Goal: Task Accomplishment & Management: Manage account settings

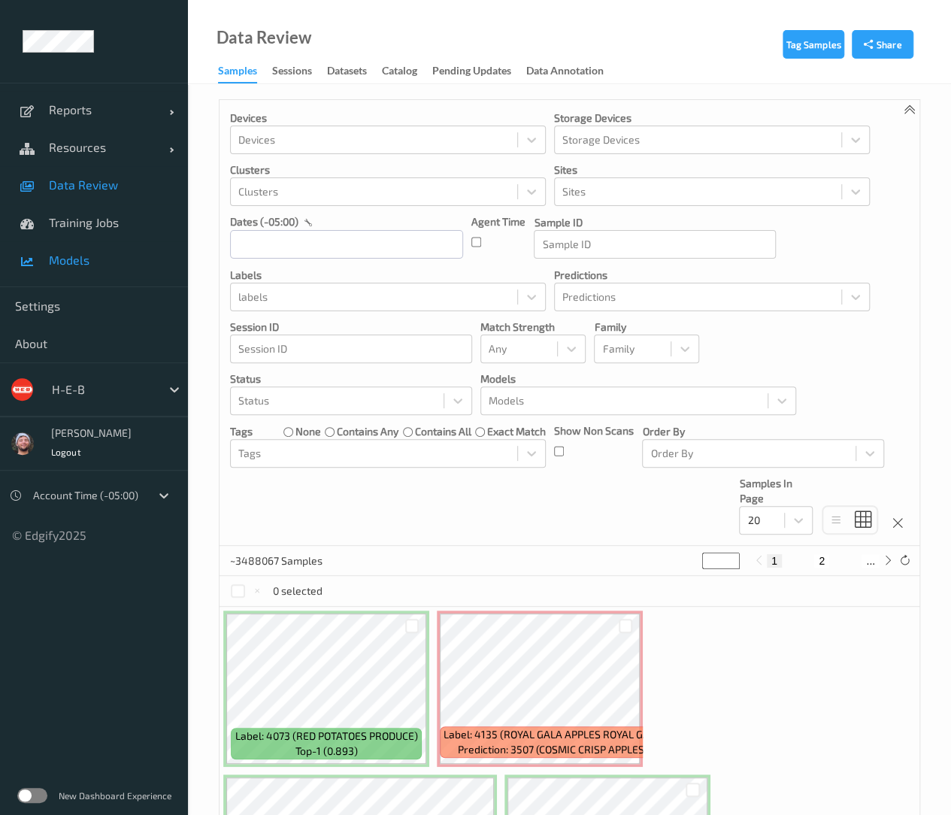
click at [134, 274] on link "Models" at bounding box center [94, 260] width 188 height 38
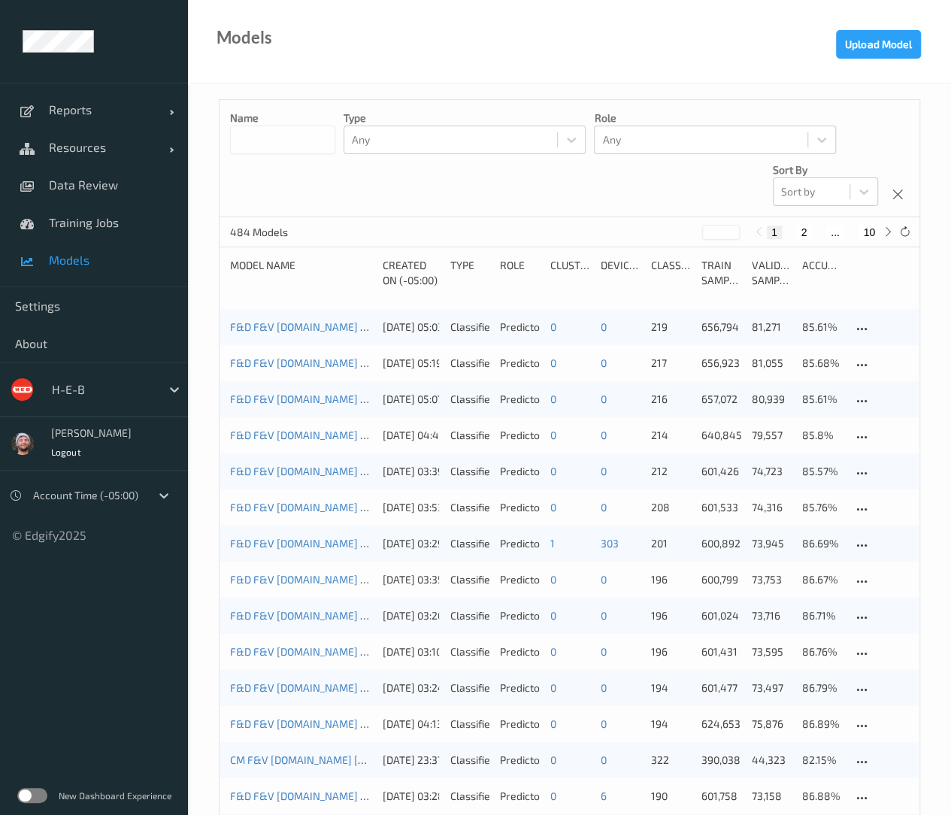
click at [688, 81] on div "Models Upload Model" at bounding box center [569, 42] width 763 height 84
click at [77, 378] on div "H-E-B" at bounding box center [102, 389] width 116 height 24
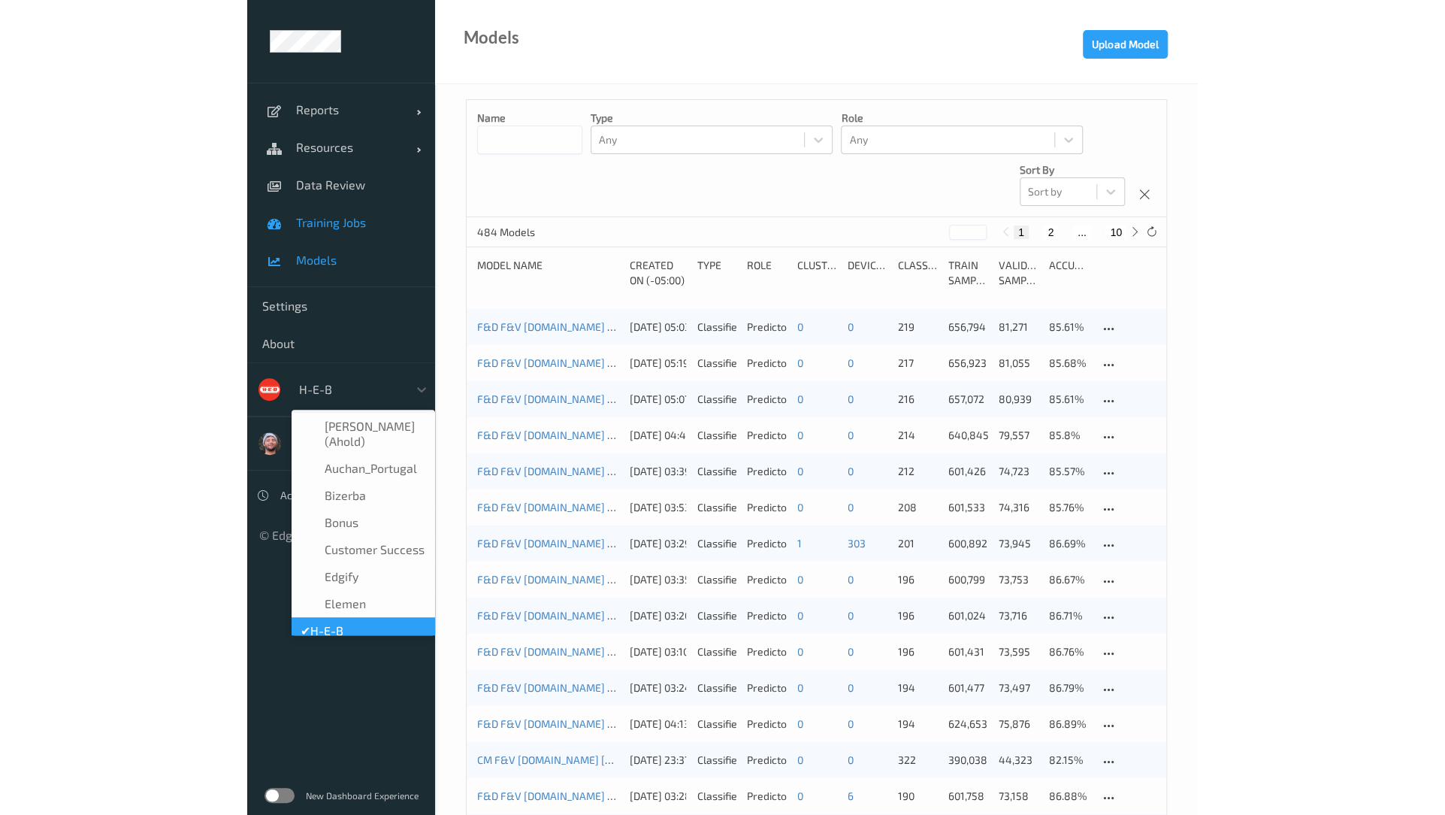
scroll to position [18, 0]
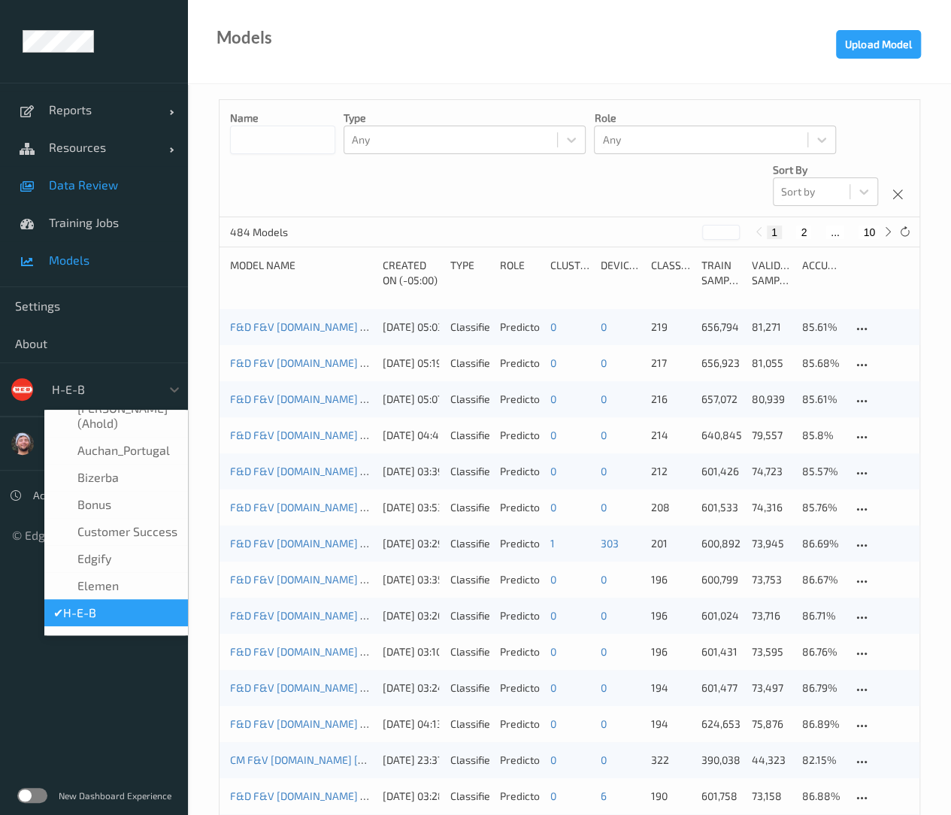
click at [113, 197] on link "Data Review" at bounding box center [94, 185] width 188 height 38
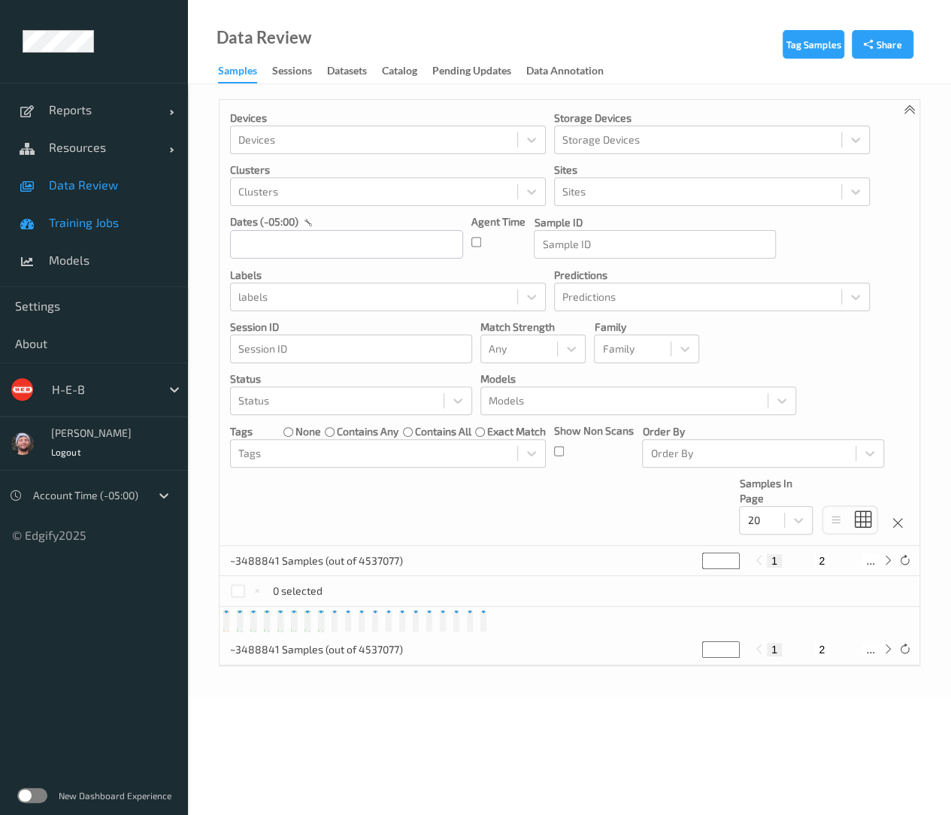
click at [118, 219] on span "Training Jobs" at bounding box center [111, 222] width 124 height 15
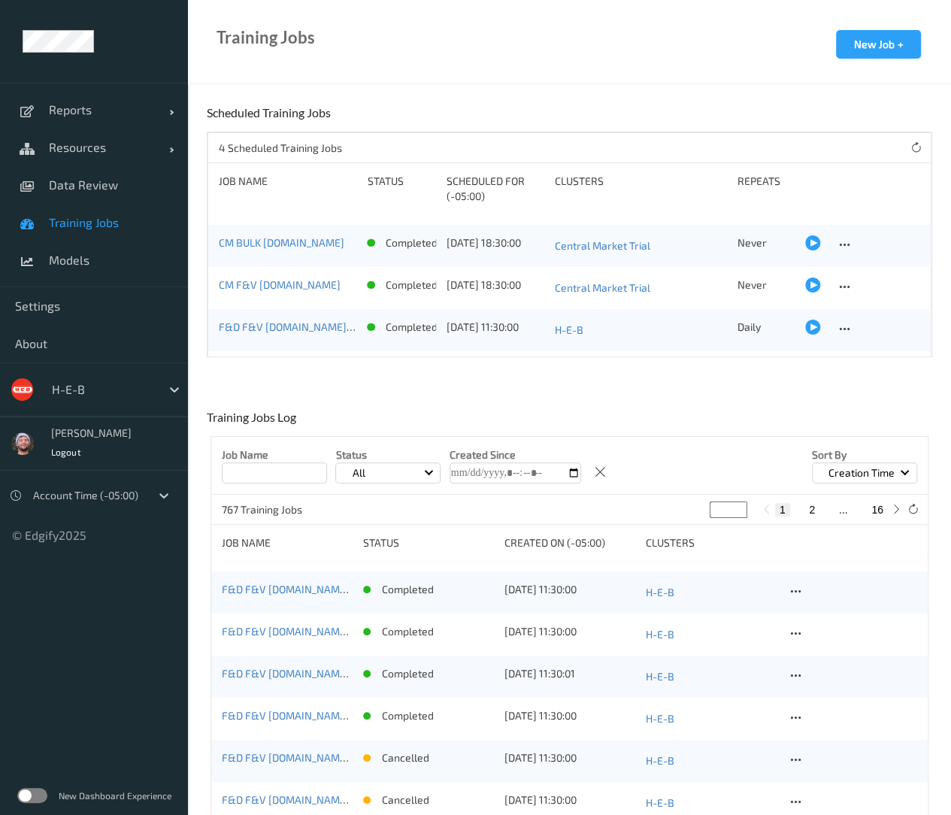
click at [677, 205] on div "Job Name Status Scheduled for (-05:00) Clusters Repeats" at bounding box center [569, 194] width 700 height 41
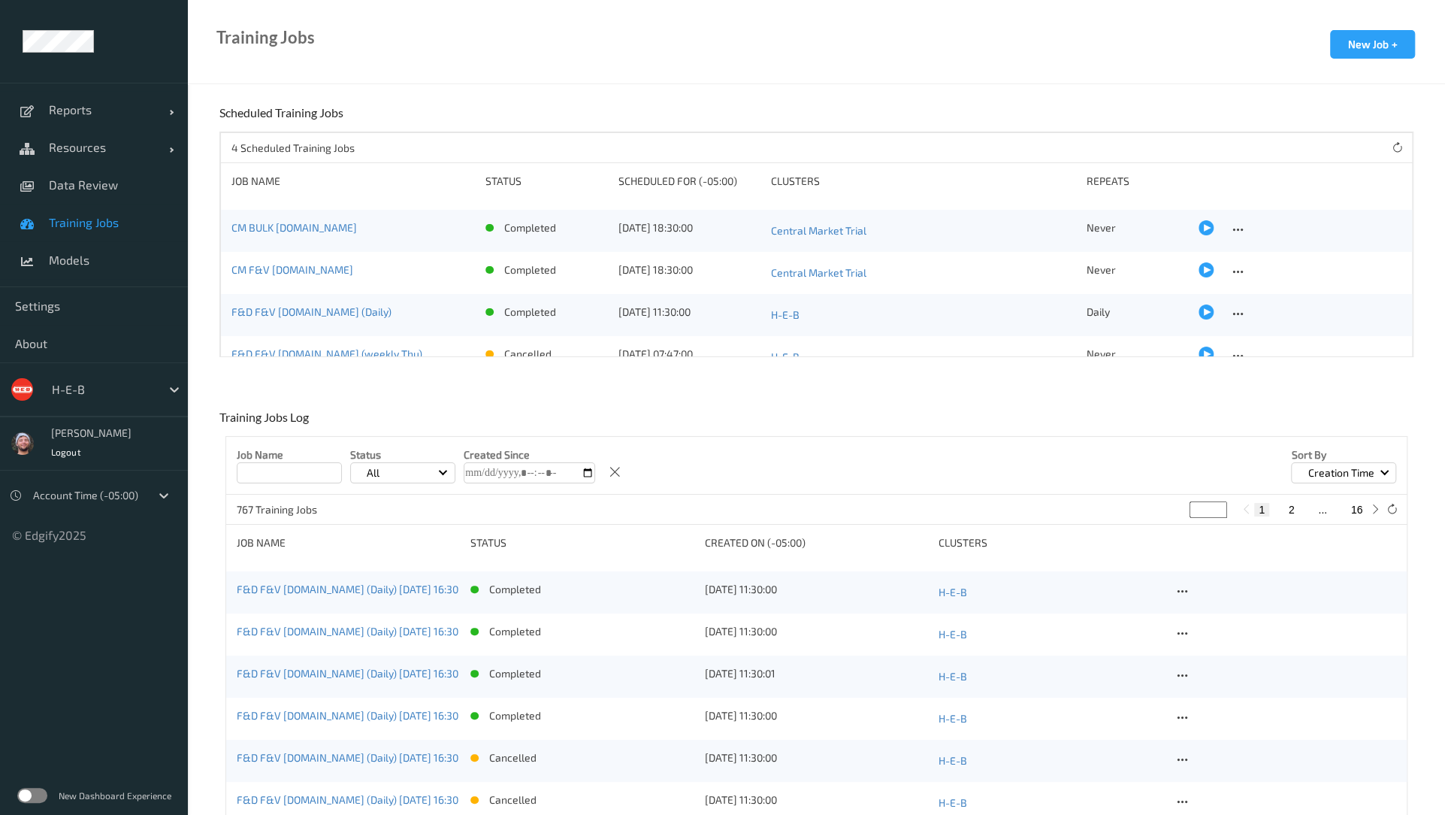
scroll to position [21, 0]
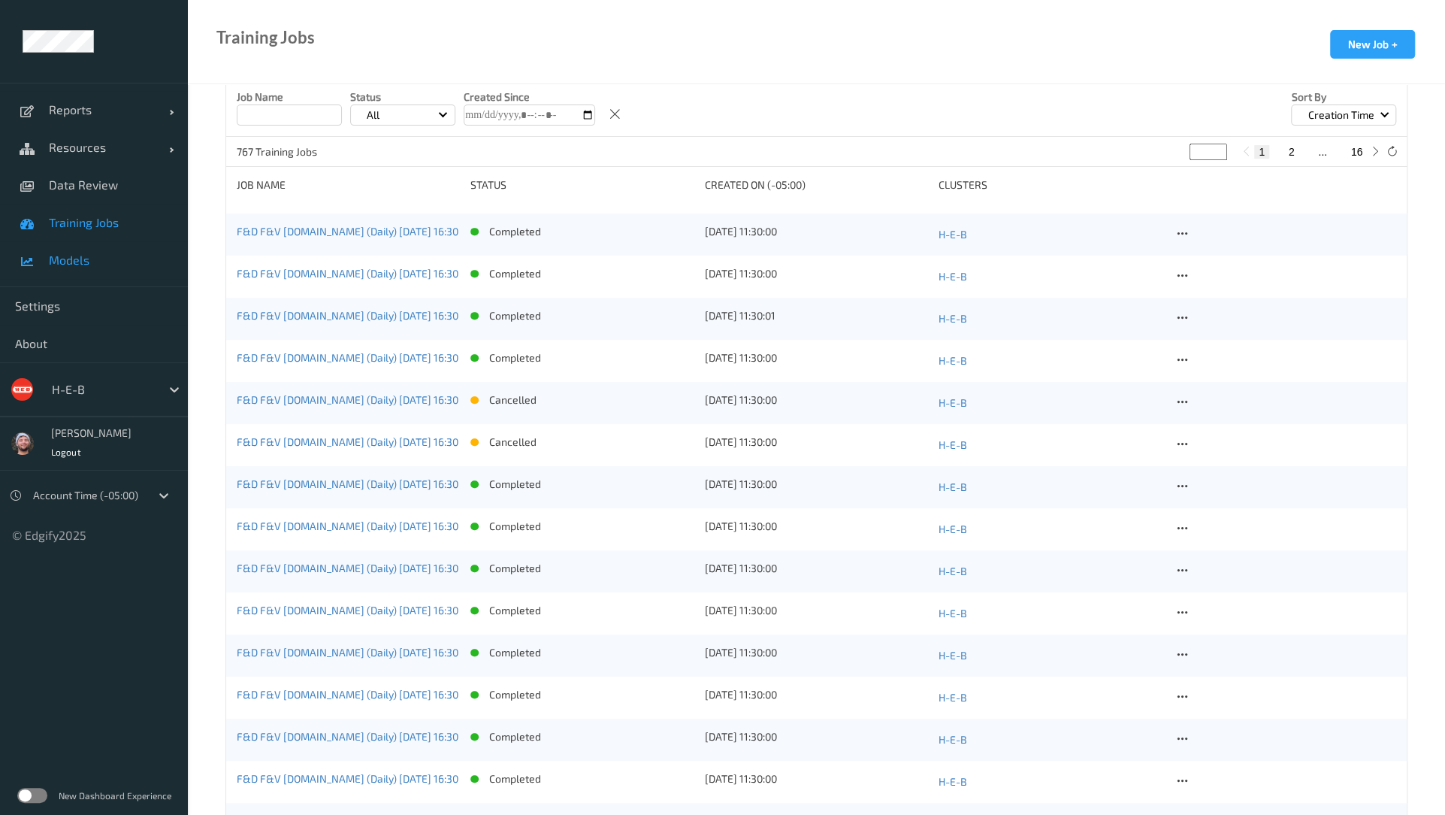
click at [93, 266] on span "Models" at bounding box center [111, 260] width 124 height 15
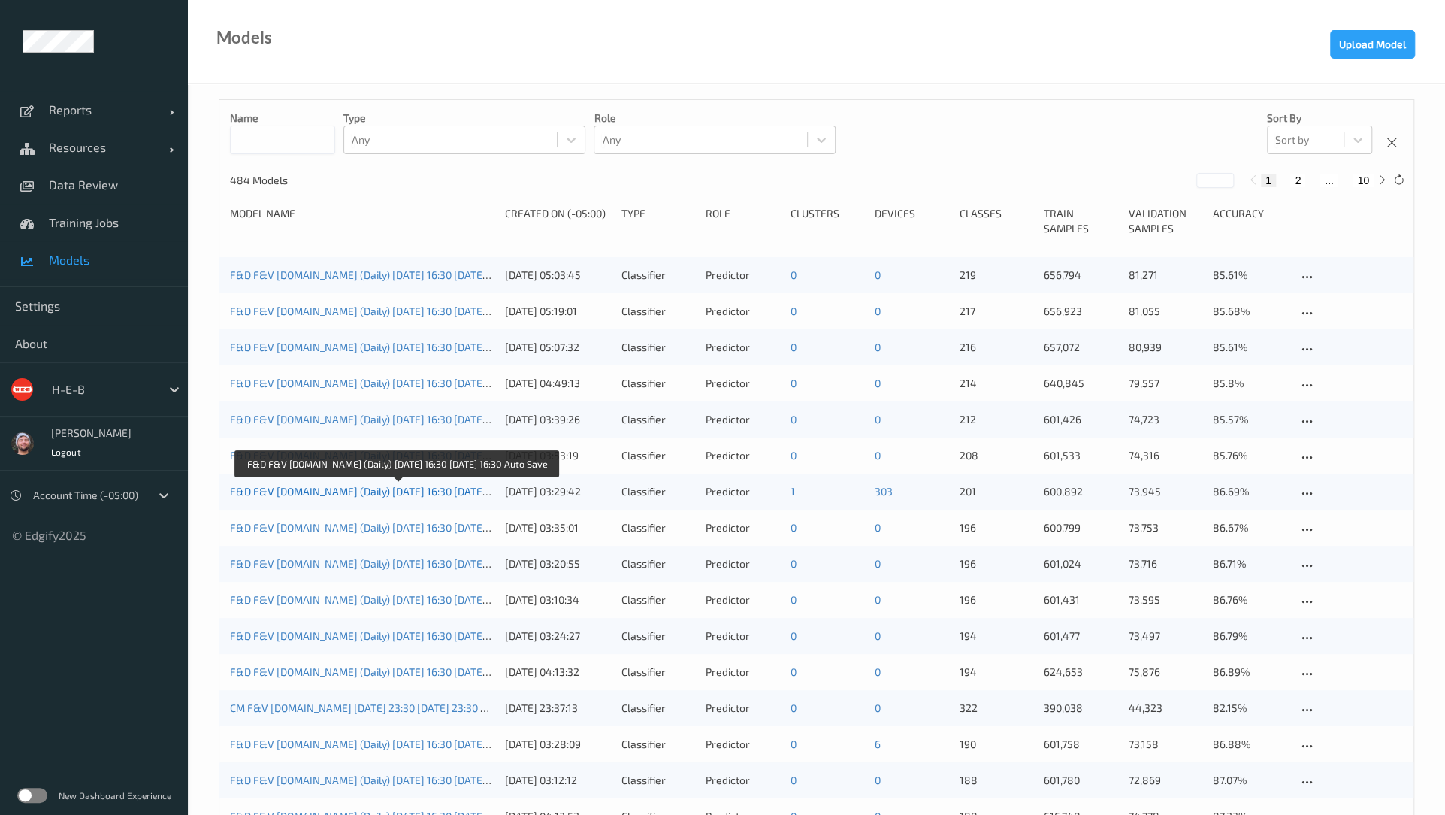
click at [368, 490] on link "F&D F&V [DOMAIN_NAME] (Daily) [DATE] 16:30 [DATE] 16:30 Auto Save" at bounding box center [397, 491] width 334 height 13
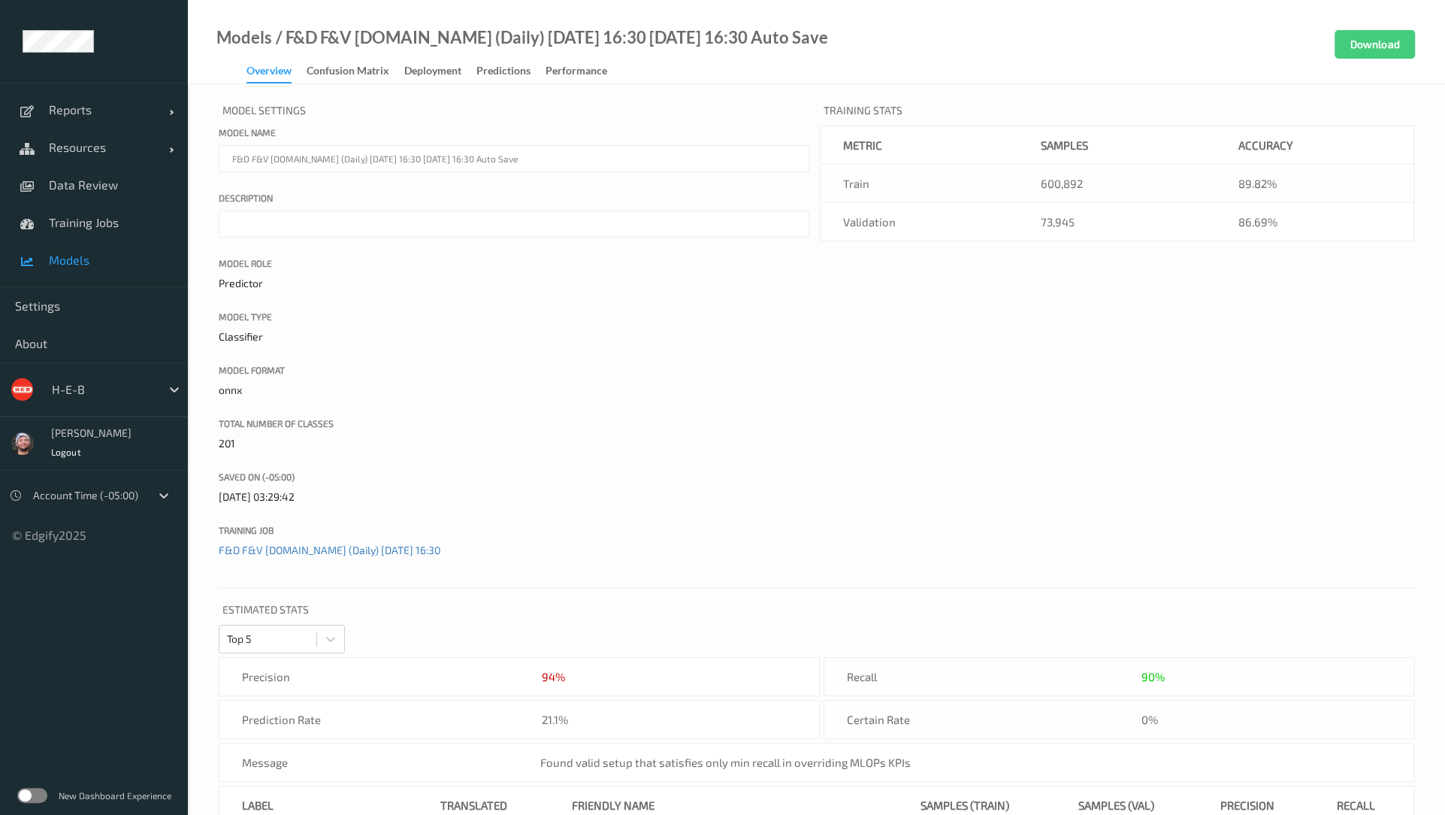
click at [135, 558] on ul "Reports Default Report Customized Report Resources Devices Clusters Sites Data …" at bounding box center [94, 407] width 188 height 815
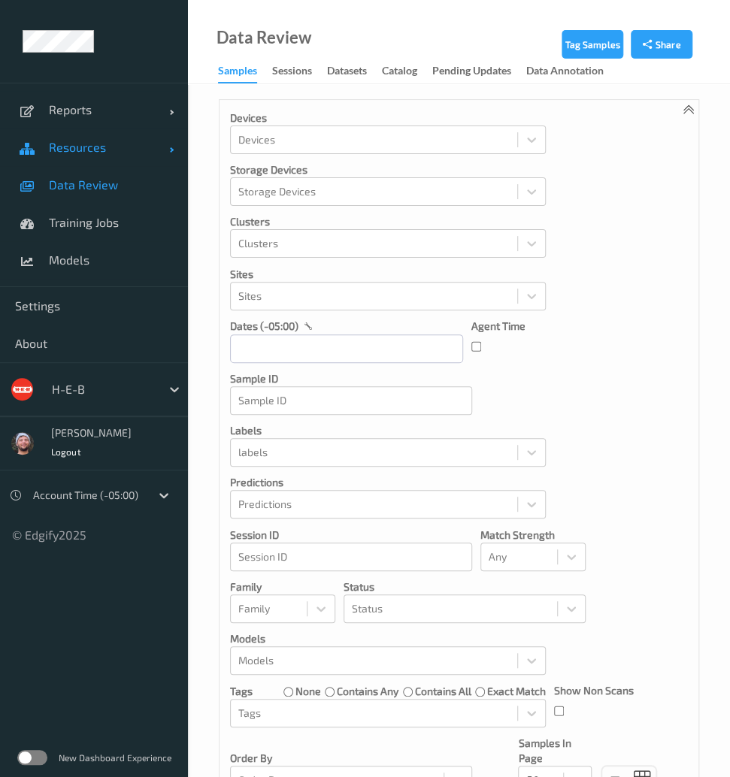
click at [62, 154] on link "Resources" at bounding box center [94, 148] width 188 height 38
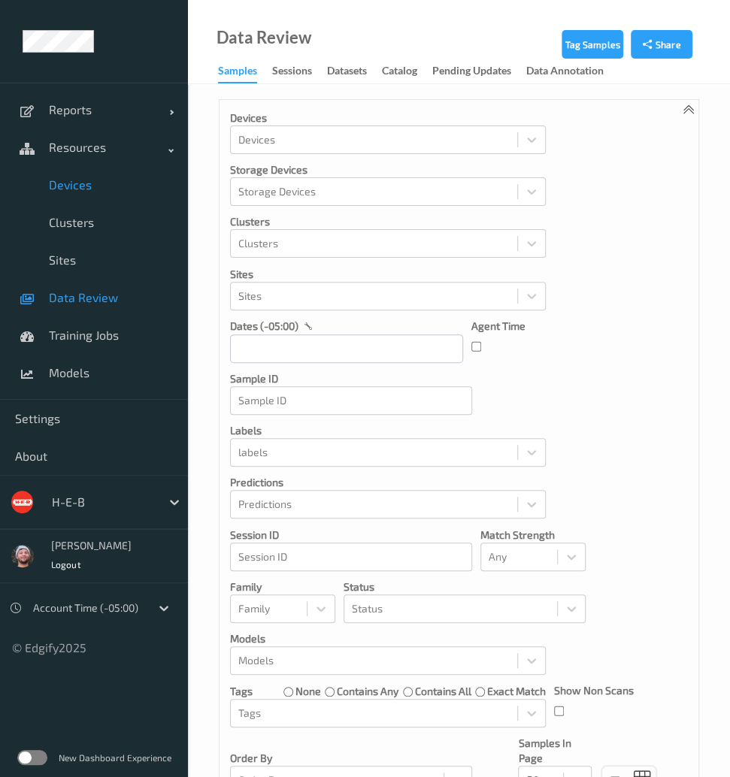
click at [75, 189] on span "Devices" at bounding box center [111, 184] width 124 height 15
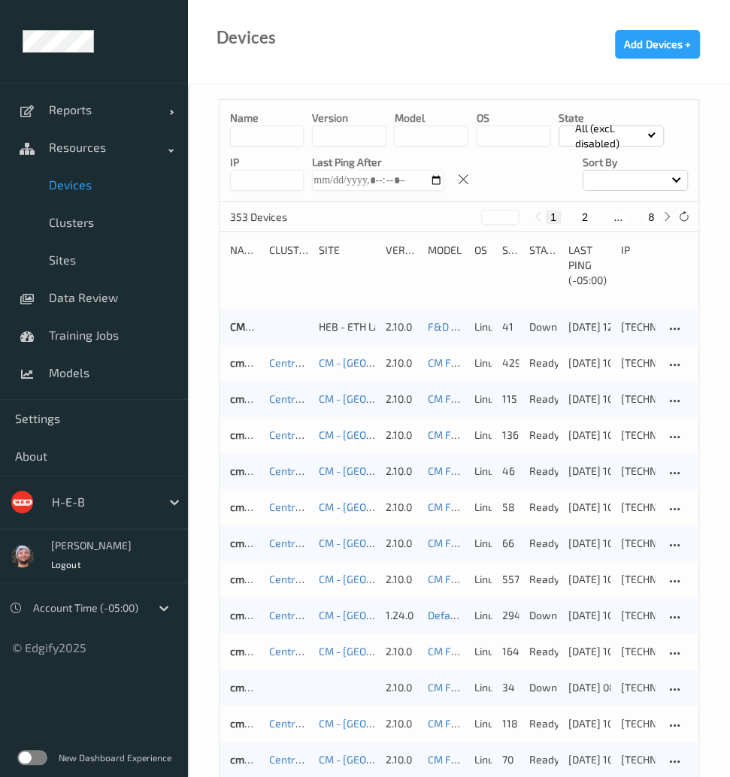
click at [654, 217] on button "8" at bounding box center [650, 217] width 15 height 14
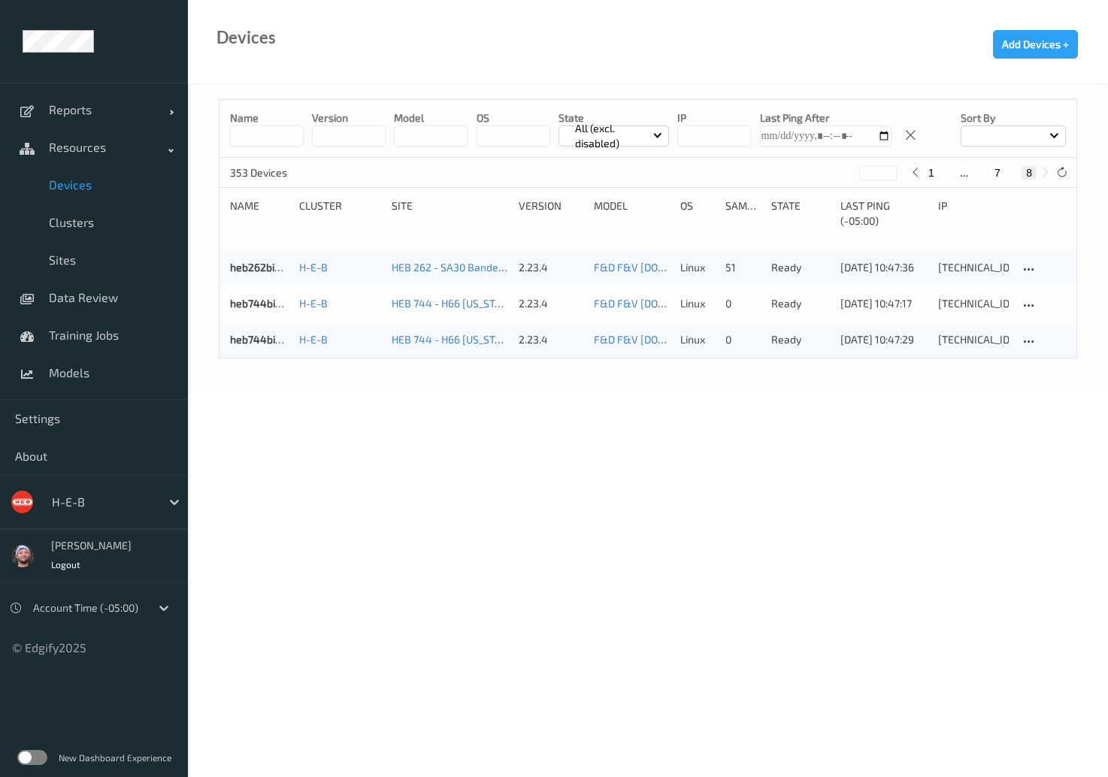
click at [729, 171] on button "7" at bounding box center [997, 173] width 15 height 14
type input "*"
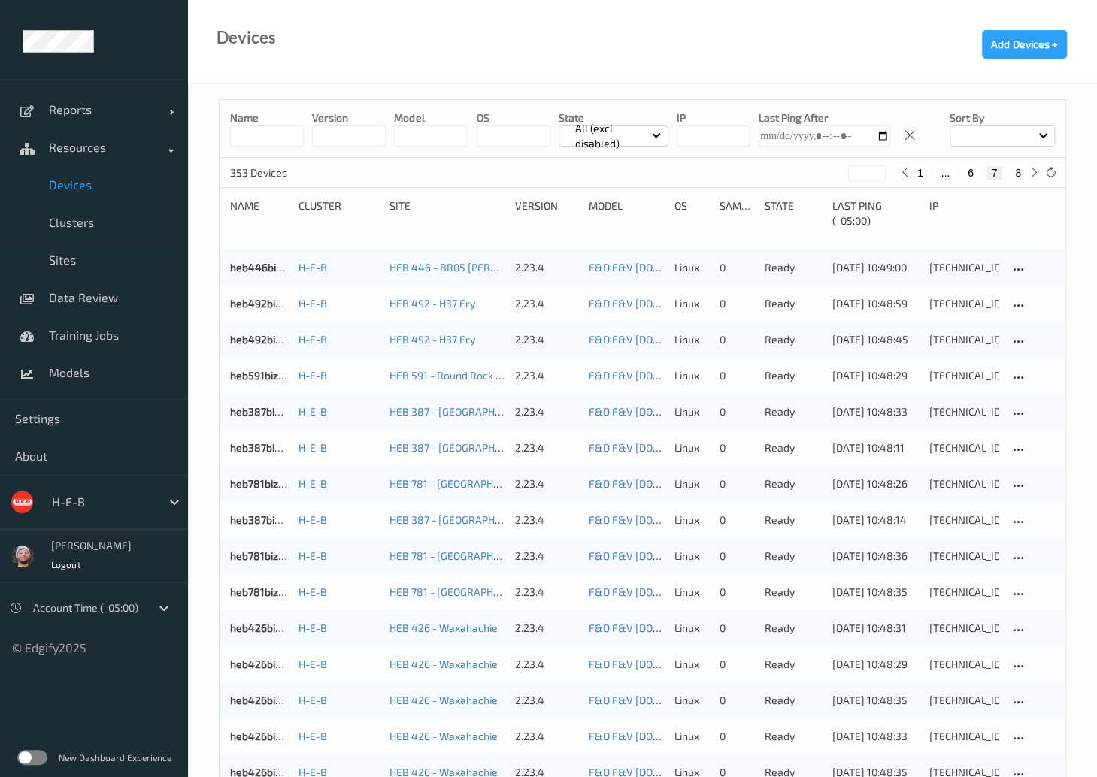
click at [729, 330] on div "heb492bizedg52 H-E-B HEB 492 - H37 Fry 2.23.4 F&D F&V v4.5.ST (Daily) 2025-08-0…" at bounding box center [641, 340] width 845 height 36
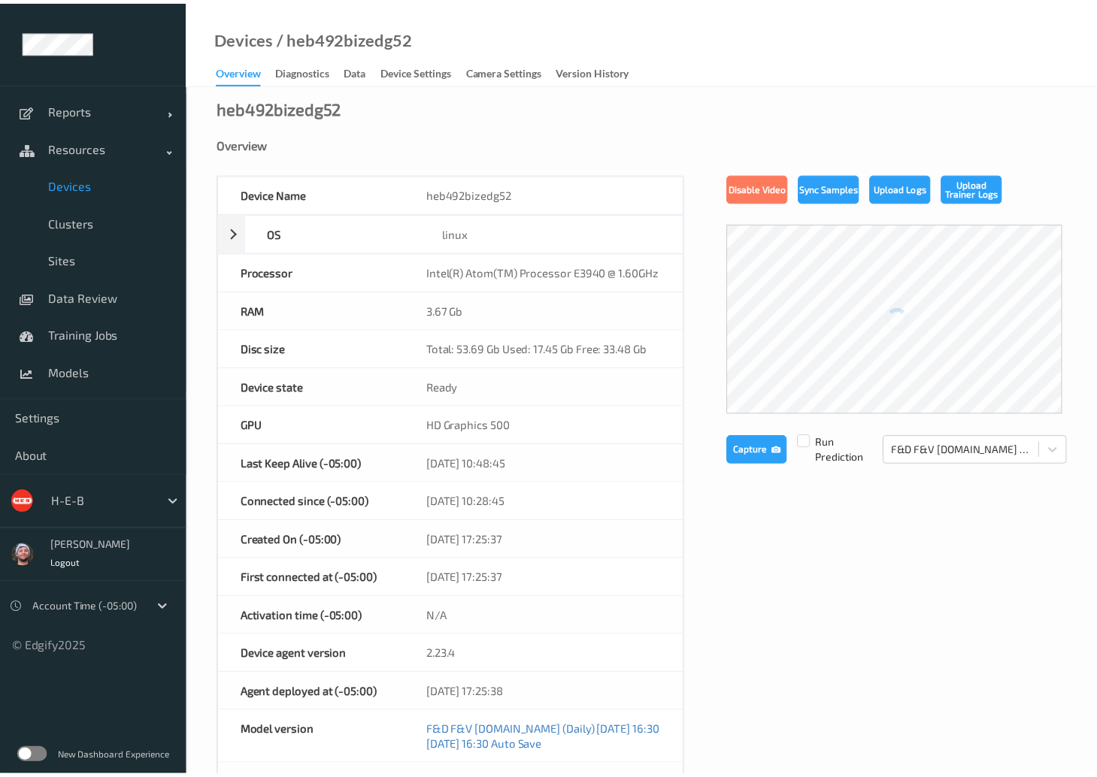
scroll to position [527, 0]
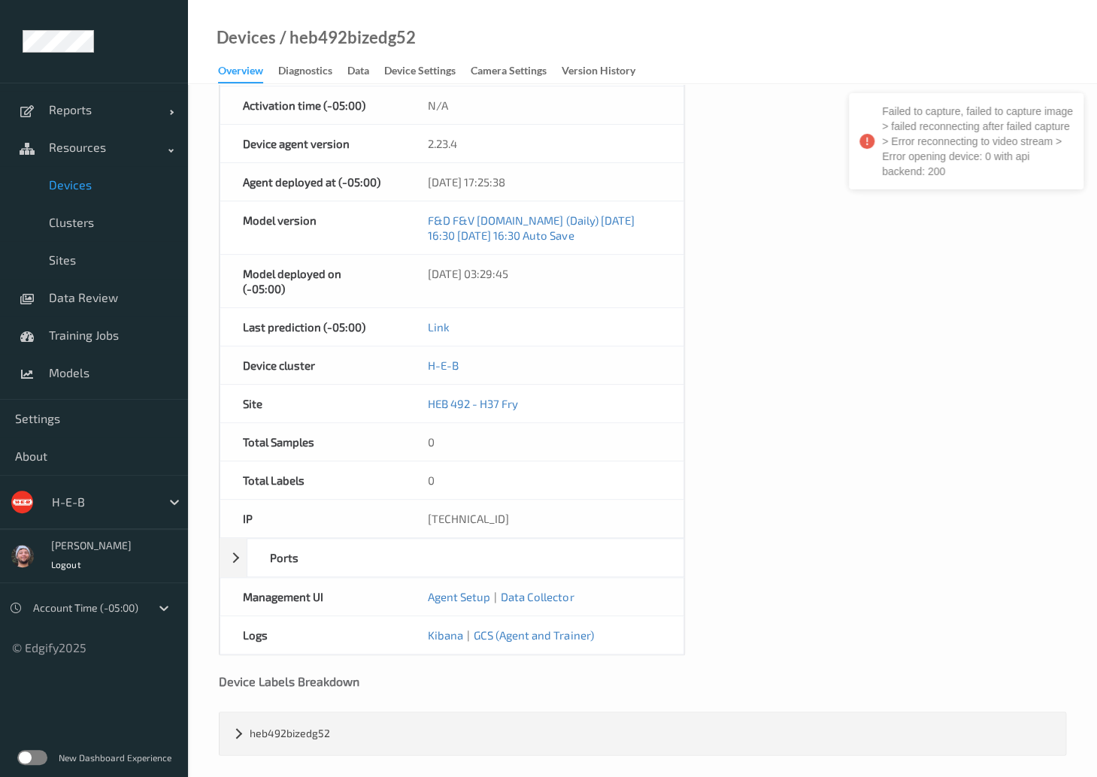
click at [113, 189] on span "Devices" at bounding box center [111, 184] width 124 height 15
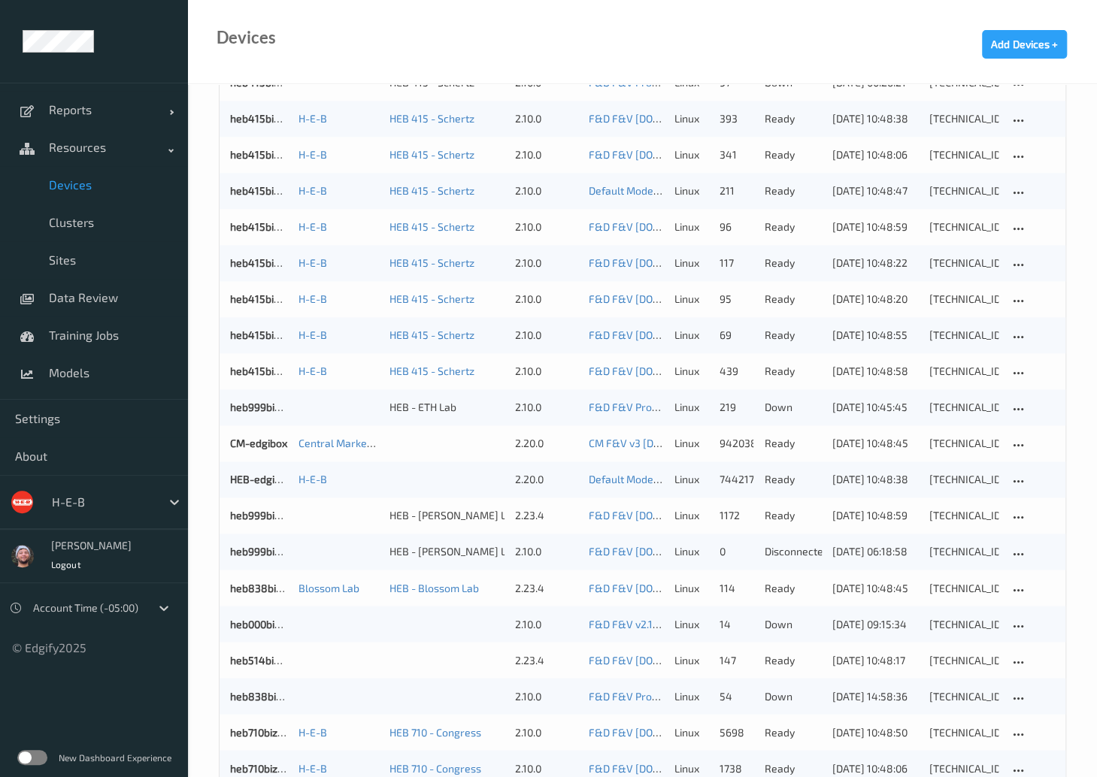
scroll to position [1306, 0]
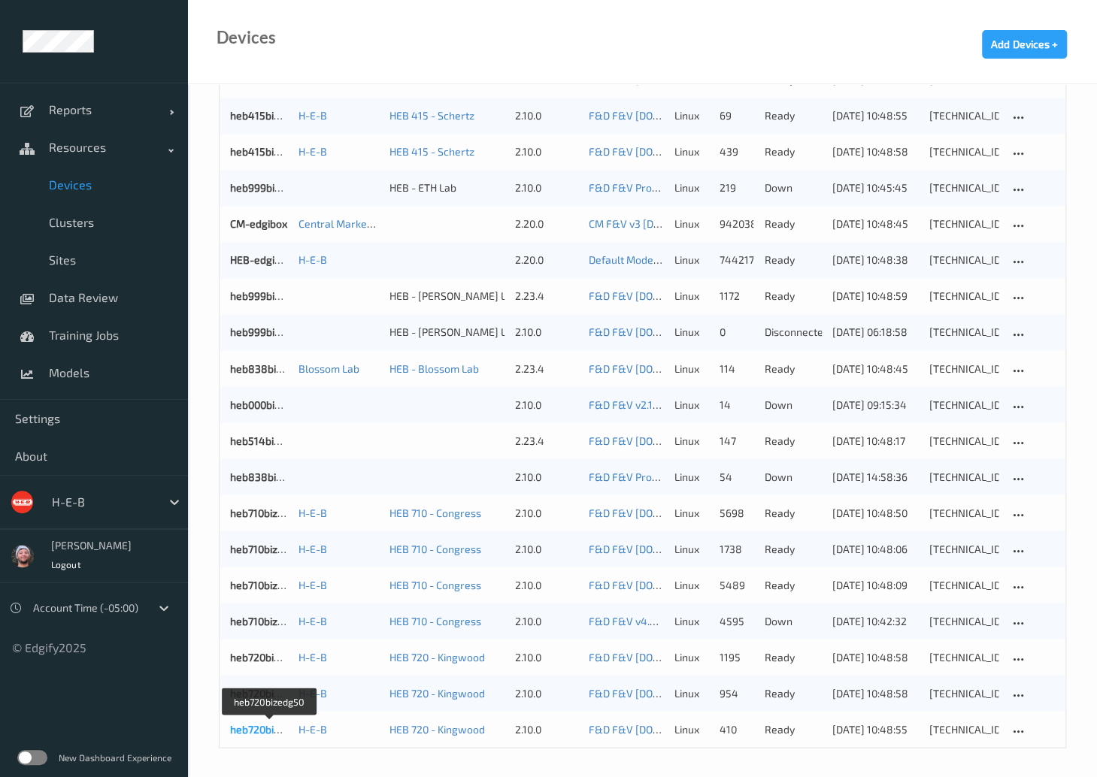
click at [264, 734] on link "heb720bizedg50" at bounding box center [269, 728] width 79 height 13
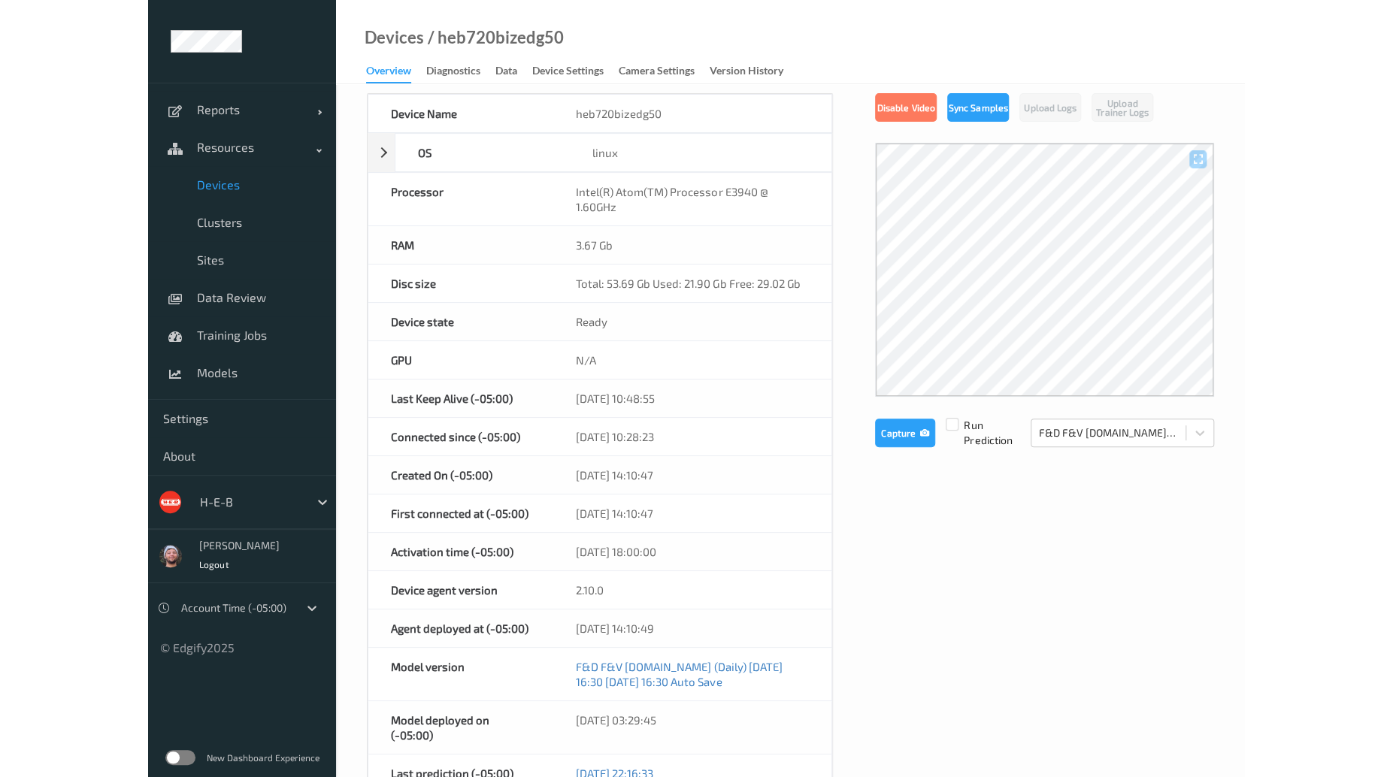
scroll to position [86, 0]
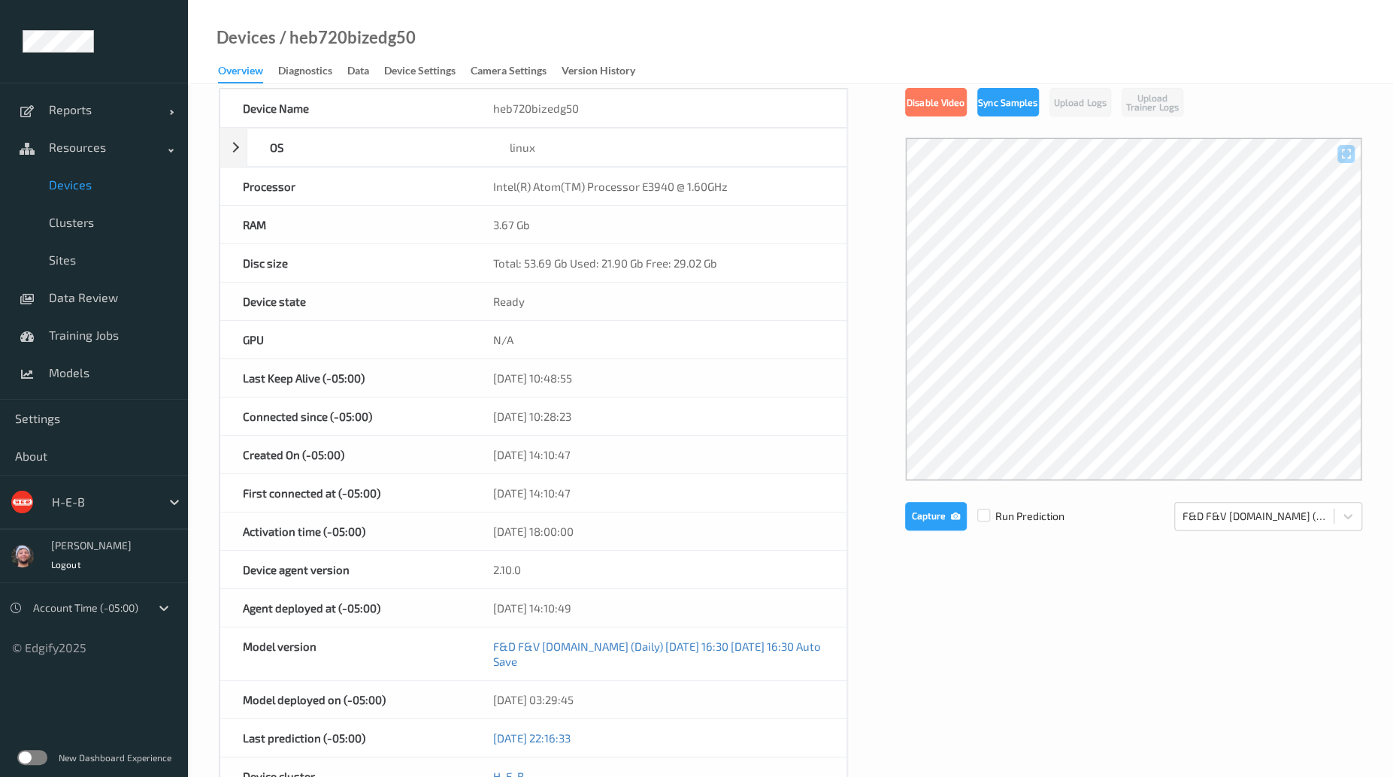
click at [98, 186] on span "Devices" at bounding box center [111, 184] width 124 height 15
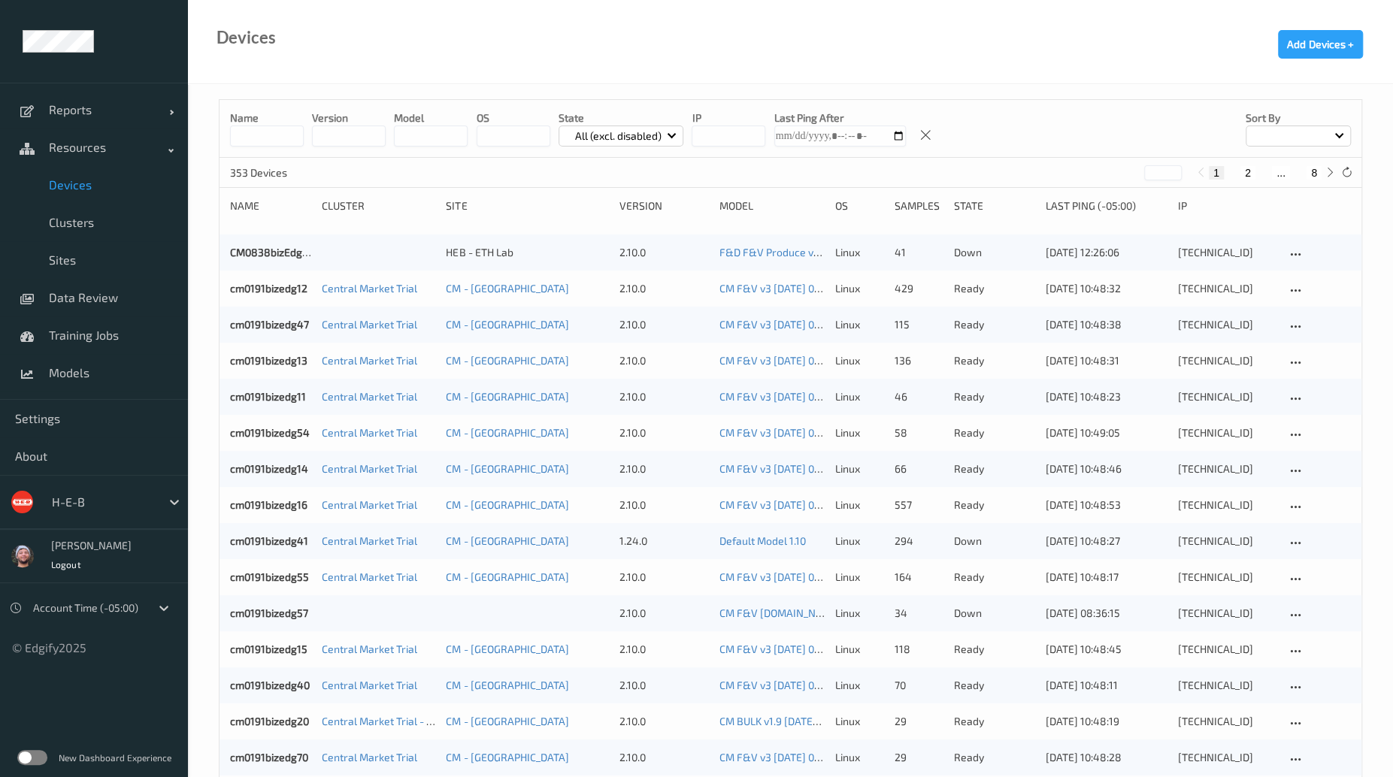
click at [729, 164] on div "1 2 ... 8" at bounding box center [1265, 172] width 147 height 17
click at [729, 168] on button "8" at bounding box center [1313, 173] width 15 height 14
type input "*"
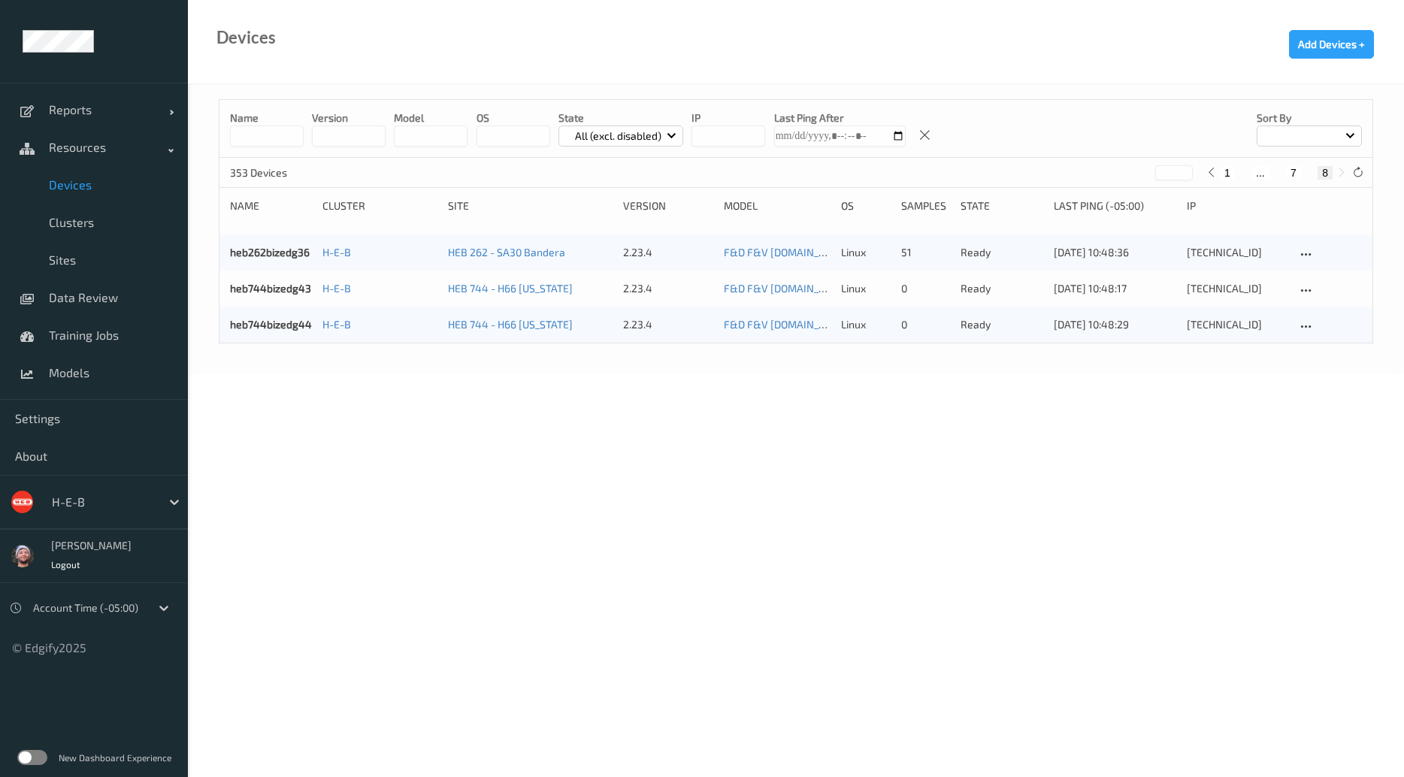
click at [729, 548] on body "Reports Default Report Customized Report Resources Devices Clusters Sites Data …" at bounding box center [702, 388] width 1404 height 777
click at [729, 440] on body "Reports Default Report Customized Report Resources Devices Clusters Sites Data …" at bounding box center [702, 388] width 1404 height 777
click at [729, 422] on body "Reports Default Report Customized Report Resources Devices Clusters Sites Data …" at bounding box center [702, 388] width 1404 height 777
click at [306, 291] on link "heb744bizedg43" at bounding box center [270, 288] width 81 height 13
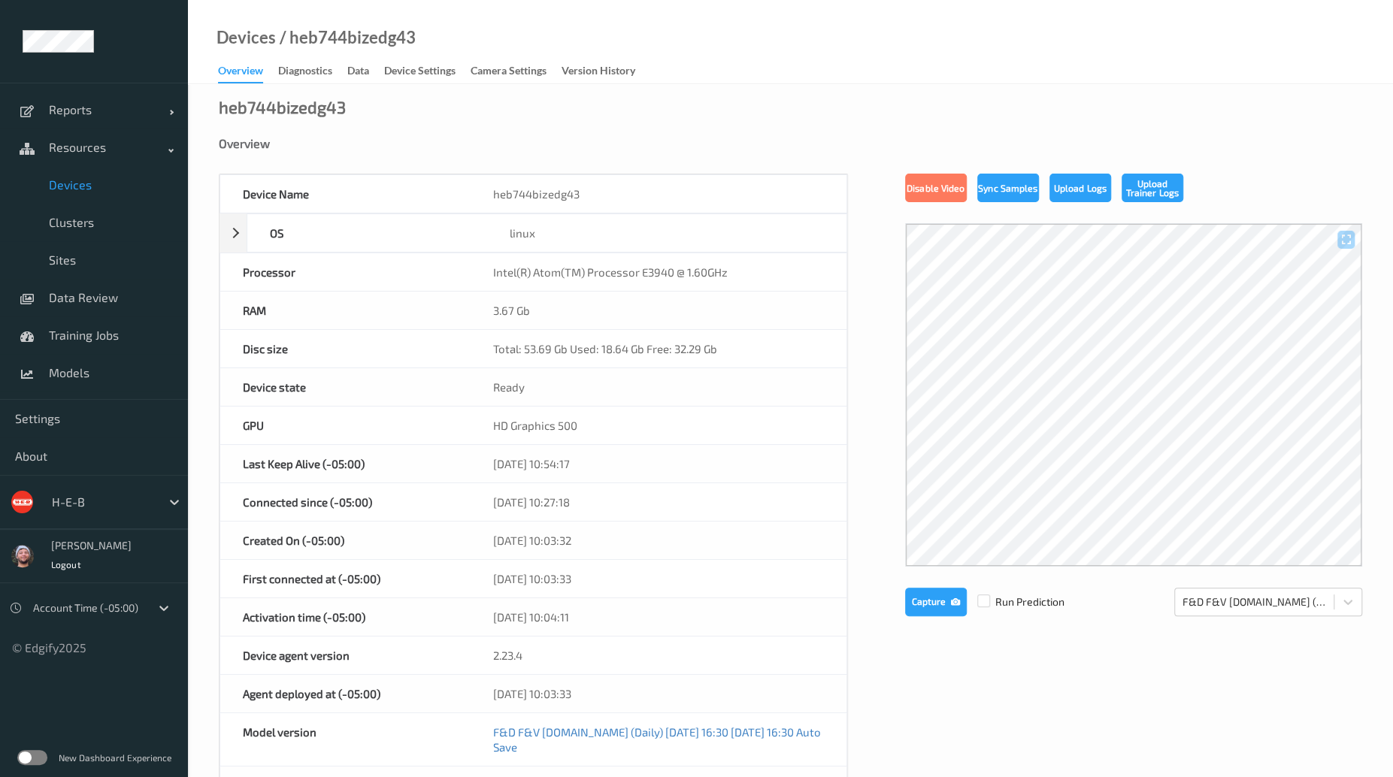
click at [729, 123] on div "heb744bizedg43 Overview Device Name heb744bizedg43 OS linux Platform debian Pla…" at bounding box center [790, 683] width 1205 height 1199
click at [729, 126] on div "heb744bizedg43 Overview Device Name heb744bizedg43 OS linux Platform debian Pla…" at bounding box center [790, 683] width 1205 height 1199
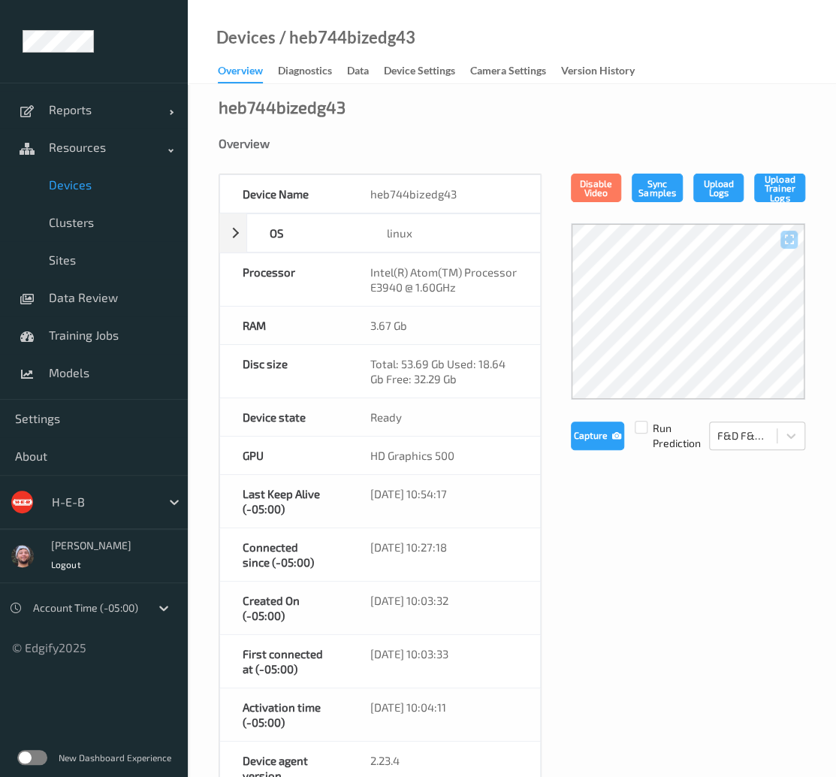
click at [694, 518] on div "Device Name heb744bizedg43 OS linux Platform debian Platform Version 12.10 Plat…" at bounding box center [512, 761] width 587 height 1174
click at [94, 295] on span "Data Review" at bounding box center [111, 297] width 124 height 15
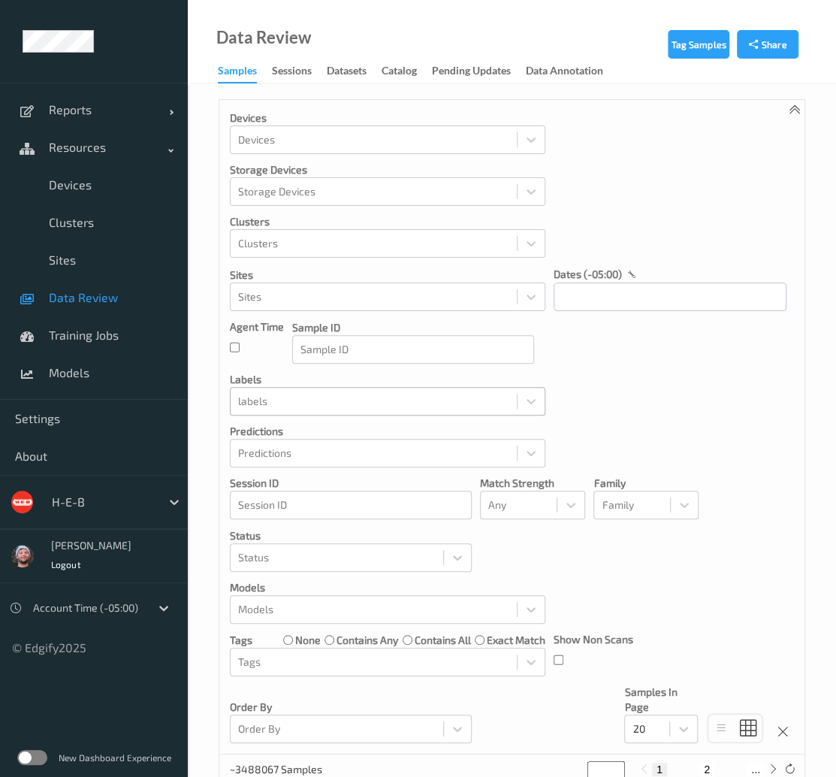
click at [325, 404] on div at bounding box center [373, 401] width 271 height 18
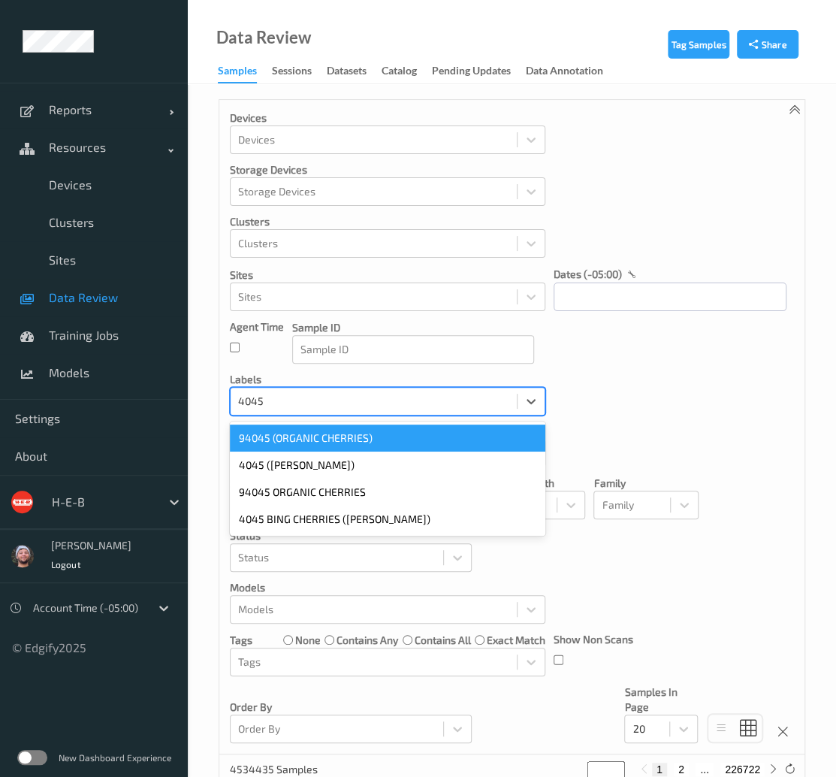
type input "4045"
click at [86, 501] on div at bounding box center [102, 502] width 101 height 18
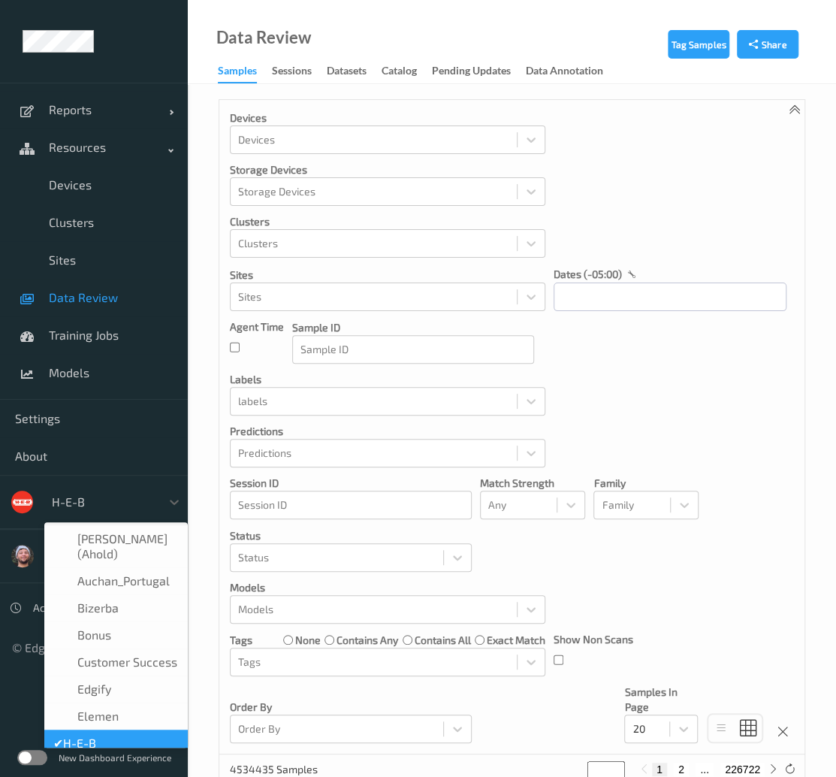
scroll to position [18, 0]
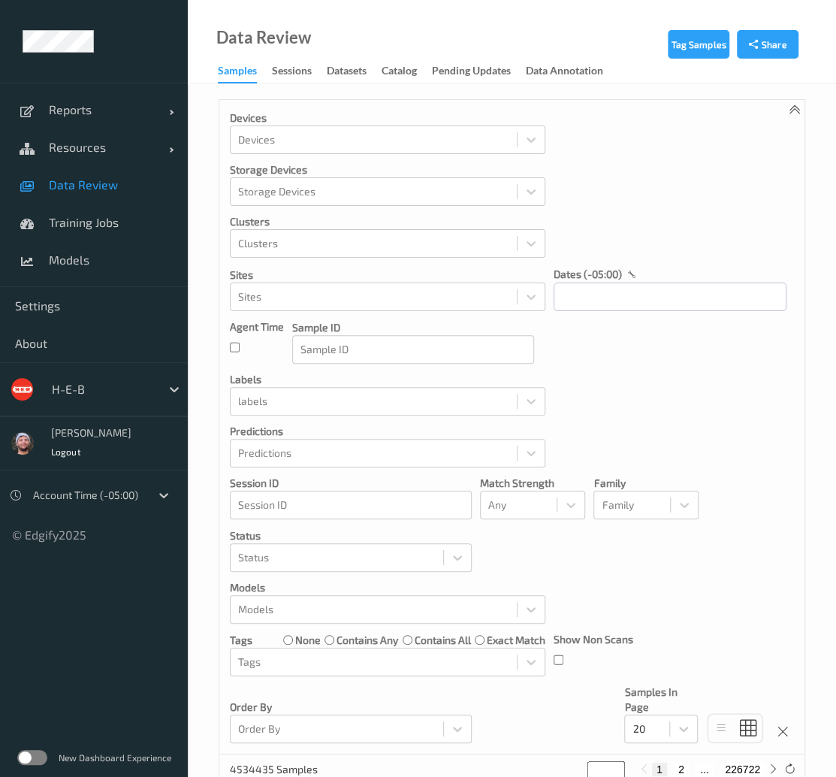
click at [294, 421] on div "Devices Devices Storage Devices Storage Devices Clusters Clusters Sites Sites d…" at bounding box center [511, 427] width 585 height 655
click at [330, 405] on div at bounding box center [373, 401] width 271 height 18
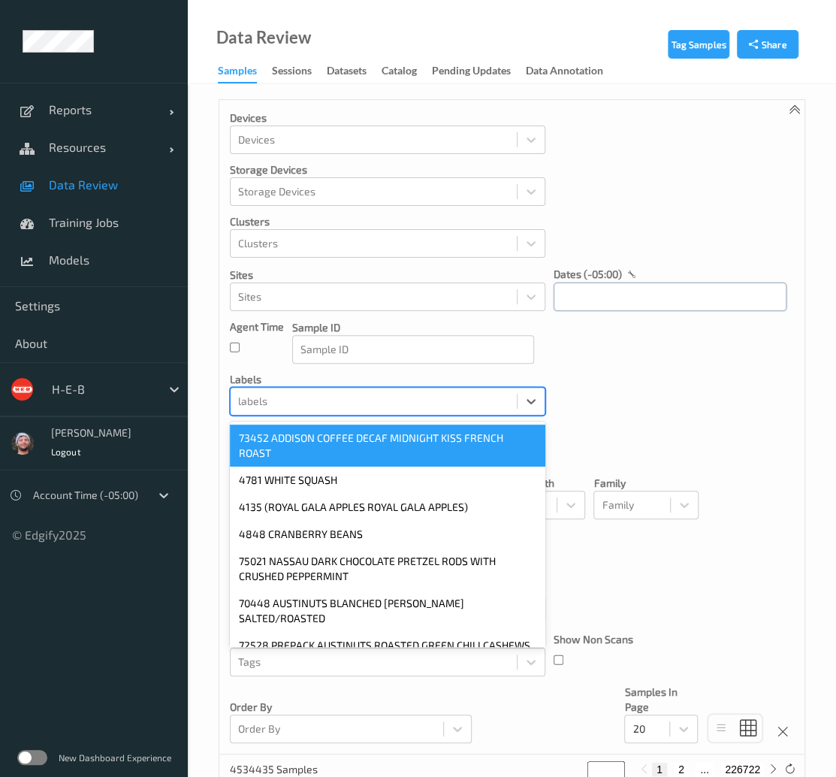
click at [577, 295] on input "text" at bounding box center [670, 297] width 233 height 29
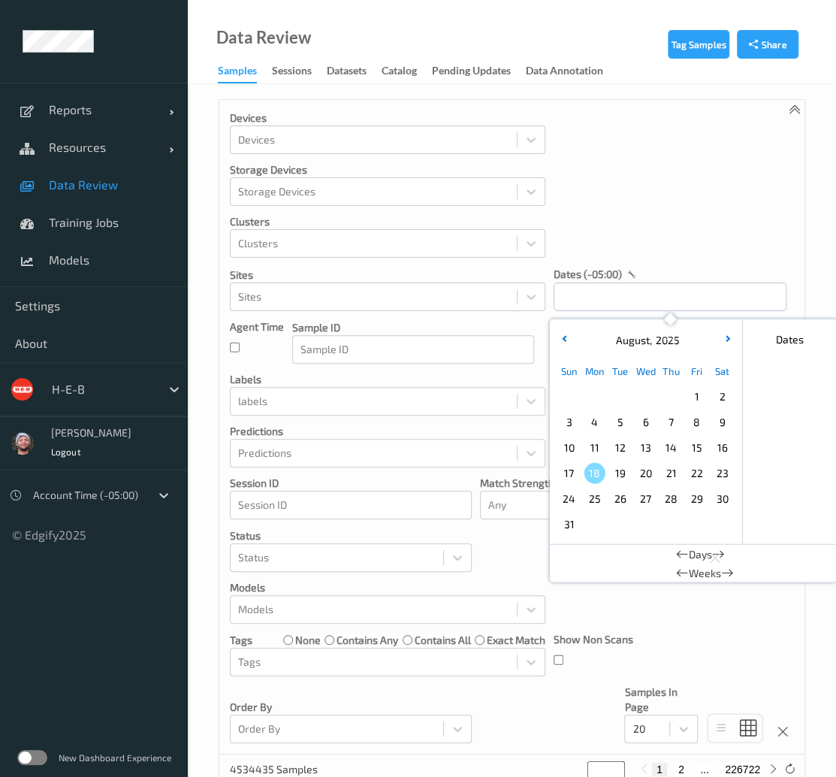
click at [579, 474] on span "17" at bounding box center [569, 473] width 21 height 21
click at [567, 340] on button "button" at bounding box center [564, 340] width 15 height 15
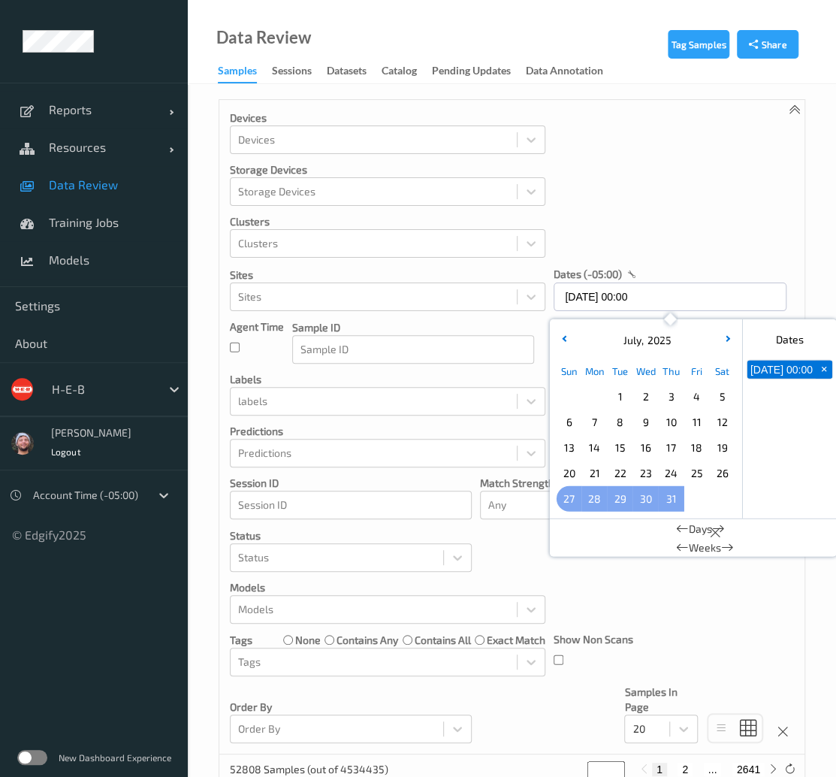
click at [576, 497] on span "27" at bounding box center [569, 499] width 21 height 21
type input "27/07/2025 00:00 -> 17/08/2025 23:59"
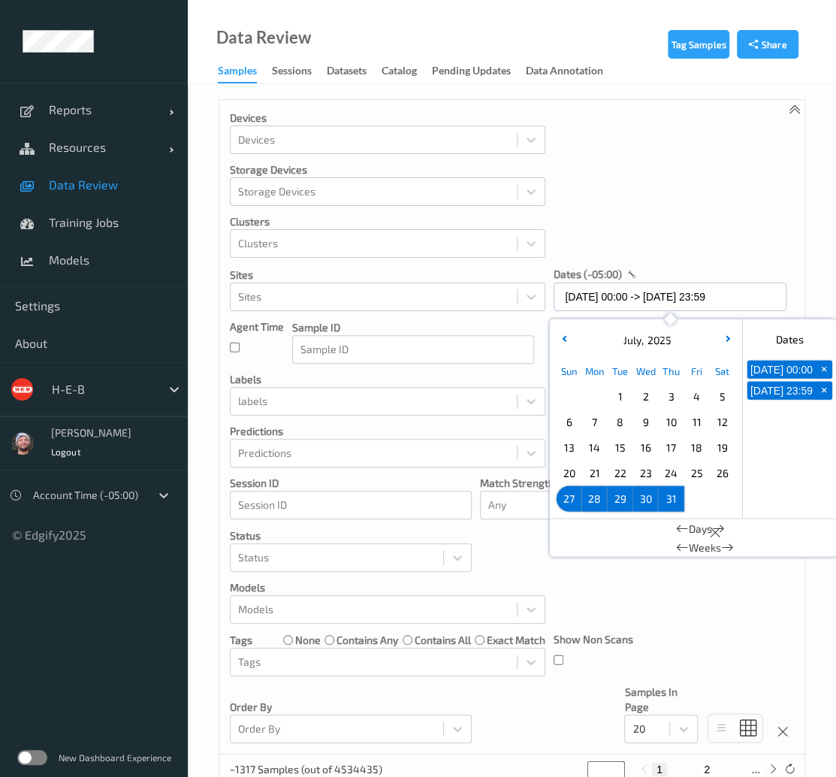
click at [594, 240] on div "Devices Devices Storage Devices Storage Devices Clusters Clusters Sites Sites d…" at bounding box center [511, 427] width 585 height 655
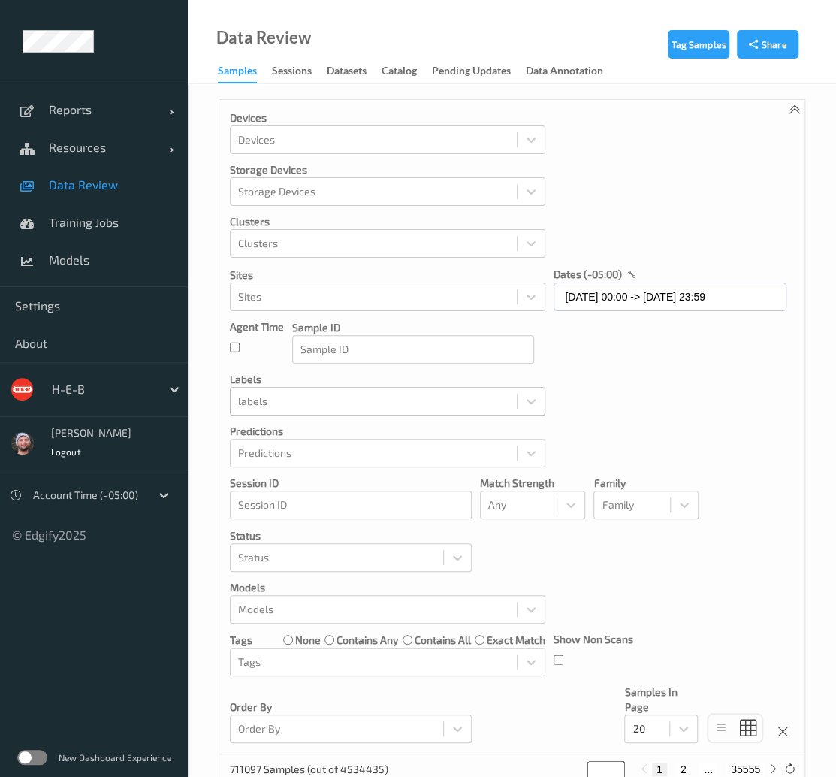
click at [292, 390] on div "labels" at bounding box center [374, 401] width 286 height 24
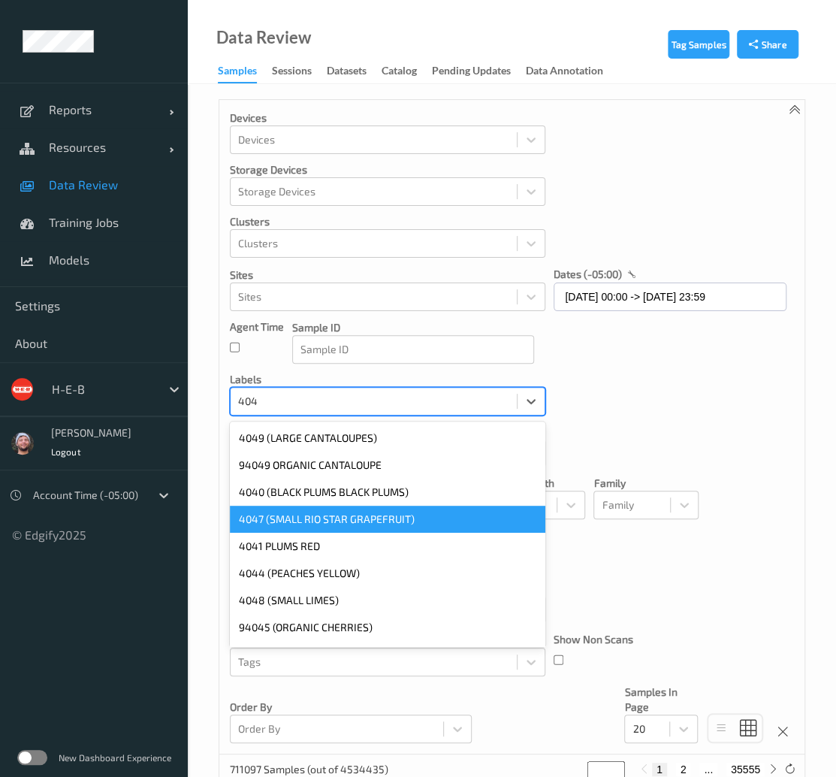
type input "4045"
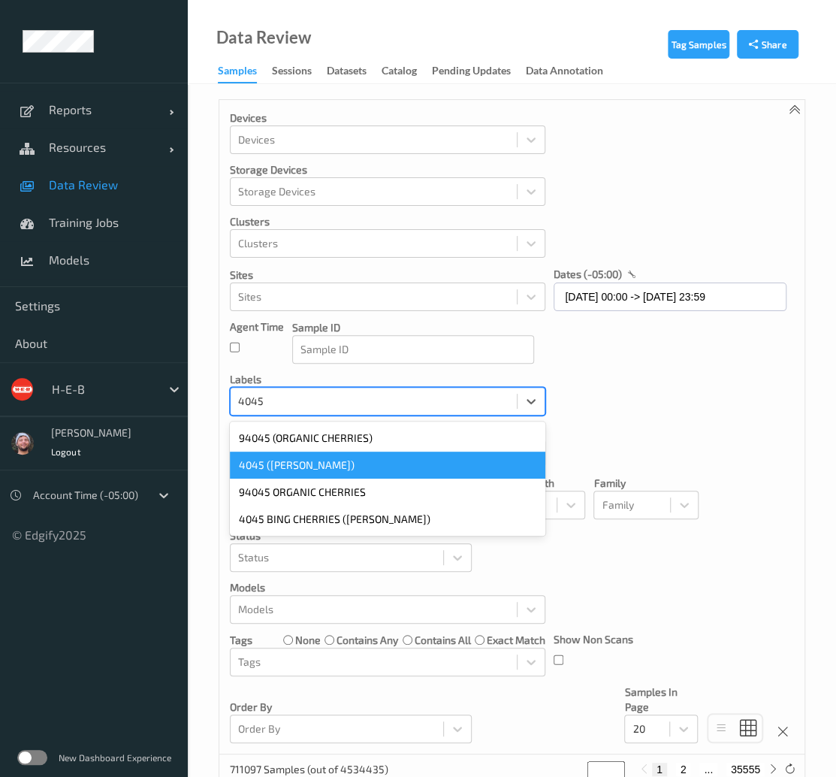
click at [299, 457] on div "4045 ([PERSON_NAME])" at bounding box center [388, 465] width 316 height 27
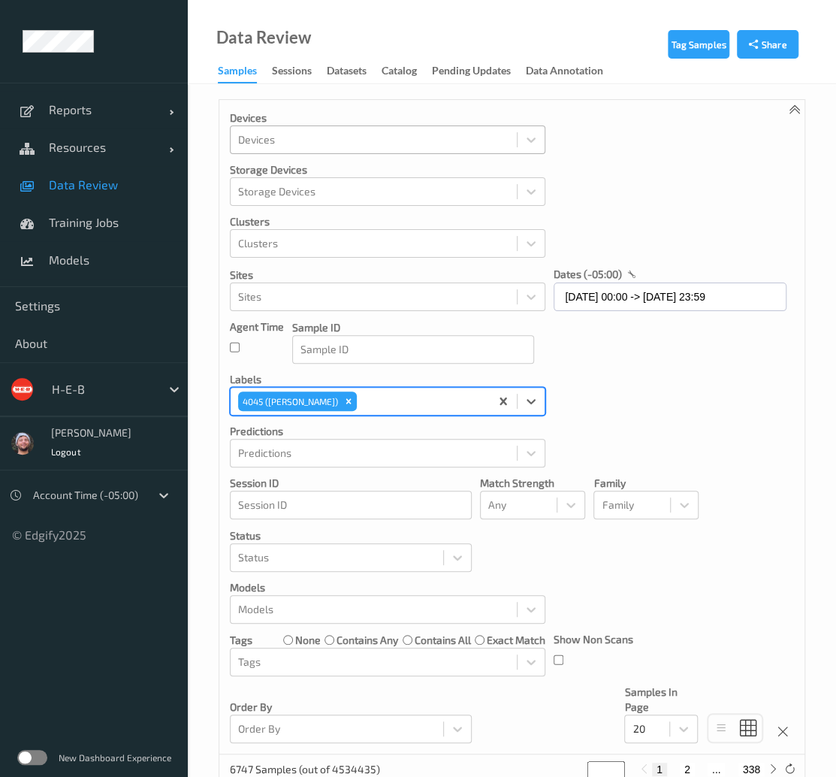
click at [284, 151] on div "Devices" at bounding box center [388, 140] width 316 height 29
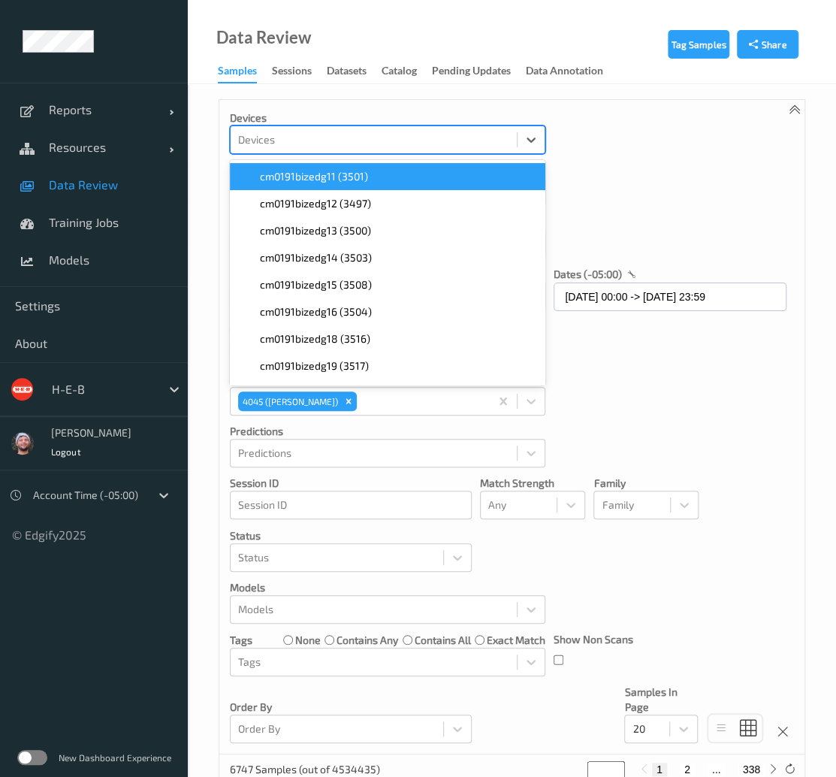
click at [622, 127] on div "Devices option cm0191bizedg11 (3501) focused, 1 of 353. 353 results available. …" at bounding box center [511, 427] width 585 height 655
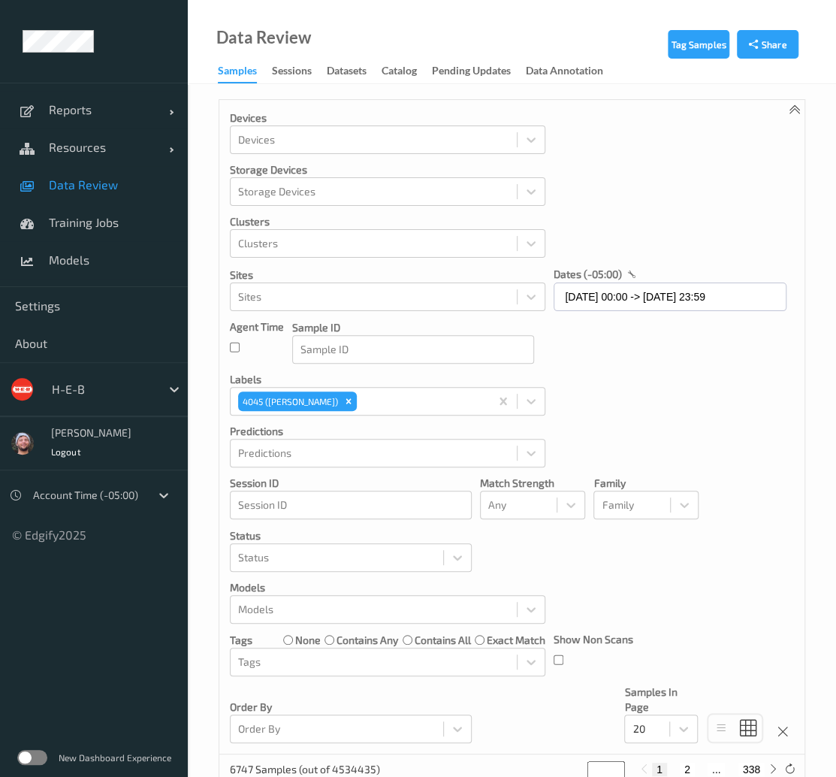
click at [278, 226] on p "Clusters" at bounding box center [388, 221] width 316 height 15
click at [289, 234] on div at bounding box center [373, 243] width 271 height 18
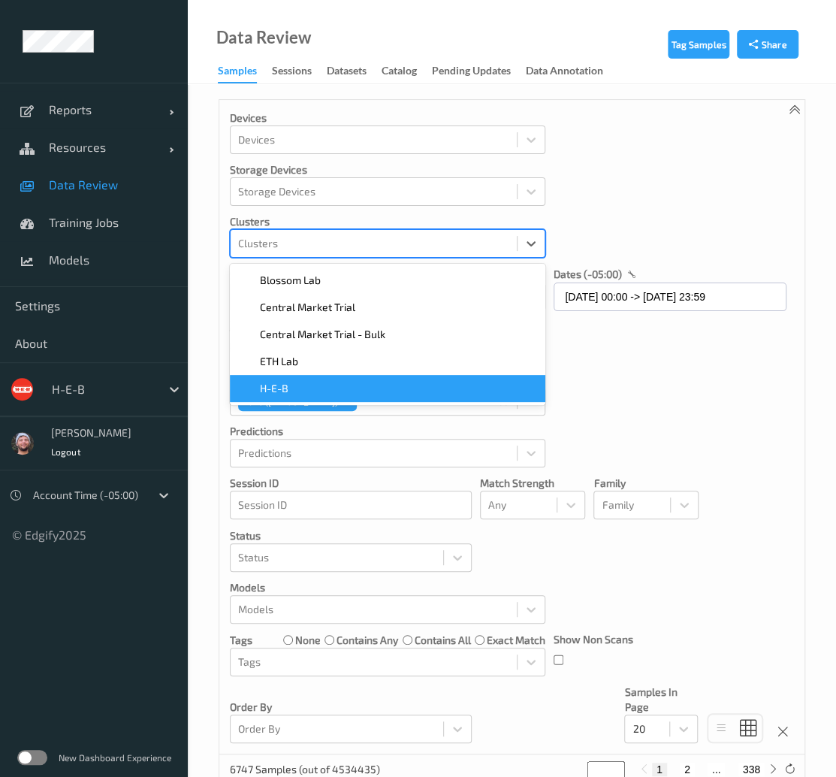
click at [295, 384] on div "H-E-B" at bounding box center [388, 388] width 298 height 15
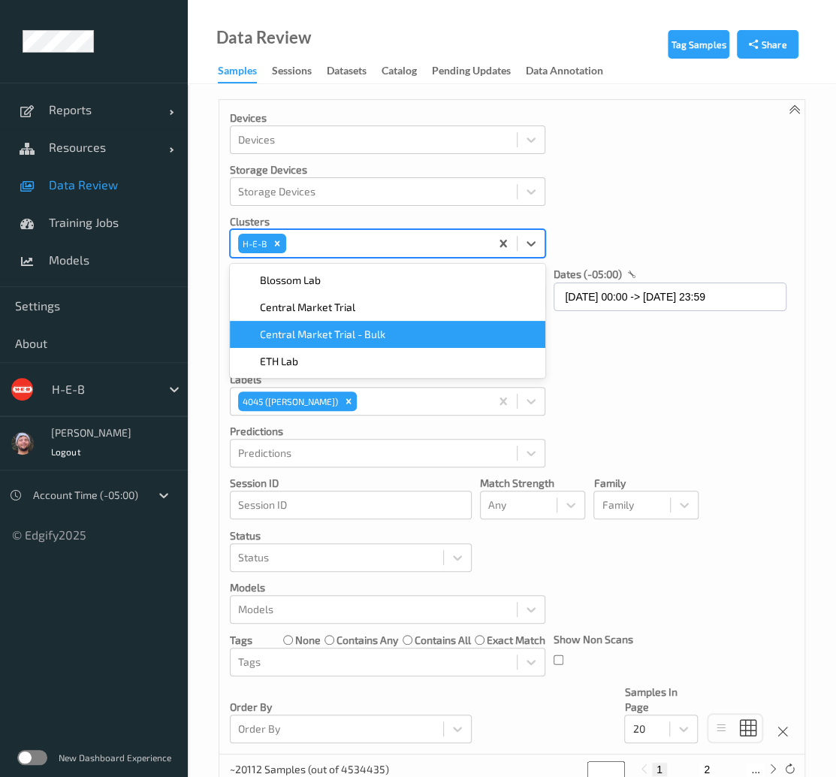
click at [640, 353] on div "Devices Devices Storage Devices Storage Devices Clusters option H-E-B, selected…" at bounding box center [511, 427] width 585 height 655
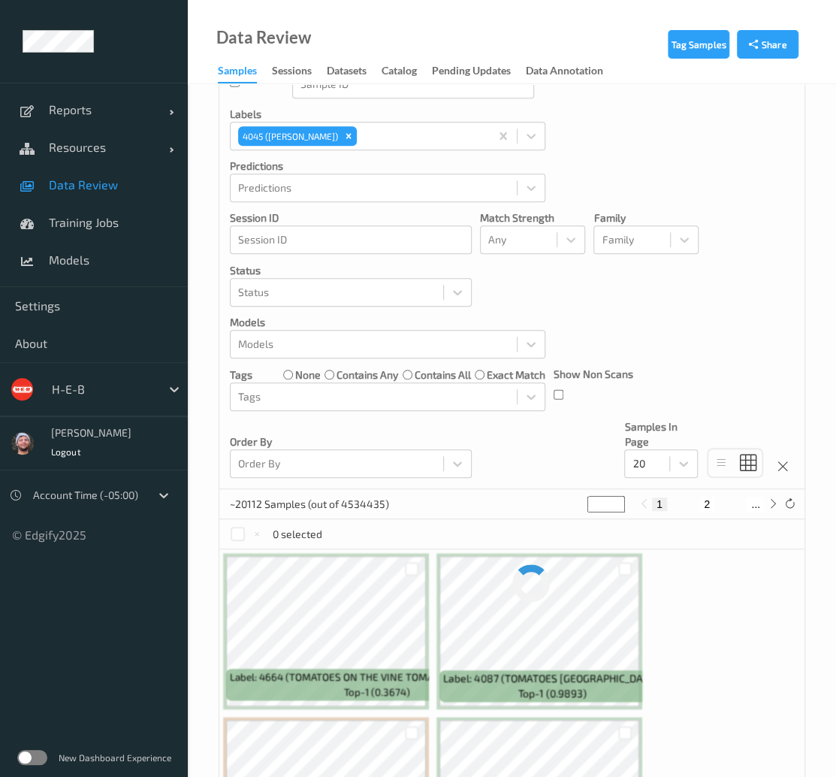
scroll to position [262, 0]
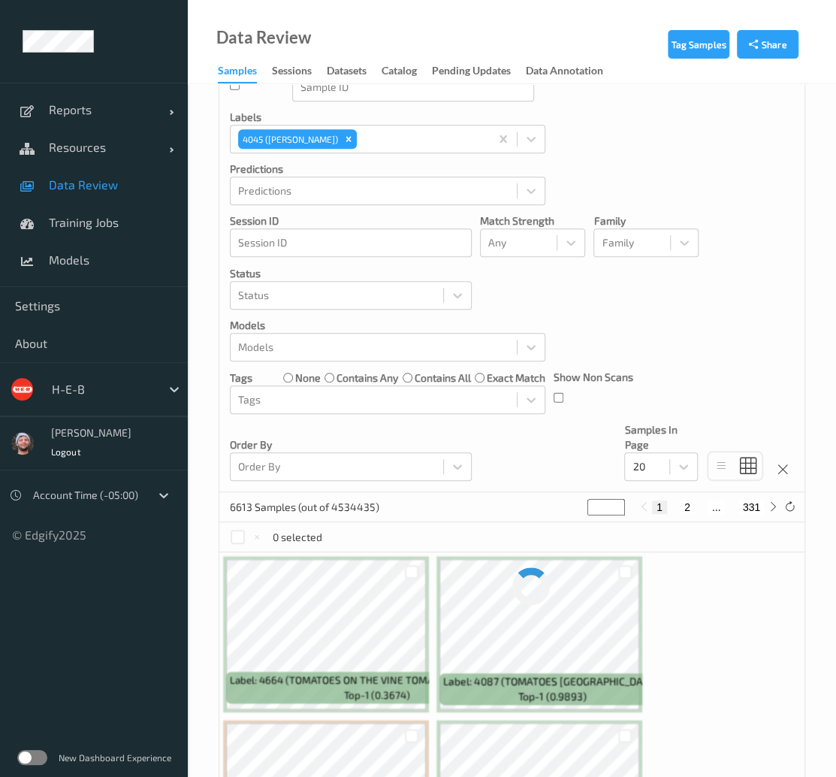
click at [640, 259] on div "Devices Devices Storage Devices Storage Devices Clusters H-E-B Sites Sites date…" at bounding box center [511, 165] width 585 height 655
click at [238, 533] on div at bounding box center [238, 537] width 14 height 14
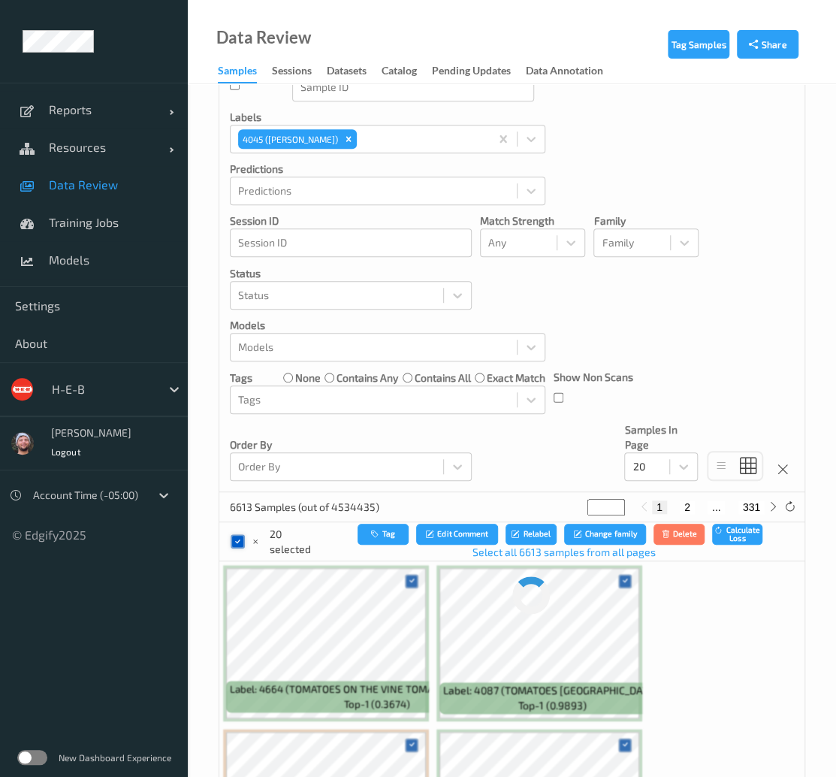
click at [238, 534] on div at bounding box center [238, 541] width 14 height 14
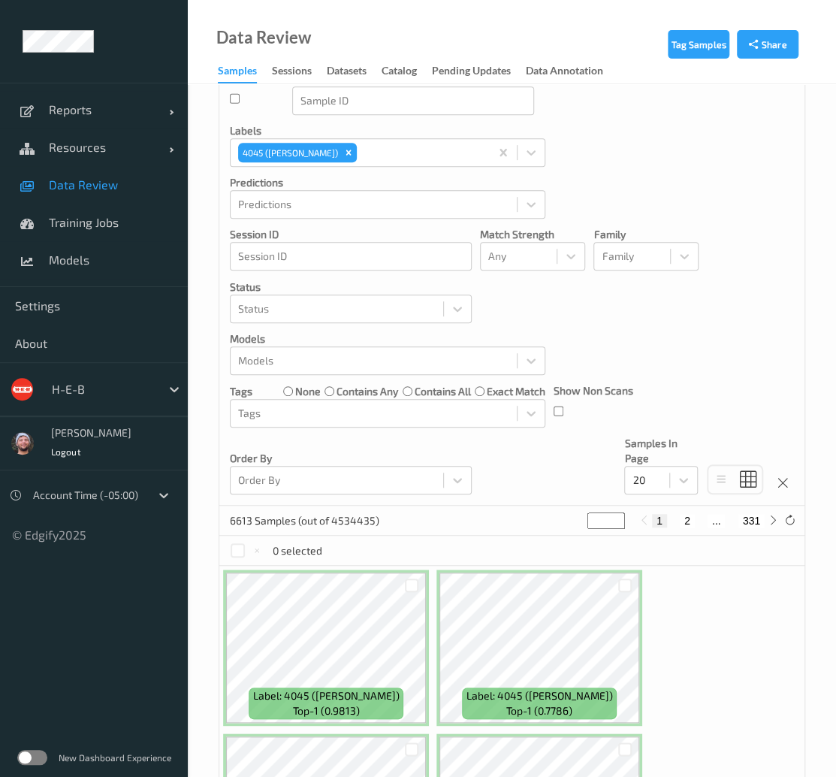
scroll to position [248, 0]
click at [346, 307] on div at bounding box center [337, 310] width 198 height 18
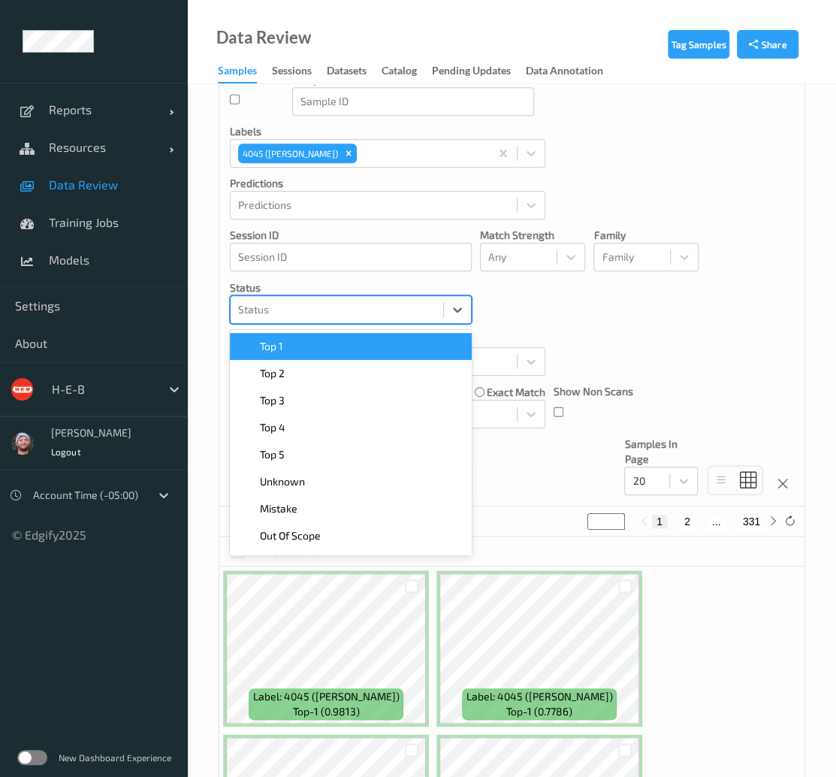
click at [341, 342] on div "Top 1" at bounding box center [351, 346] width 224 height 15
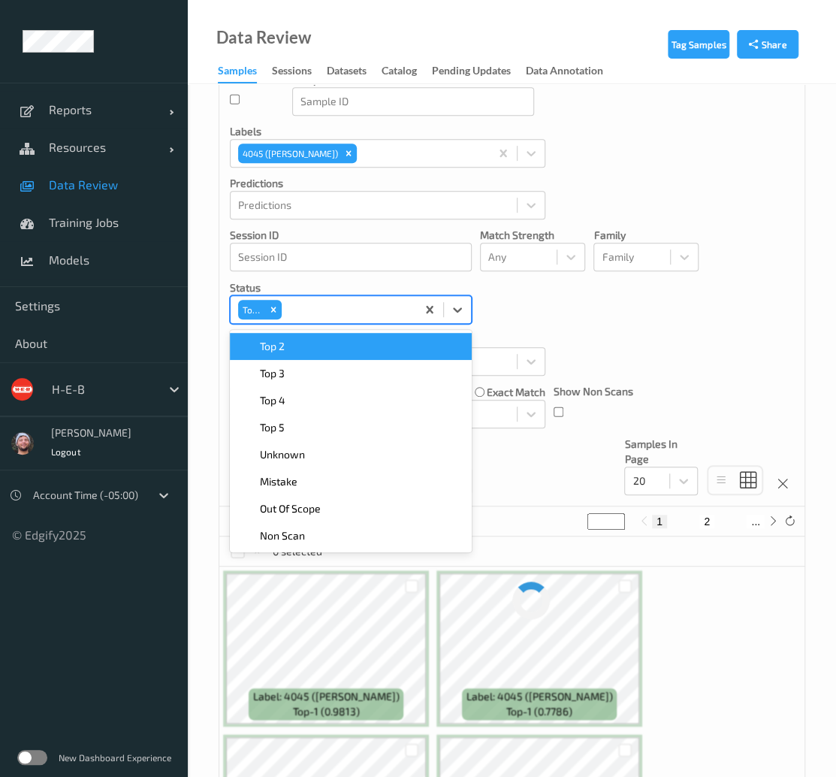
click at [341, 342] on div "Top 2" at bounding box center [351, 346] width 224 height 15
click at [341, 342] on div "Top 3" at bounding box center [351, 346] width 224 height 15
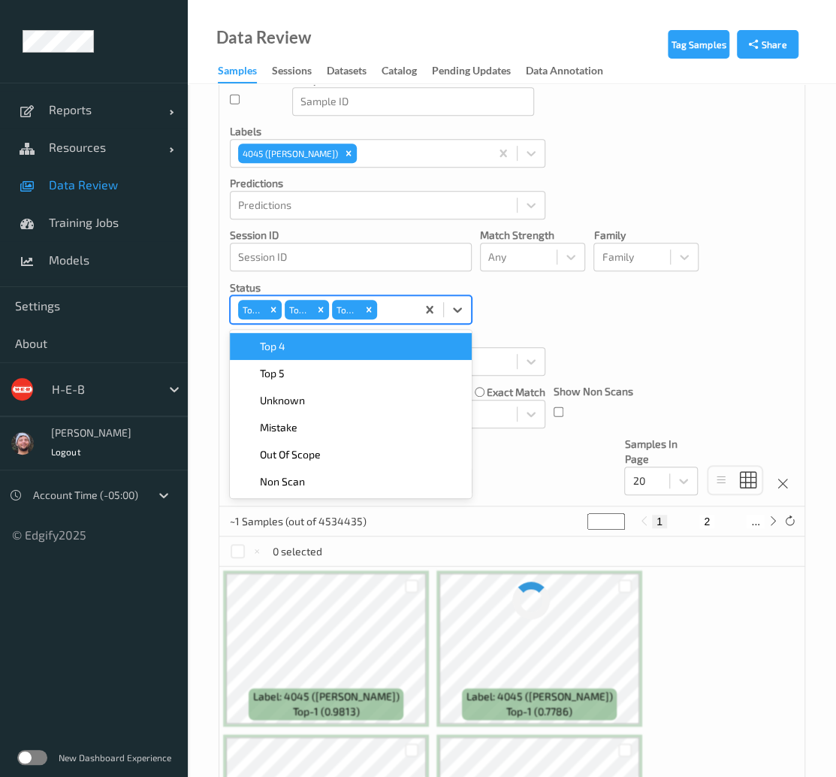
click at [341, 342] on div "Top 4" at bounding box center [351, 346] width 224 height 15
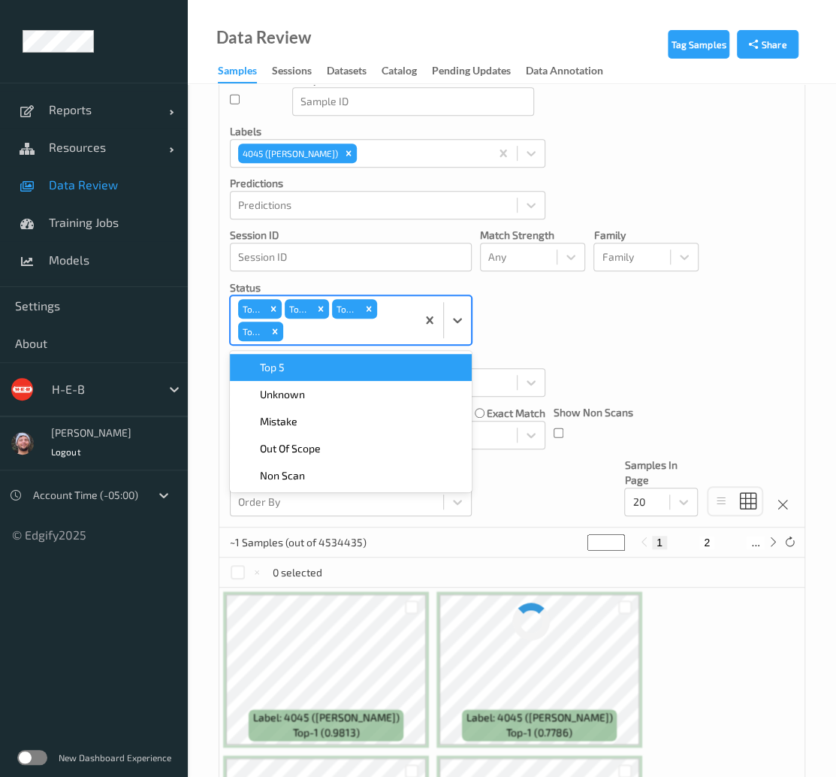
click at [342, 368] on div "Top 5" at bounding box center [351, 367] width 224 height 15
click at [358, 371] on div "Unknown" at bounding box center [351, 367] width 224 height 15
click at [580, 319] on div "Devices Devices Storage Devices Storage Devices Clusters H-E-B Sites Sites date…" at bounding box center [511, 190] width 585 height 676
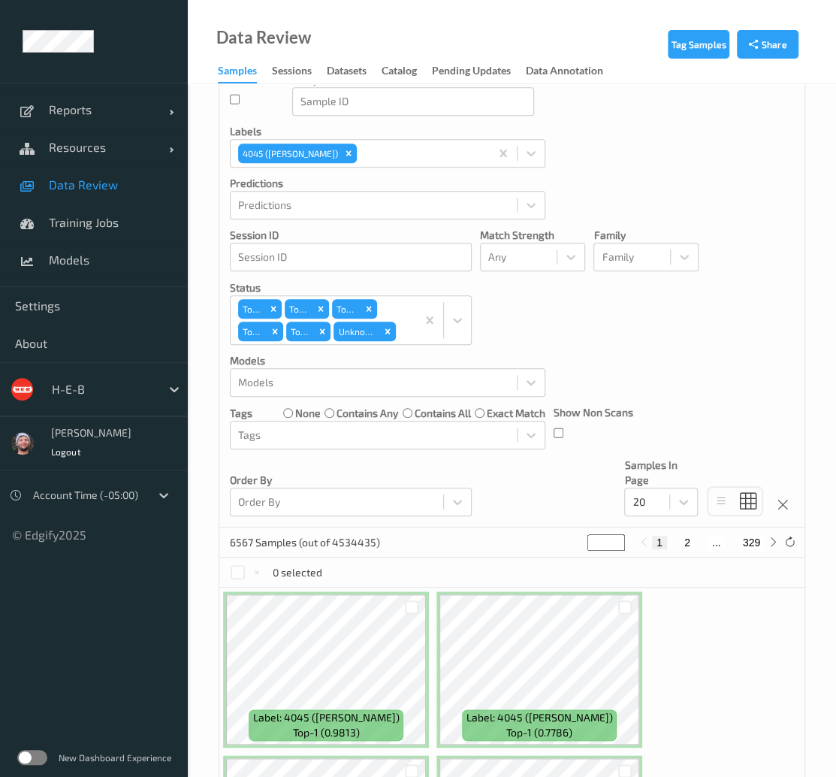
click at [267, 549] on div "6567 Samples (out of 4534435)" at bounding box center [305, 542] width 150 height 17
click at [244, 572] on div at bounding box center [238, 572] width 14 height 14
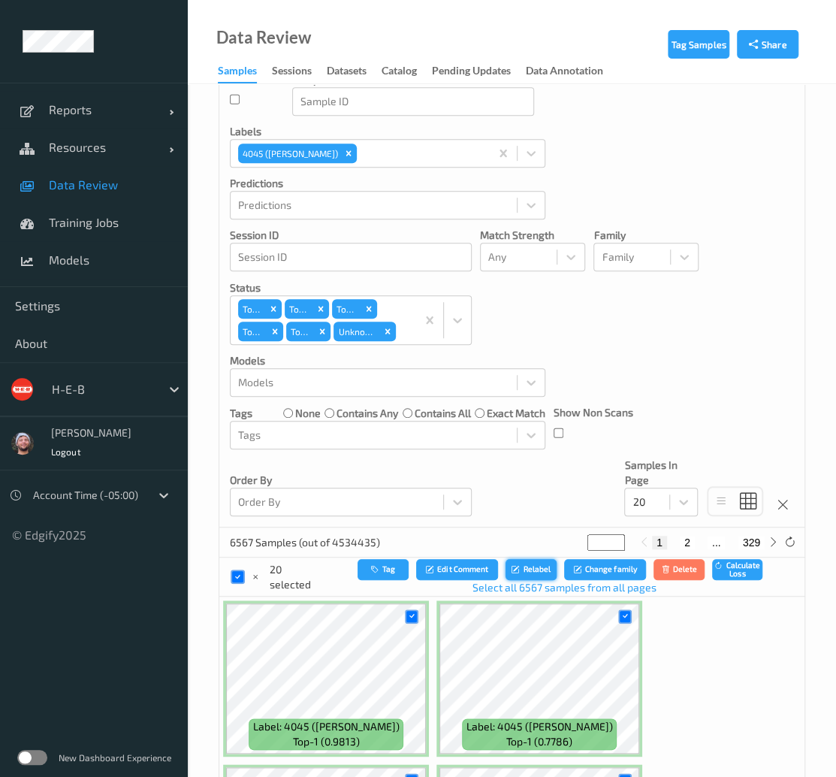
click at [524, 570] on button "Relabel" at bounding box center [531, 570] width 51 height 22
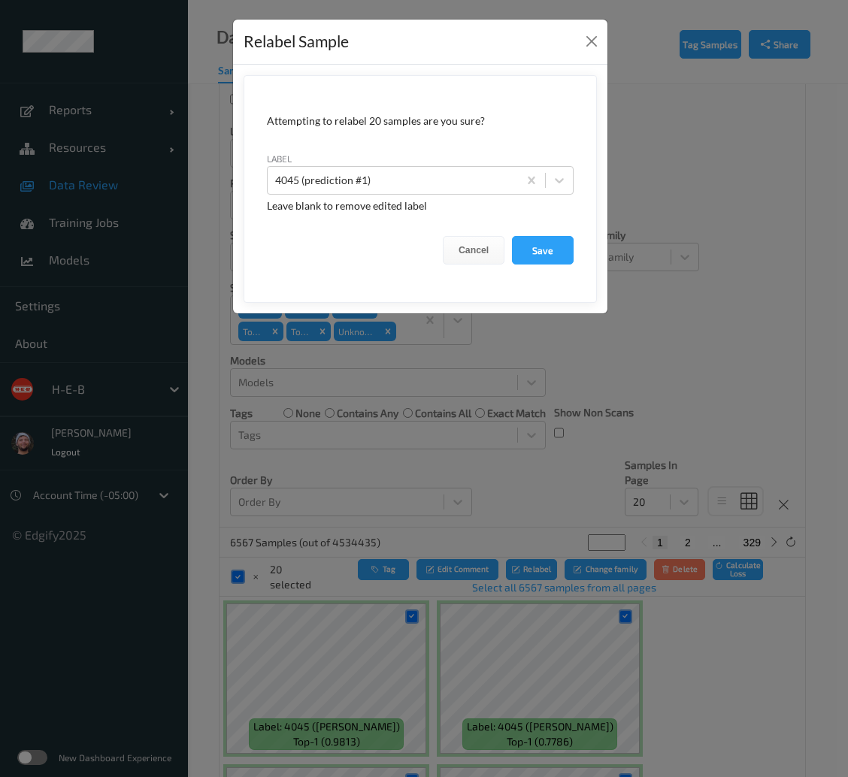
click at [514, 529] on div "Relabel Sample Attempting to relabel 20 samples are you sure? label 4045 (predi…" at bounding box center [424, 388] width 848 height 777
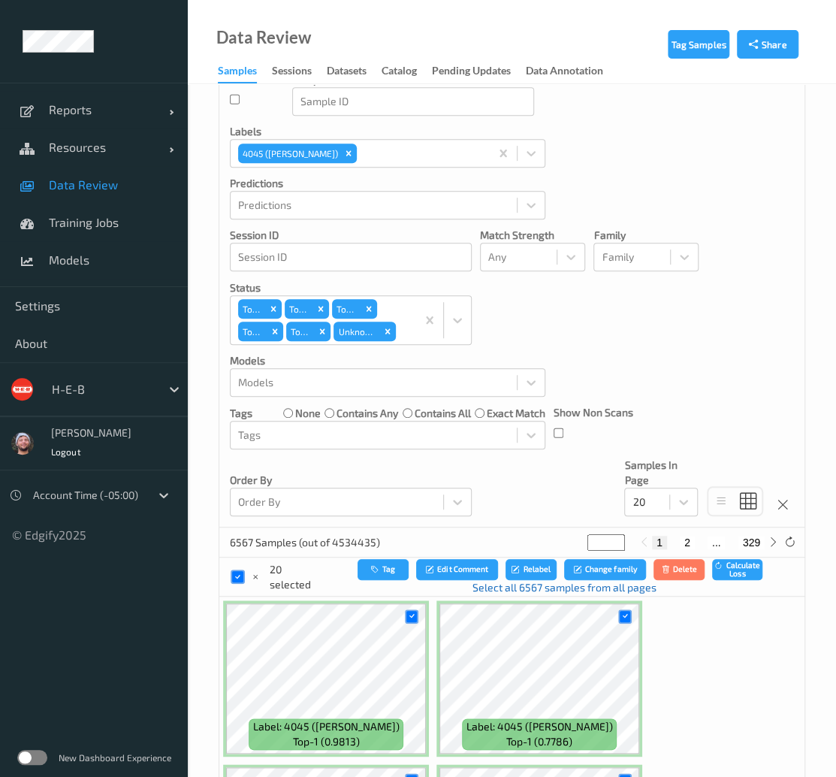
click at [528, 588] on link "Select all 6567 samples from all pages" at bounding box center [564, 587] width 184 height 15
click at [532, 569] on button "Relabel" at bounding box center [535, 570] width 51 height 22
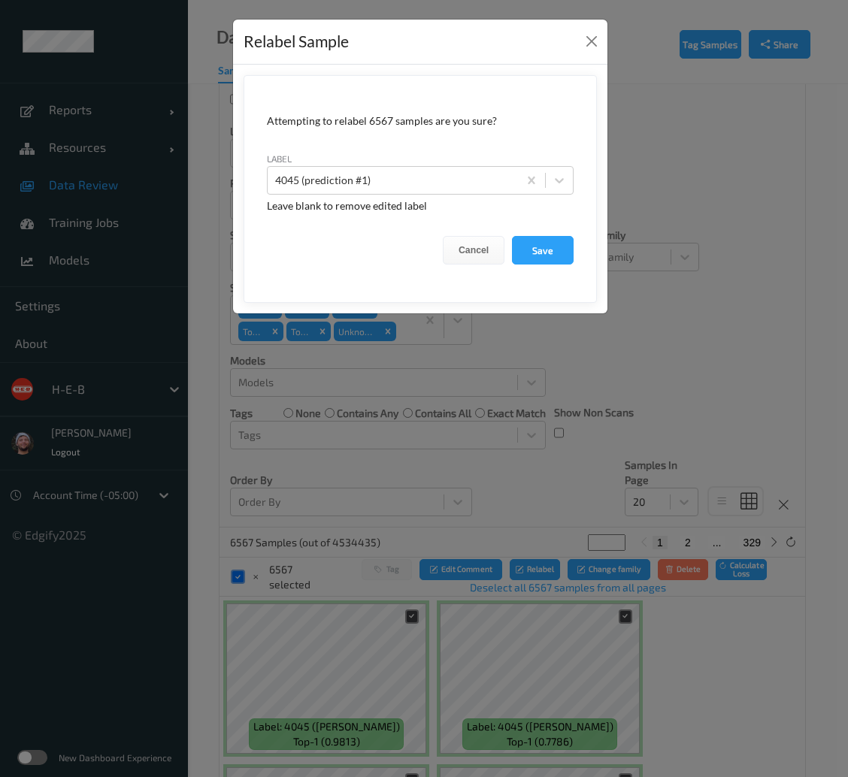
click at [375, 195] on form "Attempting to relabel 6567 samples are you sure? label 4045 (prediction #1) Lea…" at bounding box center [420, 189] width 353 height 228
click at [361, 190] on div "4045 (prediction #1)" at bounding box center [393, 180] width 250 height 24
paste input "404594045"
type input "404594045"
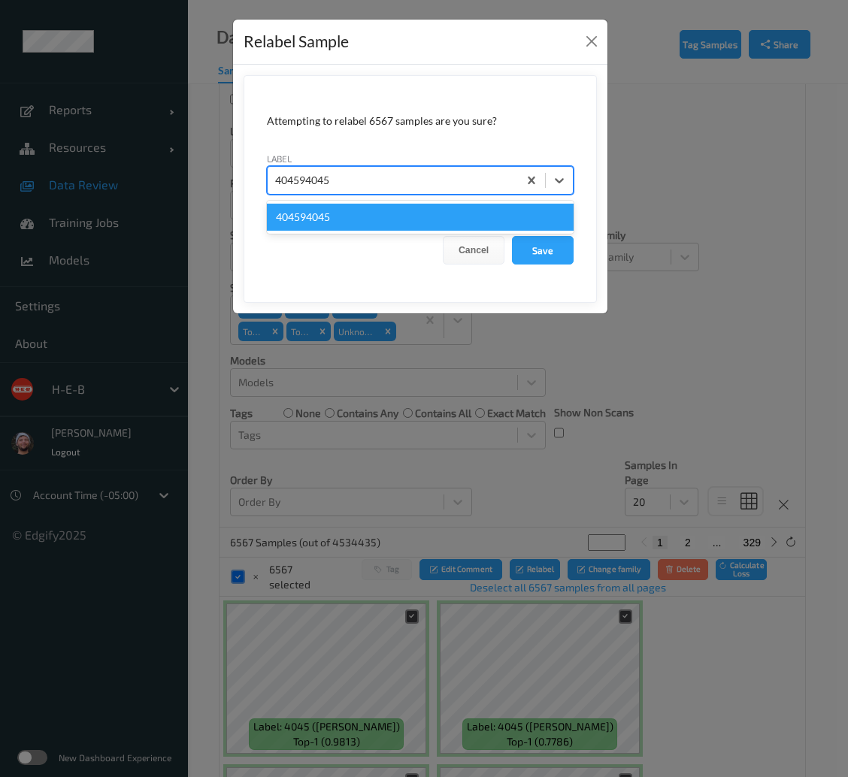
click at [374, 211] on div "404594045" at bounding box center [420, 217] width 307 height 27
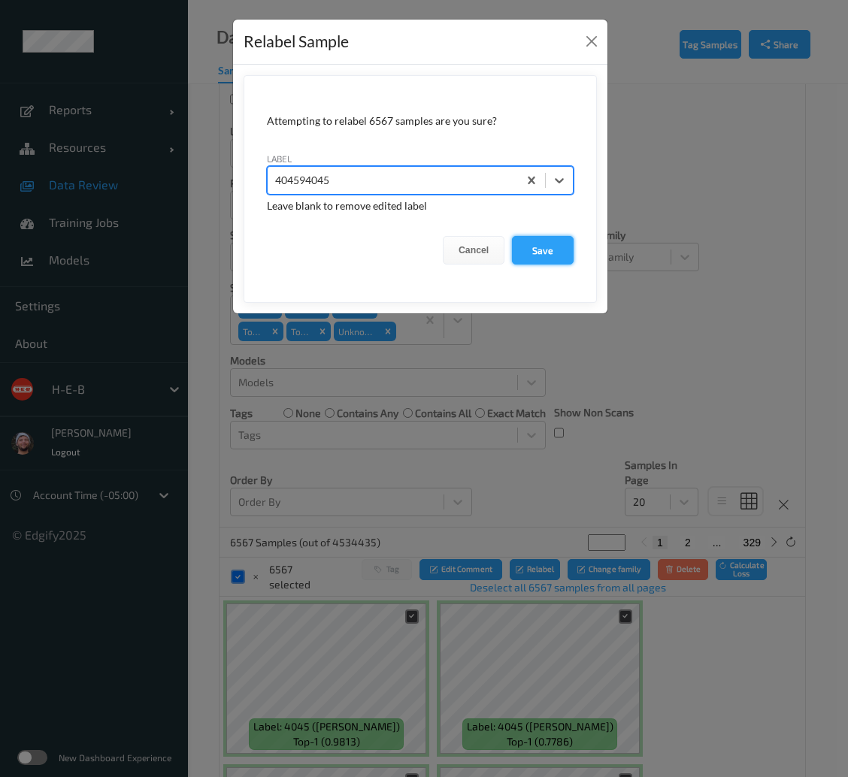
click at [540, 247] on button "Save" at bounding box center [543, 250] width 62 height 29
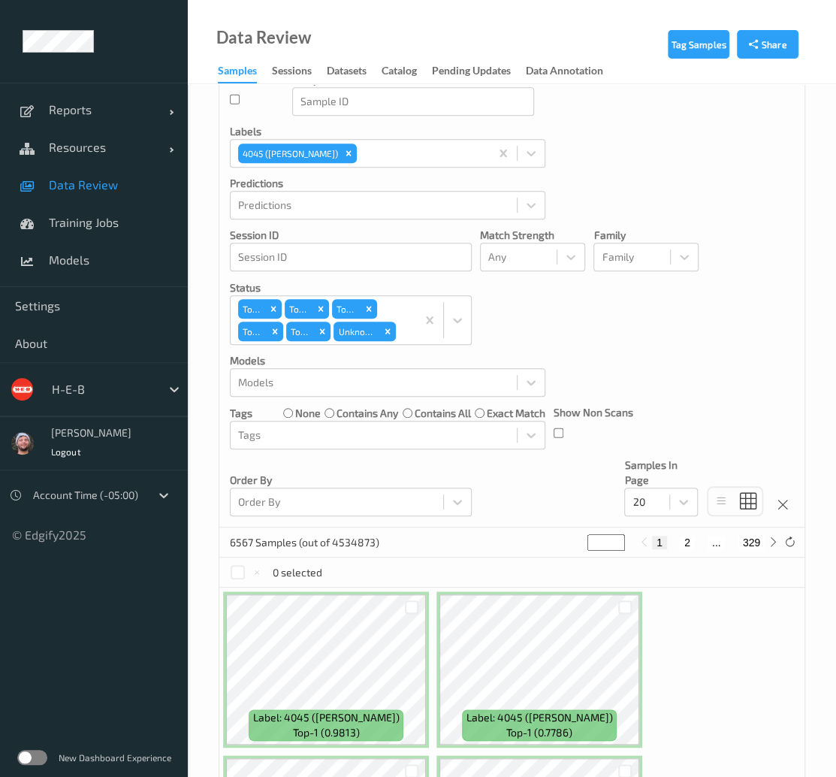
click at [236, 567] on div at bounding box center [238, 572] width 14 height 14
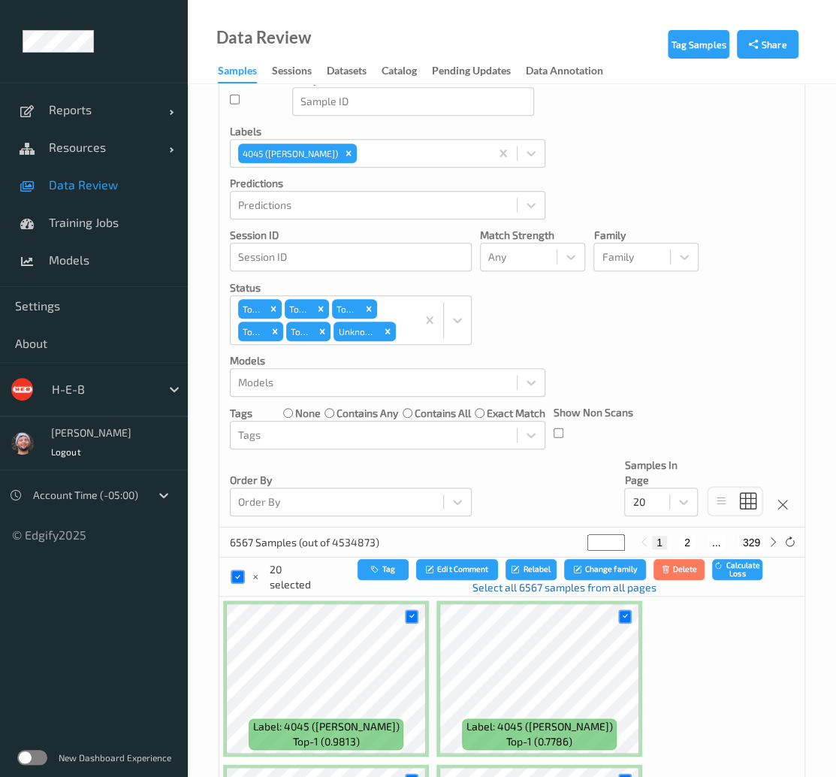
click at [529, 585] on link "Select all 6567 samples from all pages" at bounding box center [564, 587] width 184 height 15
click at [541, 566] on button "Relabel" at bounding box center [535, 570] width 51 height 22
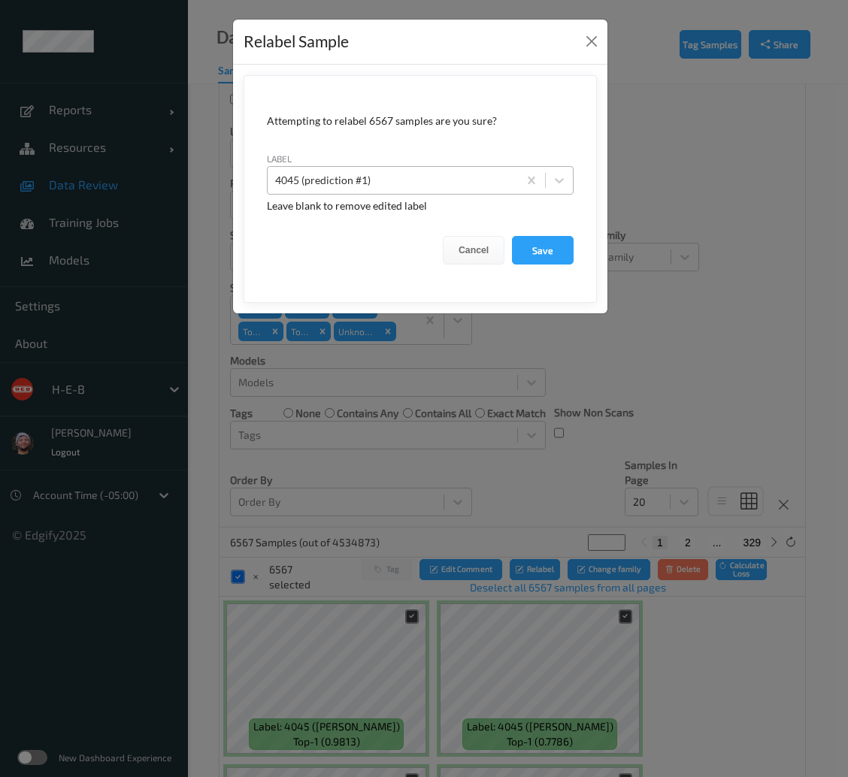
click at [340, 180] on div at bounding box center [392, 180] width 235 height 18
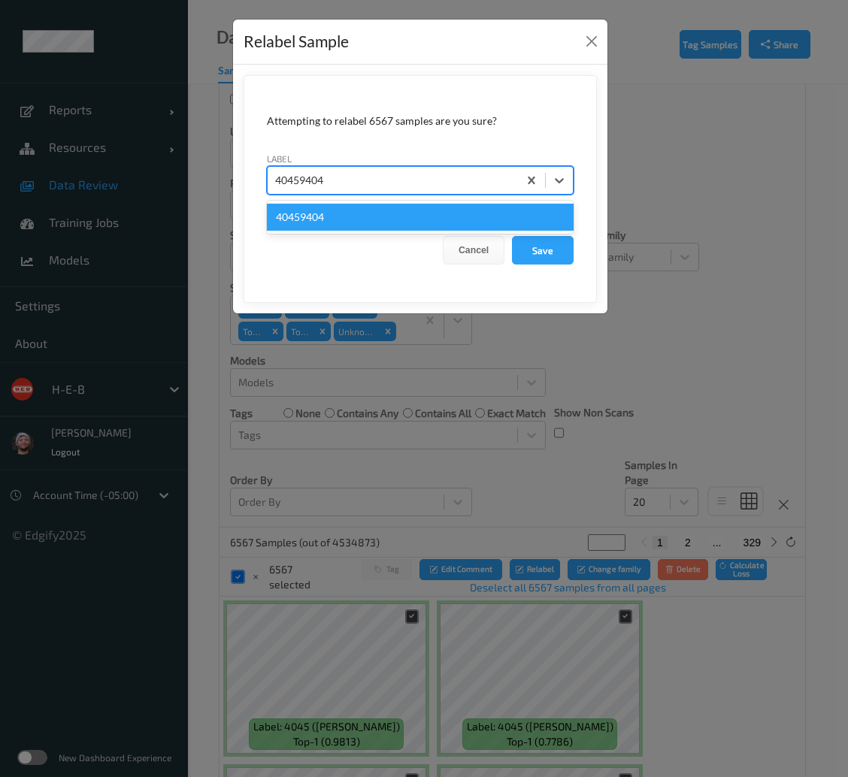
type input "404594045"
click at [298, 215] on div "404594045" at bounding box center [420, 217] width 307 height 27
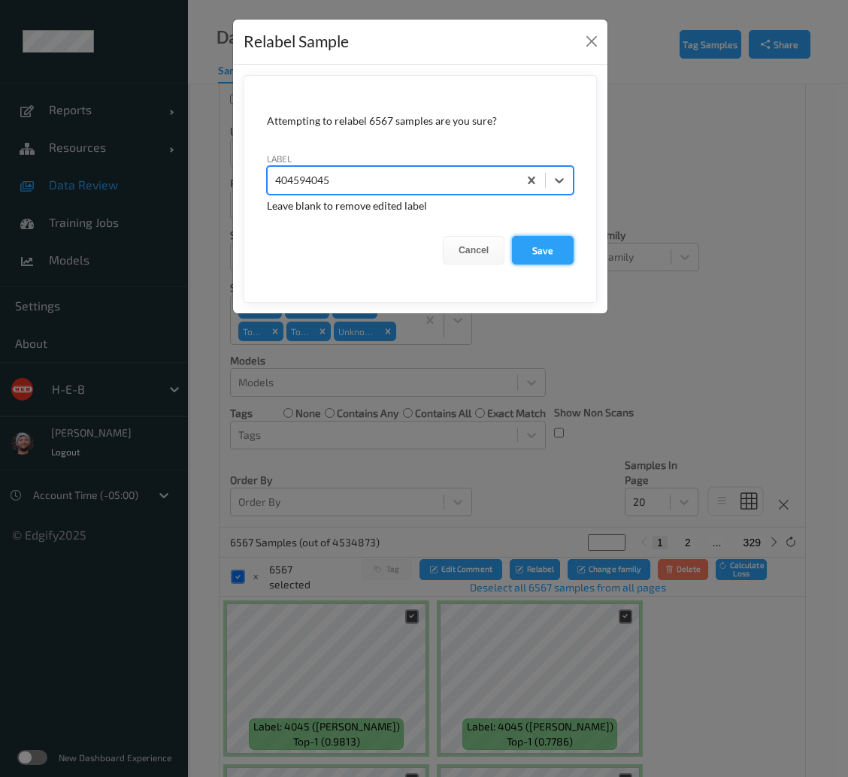
click at [534, 247] on button "Save" at bounding box center [543, 250] width 62 height 29
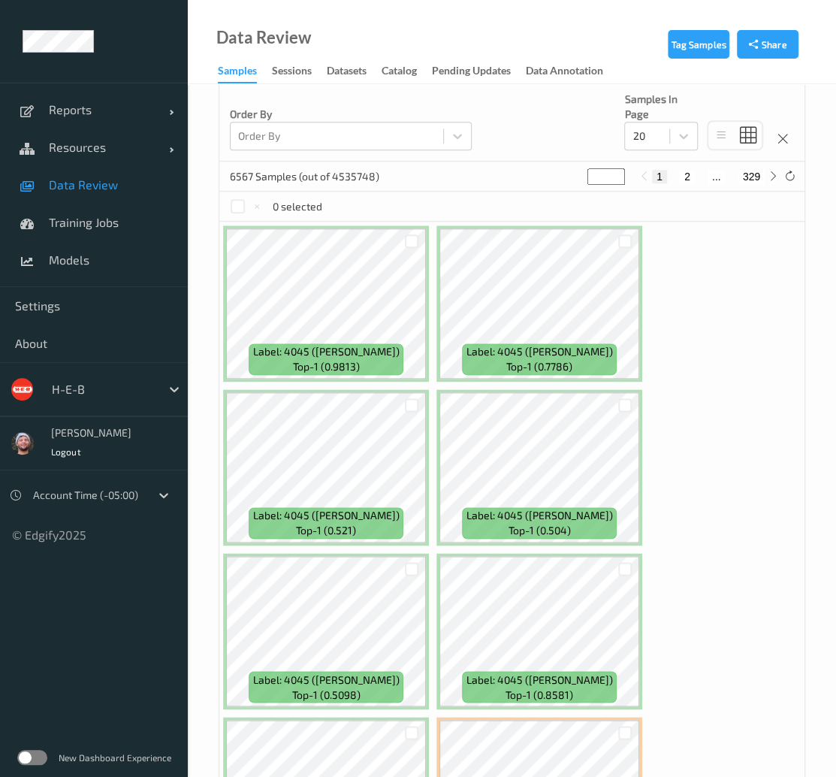
scroll to position [617, 0]
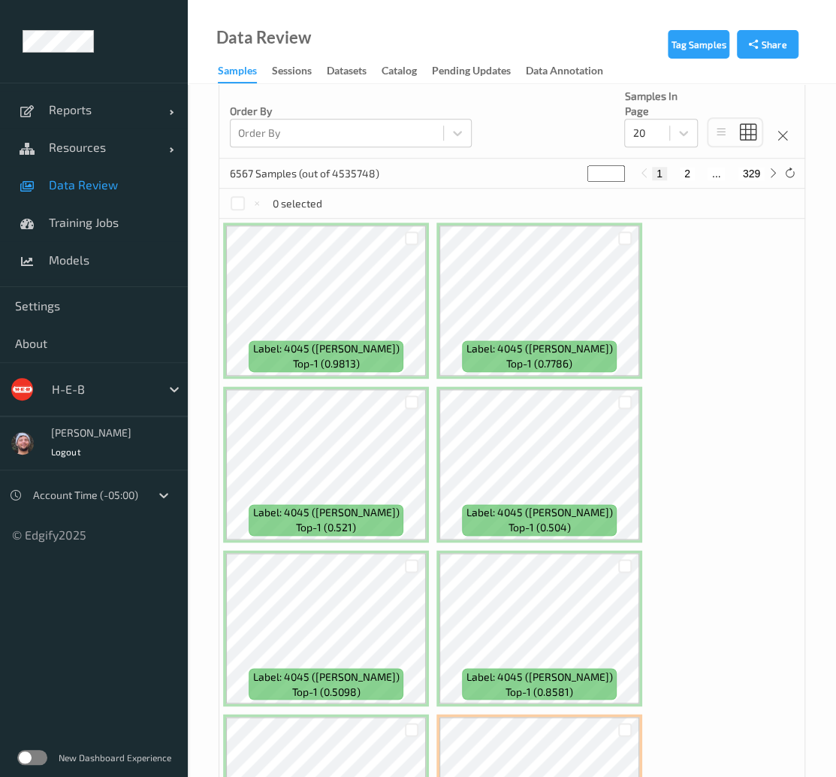
click at [134, 187] on span "Data Review" at bounding box center [111, 184] width 124 height 15
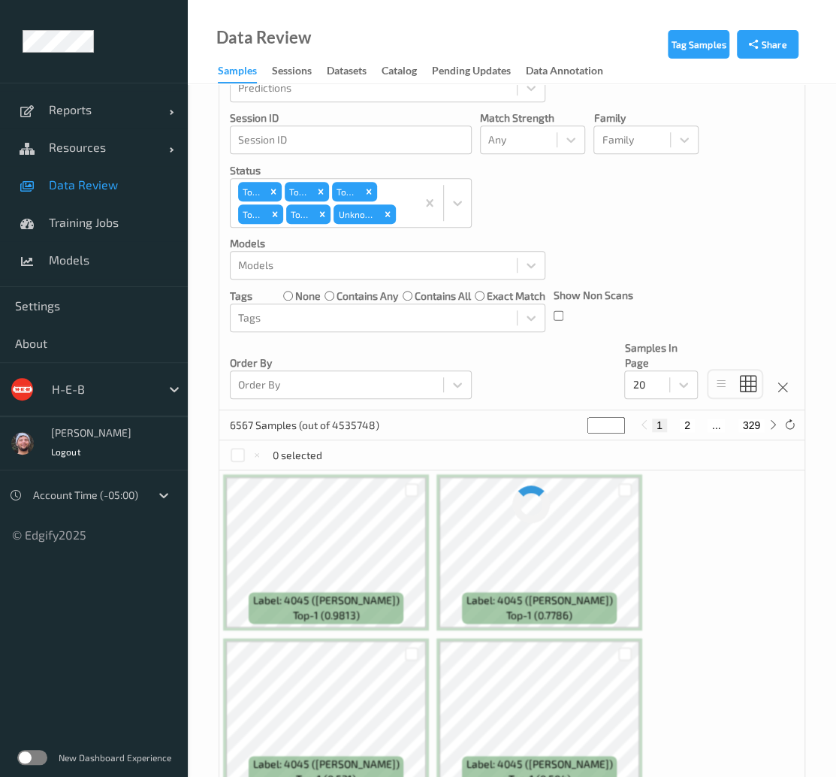
scroll to position [366, 0]
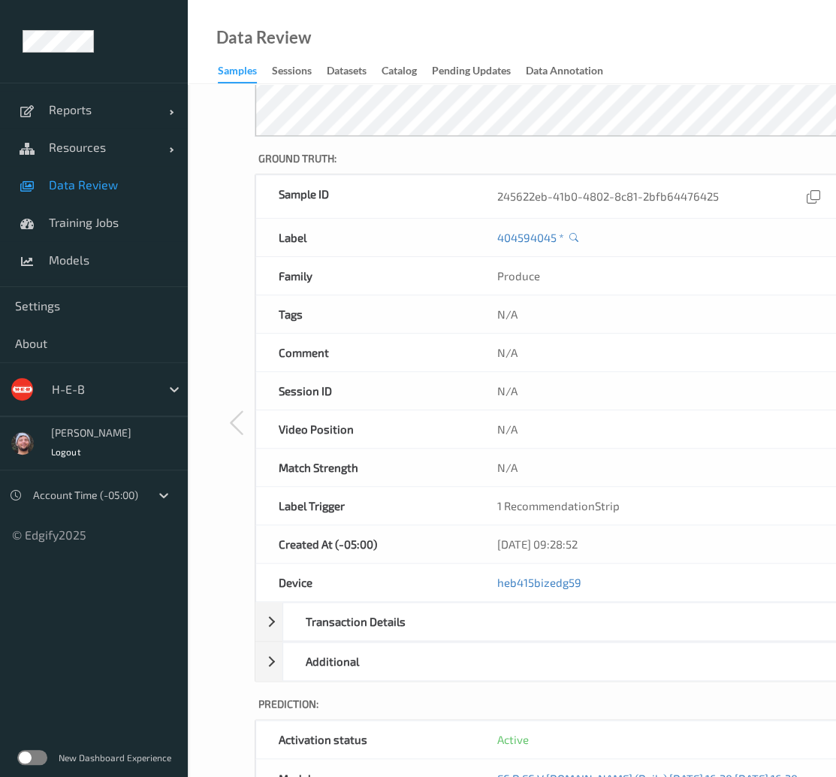
scroll to position [573, 0]
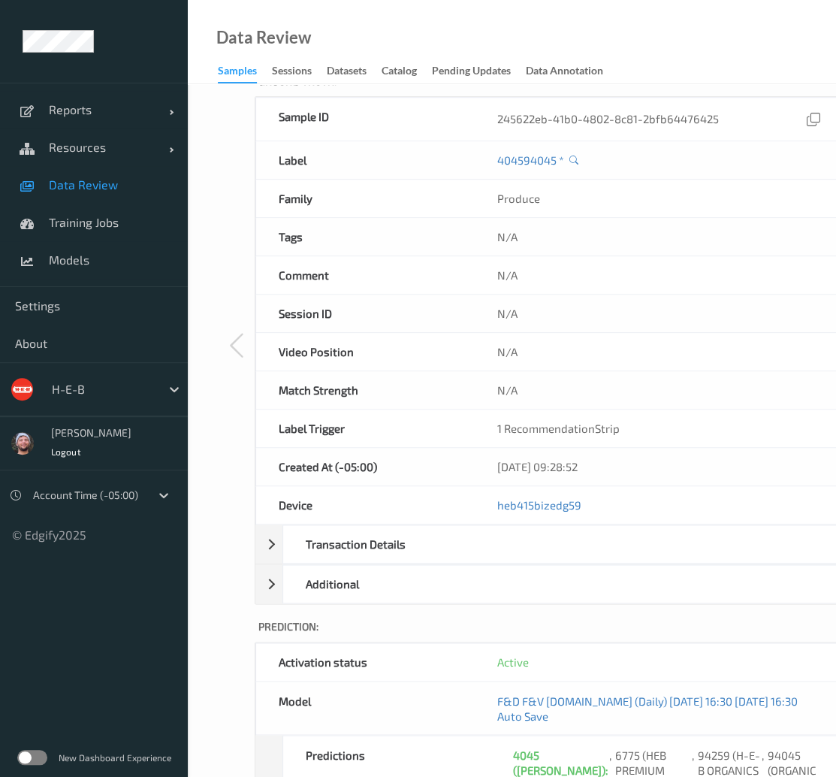
click at [153, 198] on link "Data Review" at bounding box center [94, 185] width 188 height 38
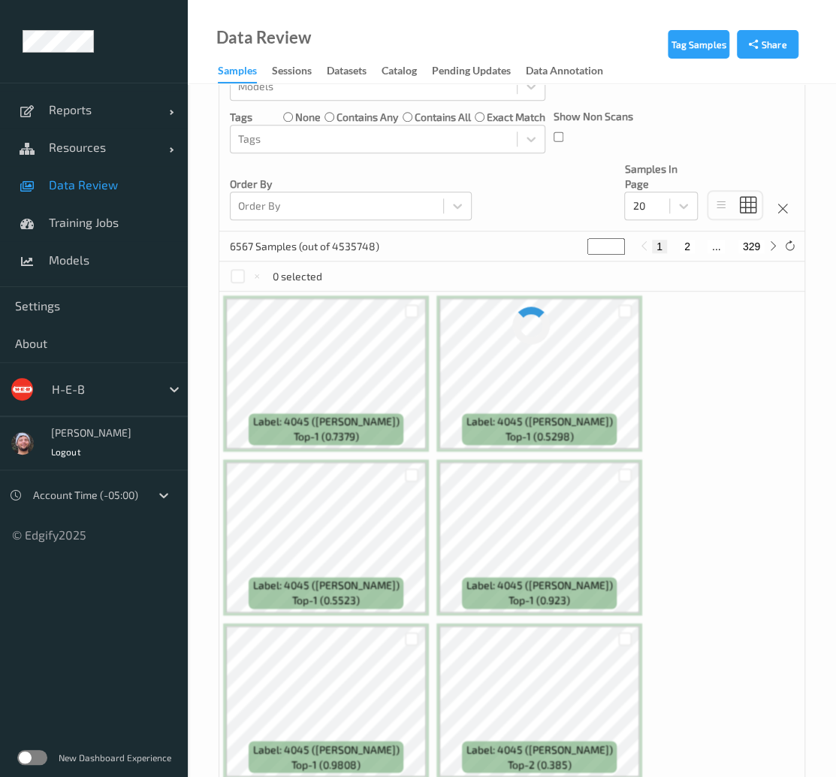
scroll to position [547, 0]
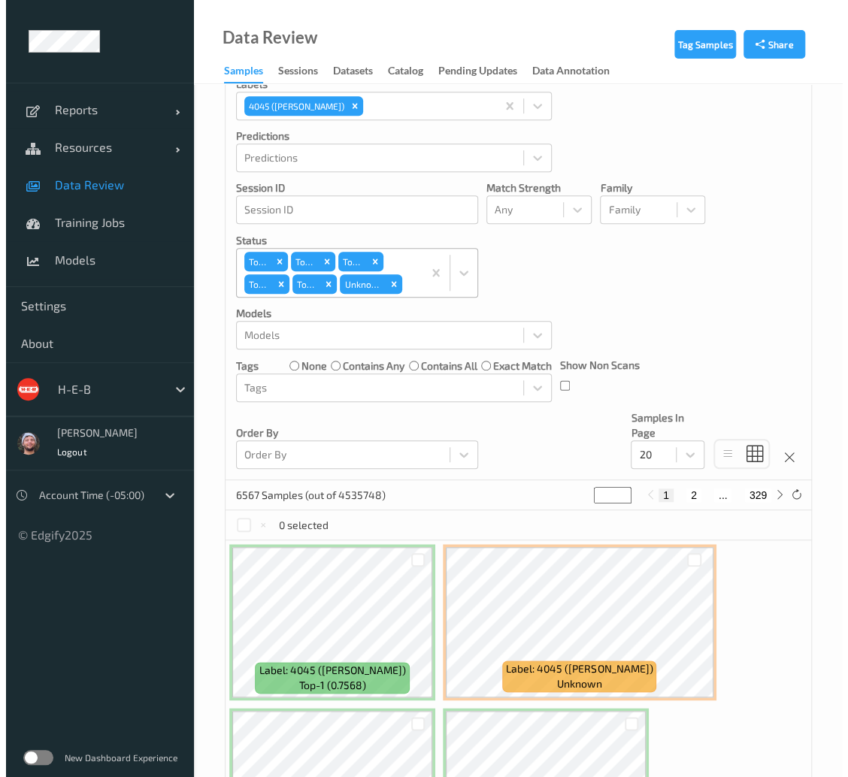
scroll to position [295, 0]
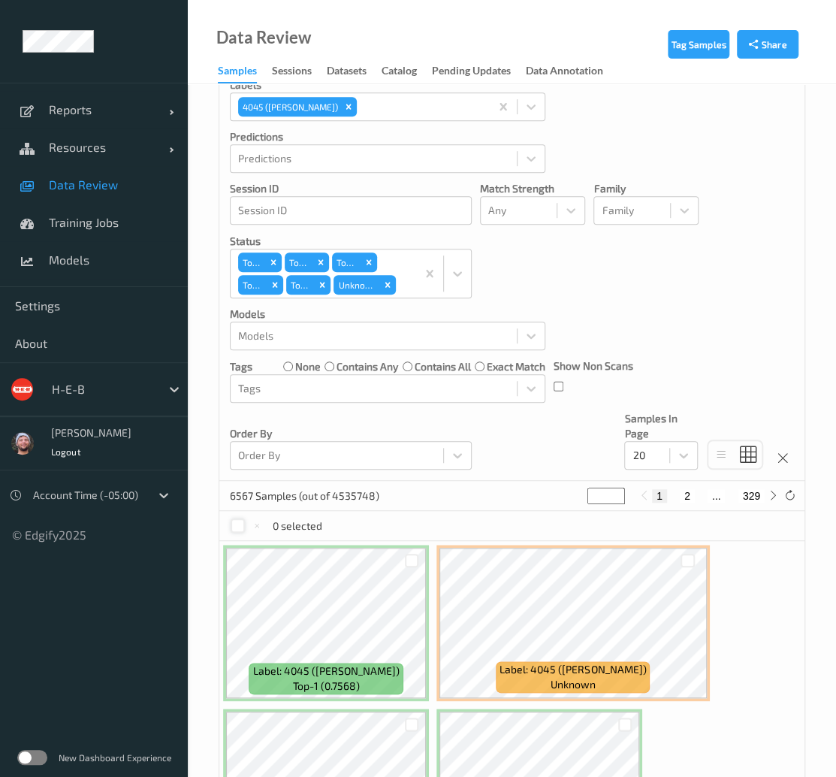
click at [237, 521] on div at bounding box center [238, 526] width 14 height 14
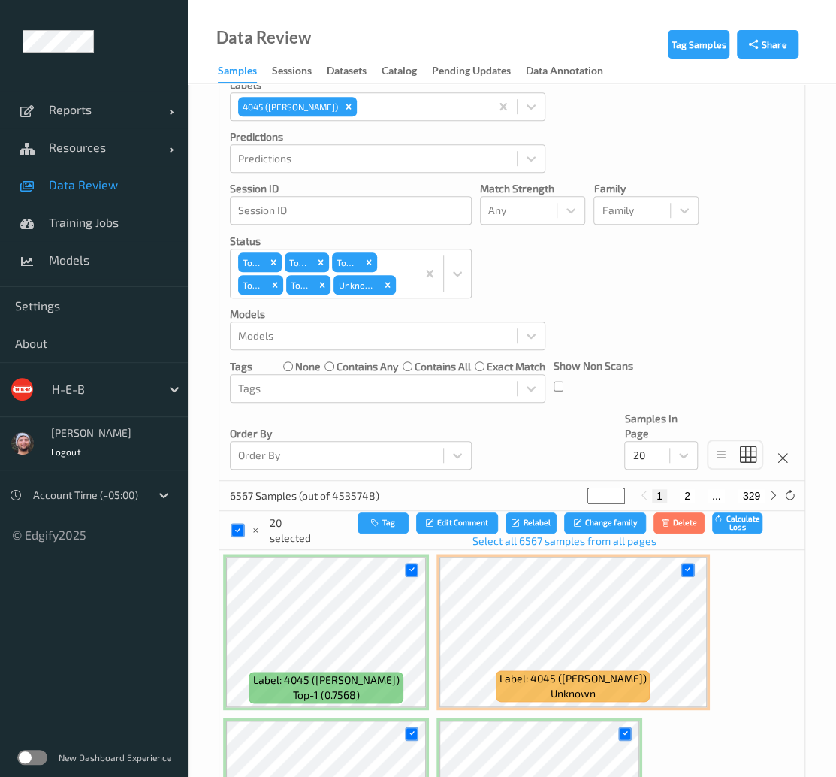
click at [508, 545] on link "Select all 6567 samples from all pages" at bounding box center [564, 541] width 184 height 15
click at [532, 522] on button "Relabel" at bounding box center [535, 524] width 51 height 22
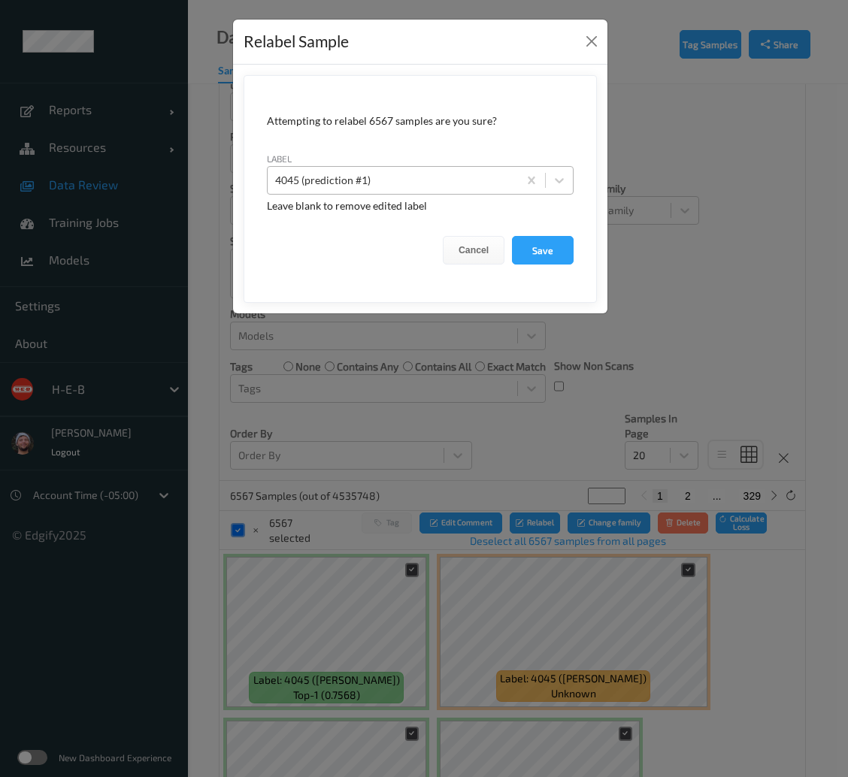
click at [368, 186] on div at bounding box center [392, 180] width 235 height 18
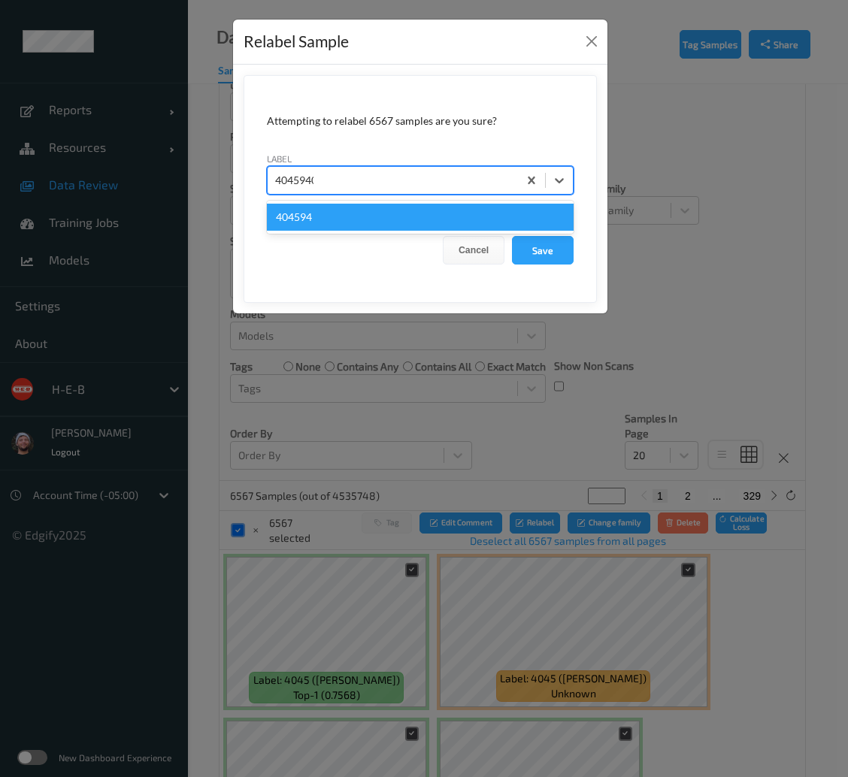
type input "404594045"
click at [374, 228] on div "404594045" at bounding box center [420, 217] width 307 height 27
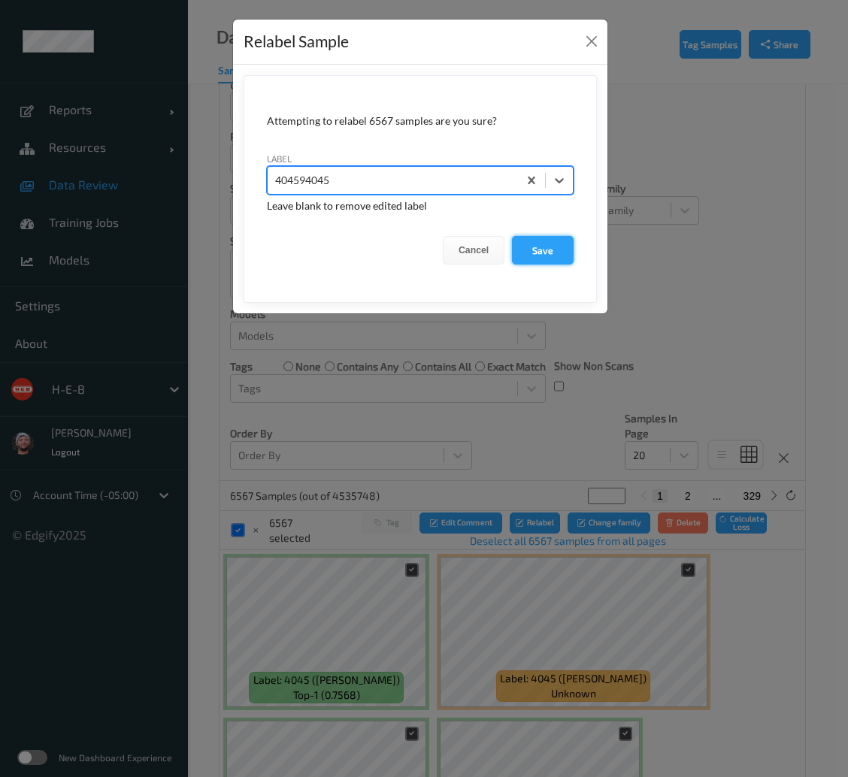
click at [522, 246] on button "Save" at bounding box center [543, 250] width 62 height 29
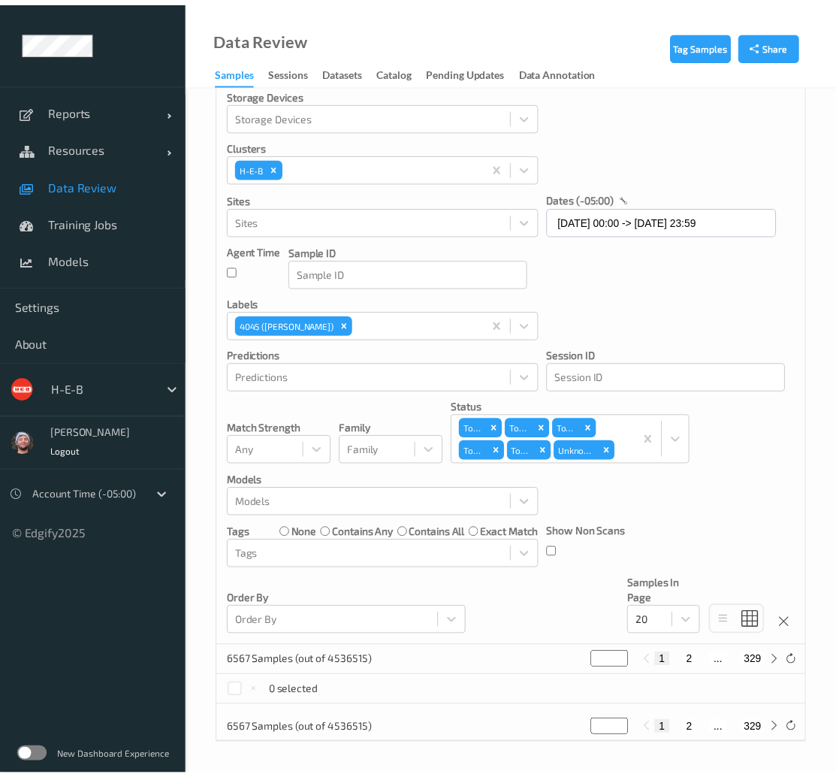
scroll to position [126, 0]
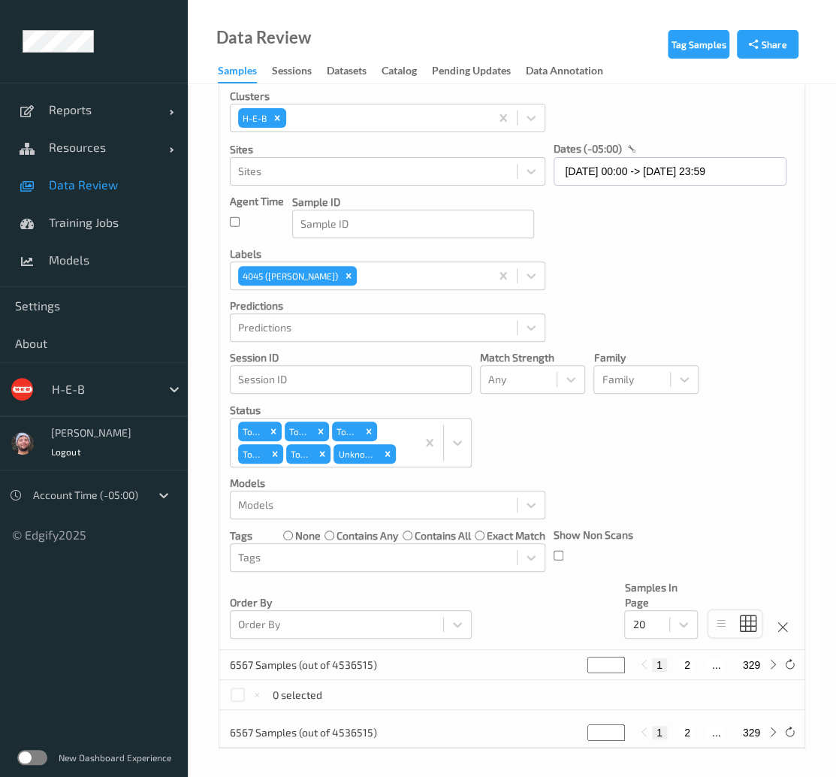
click at [563, 762] on div "Tag Samples Share Devices Devices Storage Devices Storage Devices Clusters H-E-…" at bounding box center [512, 369] width 649 height 821
click at [176, 192] on link "Data Review" at bounding box center [94, 185] width 188 height 38
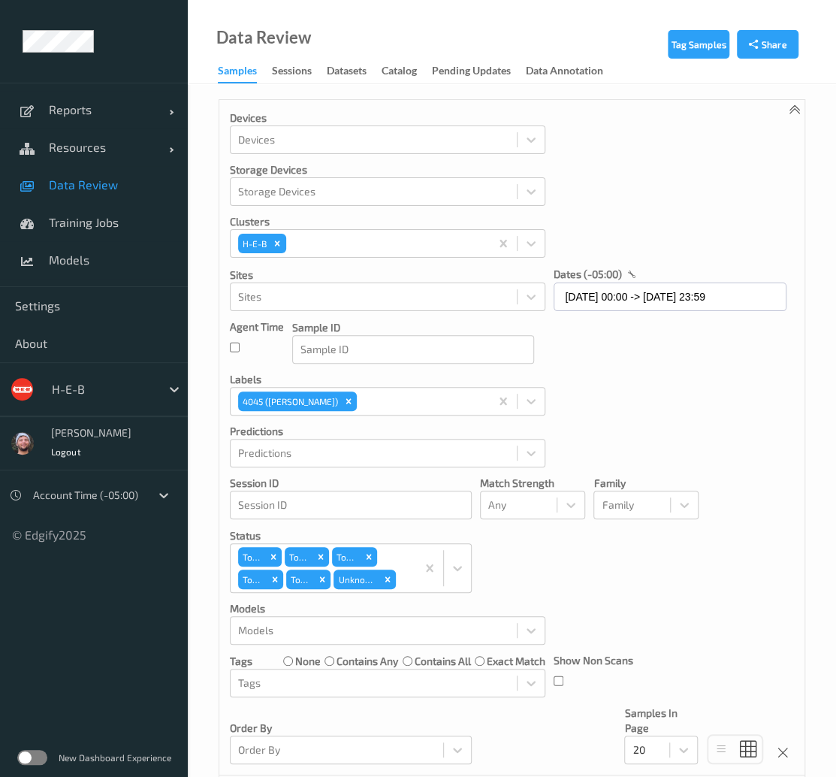
scroll to position [126, 0]
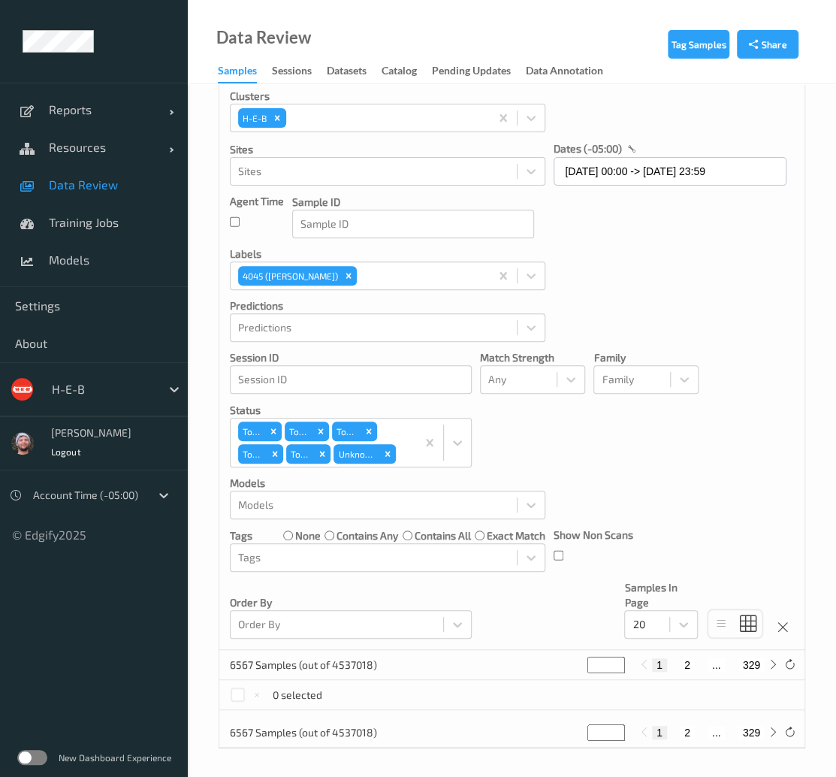
click at [691, 665] on button "2" at bounding box center [687, 665] width 15 height 14
type input "*"
click at [706, 662] on button "3" at bounding box center [701, 665] width 15 height 14
type input "*"
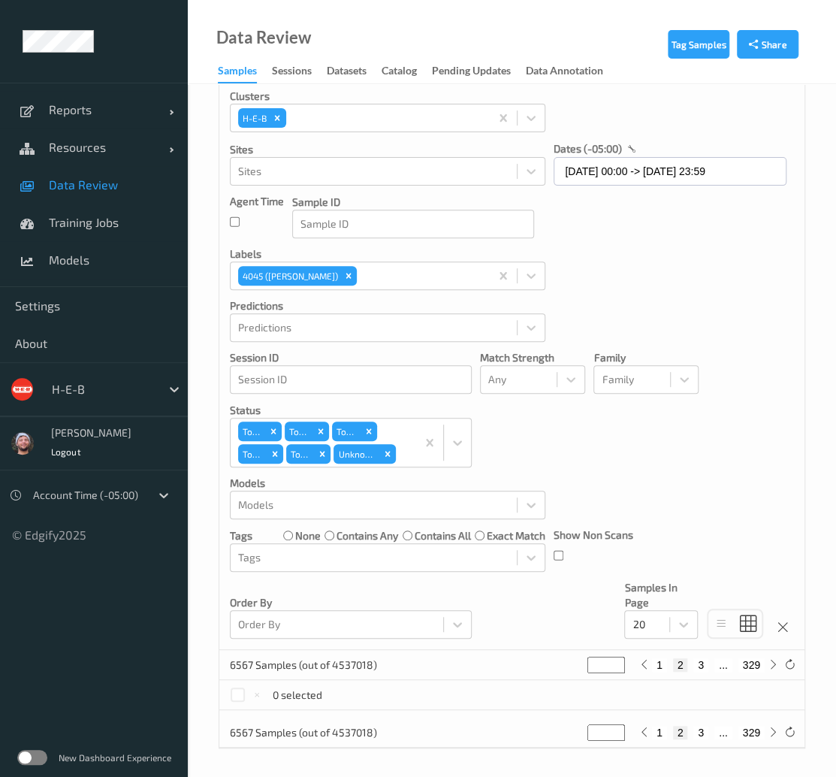
type input "*"
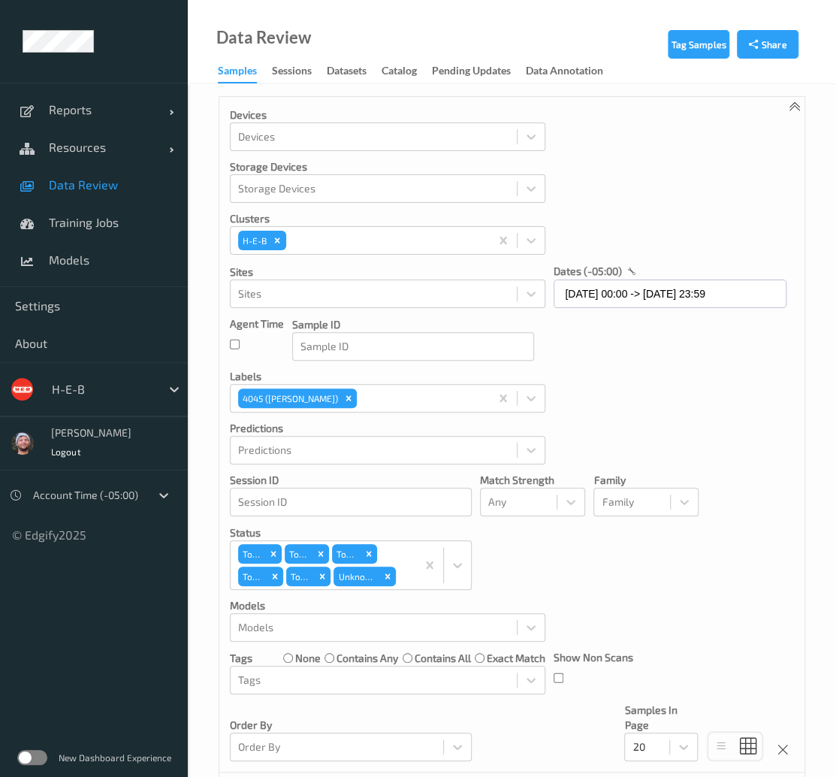
scroll to position [0, 0]
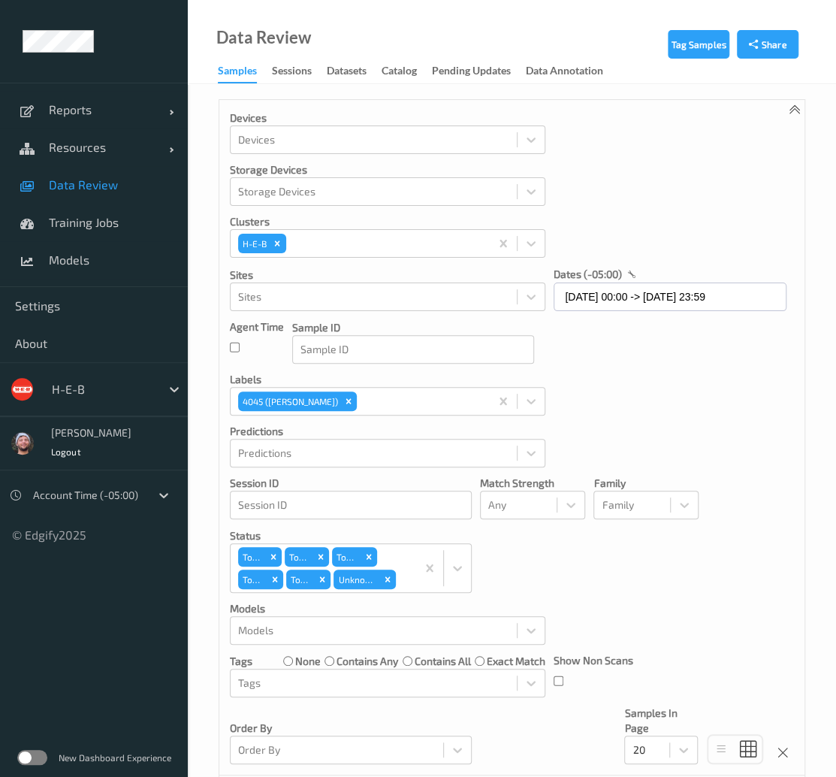
click at [88, 176] on link "Data Review" at bounding box center [94, 185] width 188 height 38
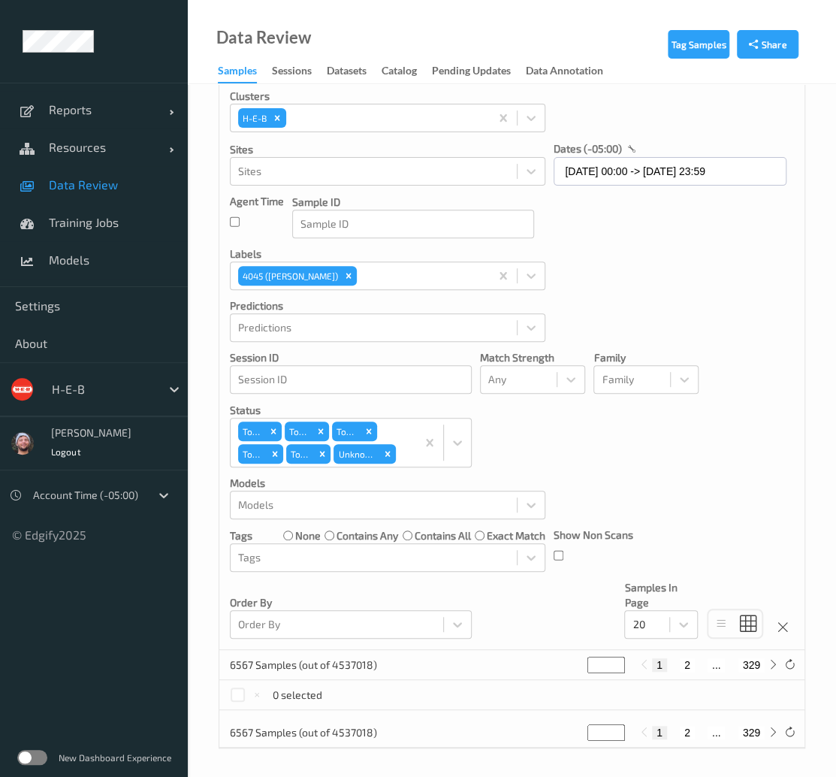
click at [631, 212] on div "Devices Devices Storage Devices Storage Devices Clusters H-E-B Sites Sites date…" at bounding box center [511, 312] width 585 height 676
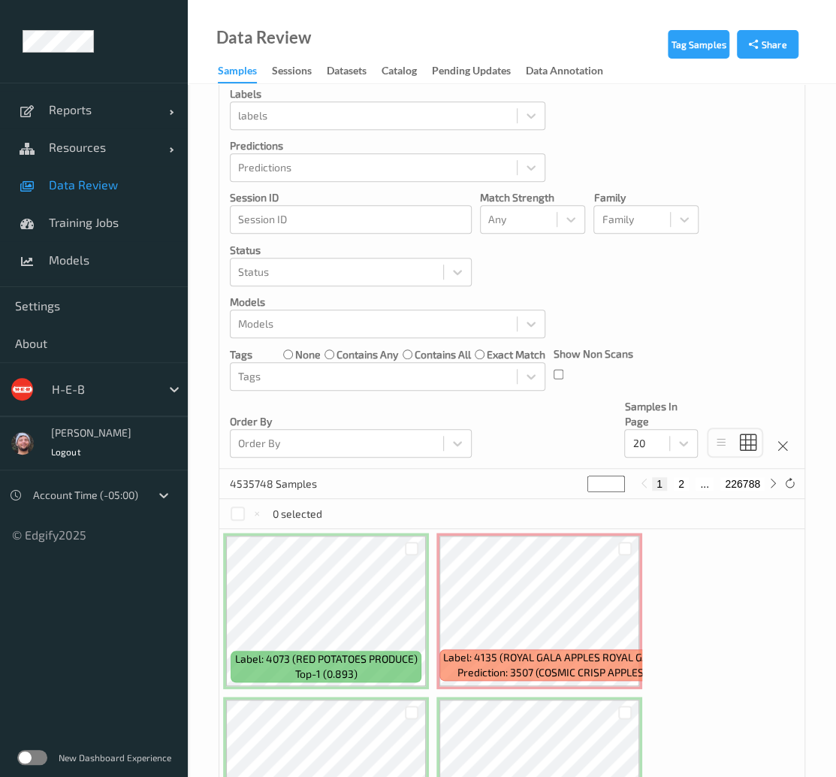
click at [331, 247] on div "Devices Devices Storage Devices Storage Devices Clusters Clusters Sites Sites d…" at bounding box center [511, 141] width 585 height 655
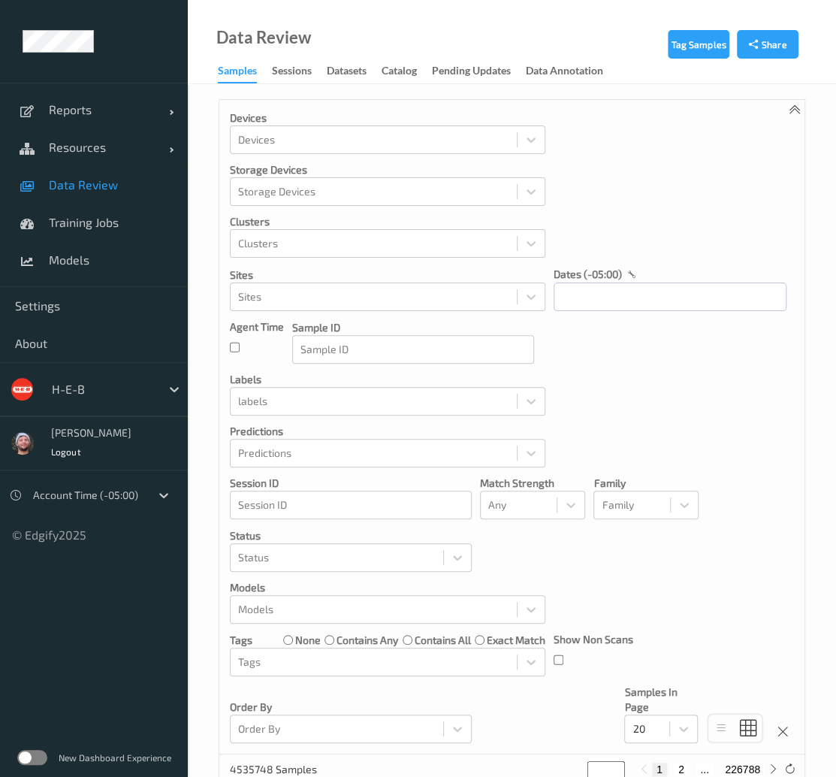
click at [348, 259] on div "Devices Devices Storage Devices Storage Devices Clusters Clusters Sites Sites d…" at bounding box center [511, 427] width 585 height 655
click at [332, 247] on div at bounding box center [373, 243] width 271 height 18
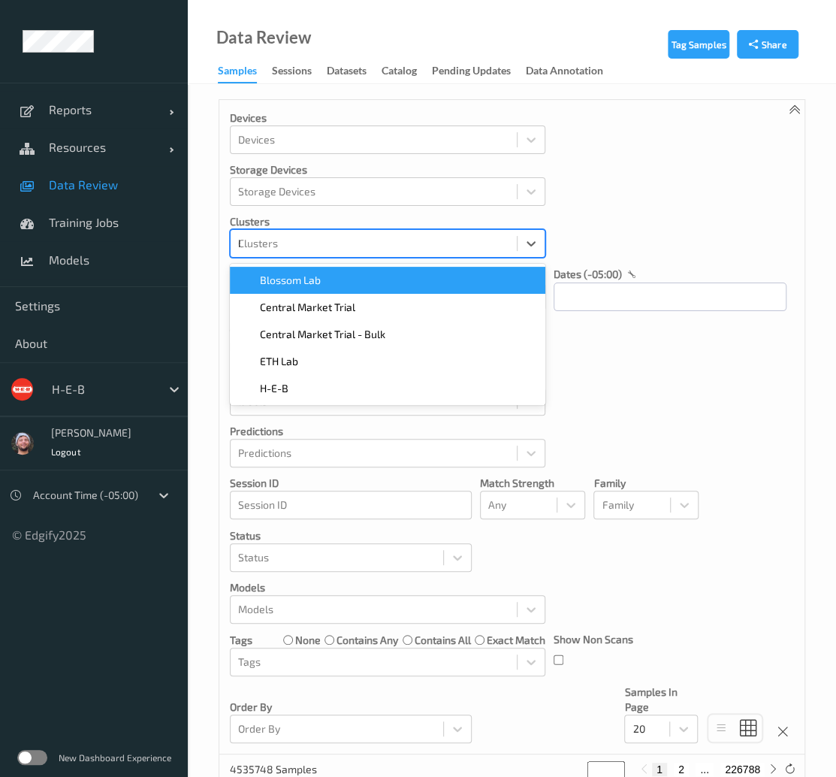
type input "h-"
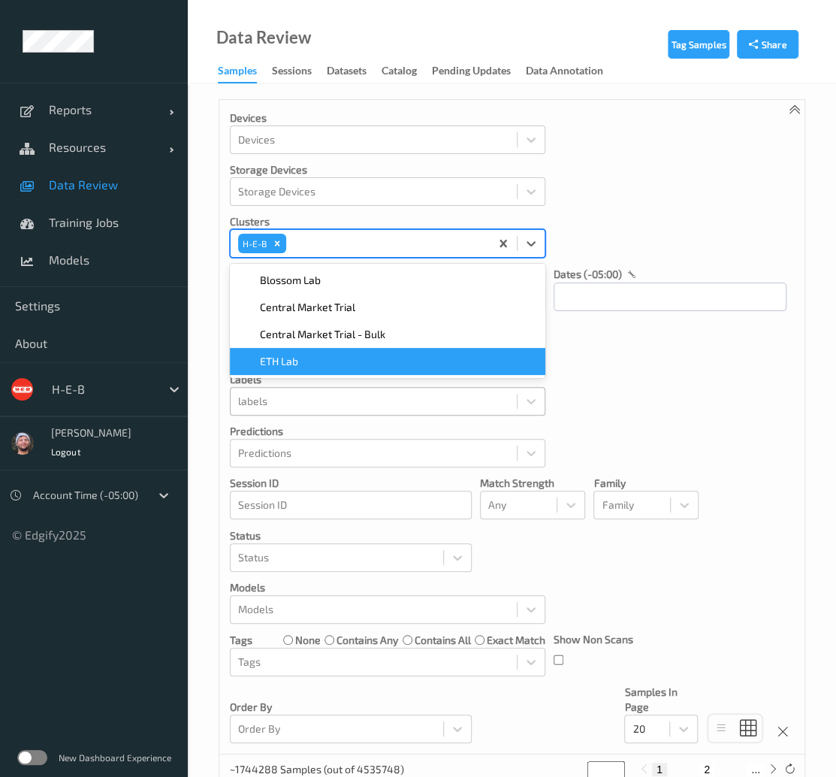
click at [285, 398] on div at bounding box center [373, 401] width 271 height 18
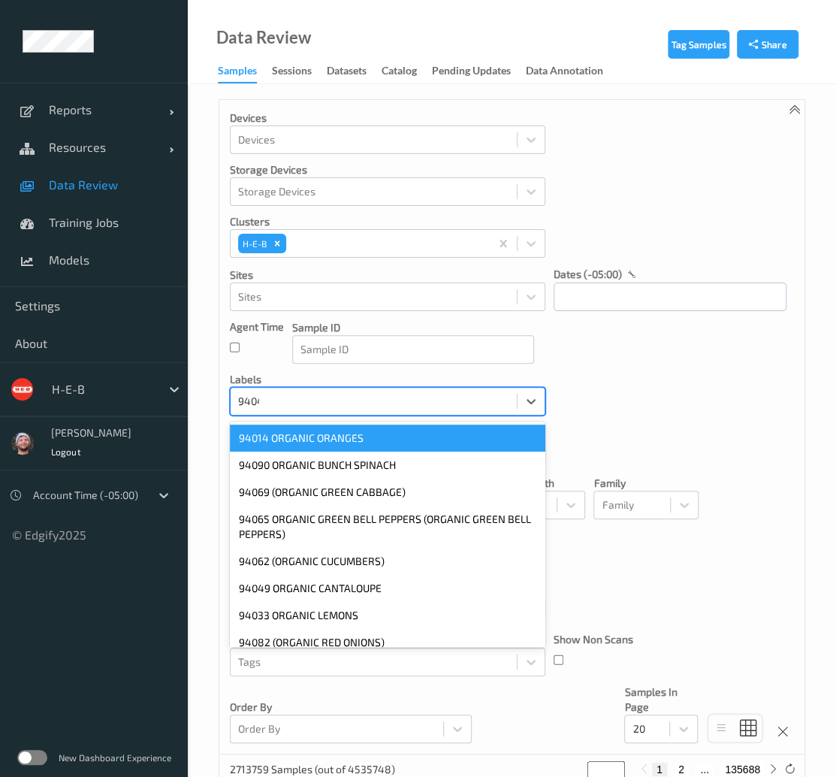
type input "94045"
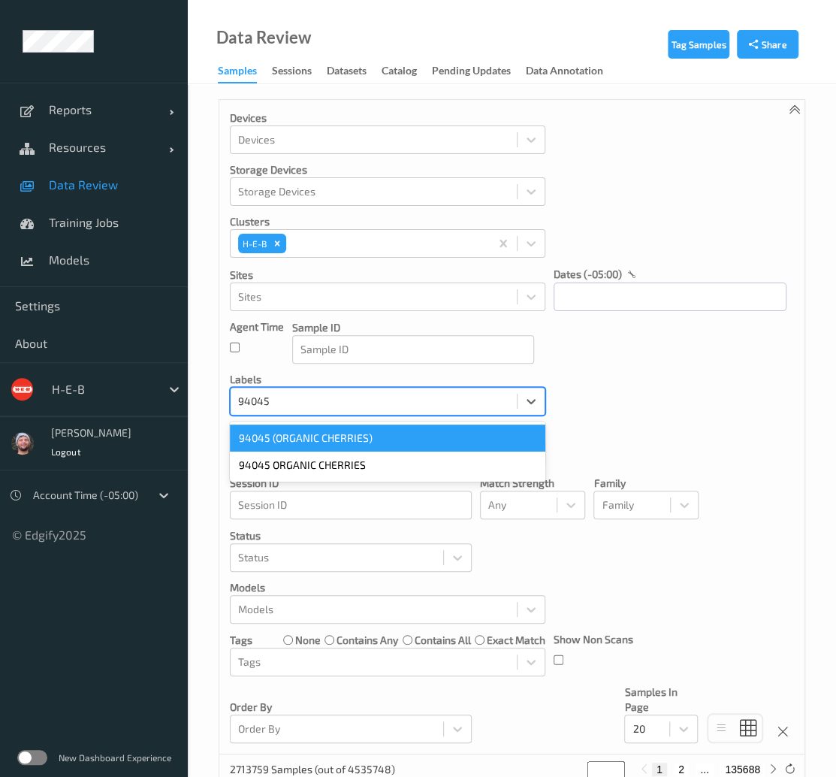
click at [292, 441] on div "94045 (ORGANIC CHERRIES)" at bounding box center [388, 438] width 316 height 27
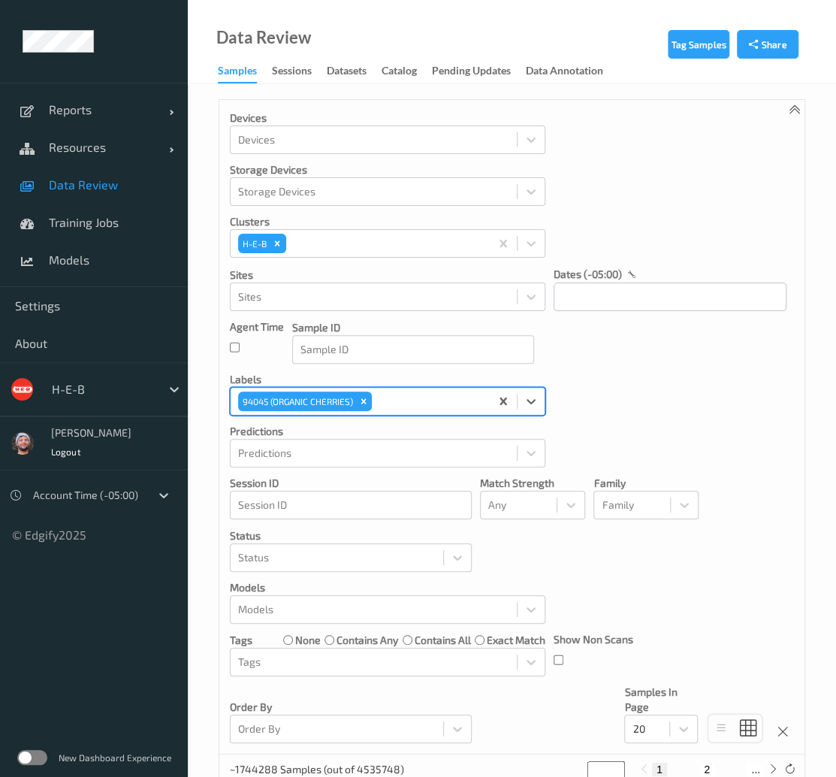
click at [661, 428] on div "Devices Devices Storage Devices Storage Devices Clusters H-E-B Sites Sites date…" at bounding box center [511, 427] width 585 height 655
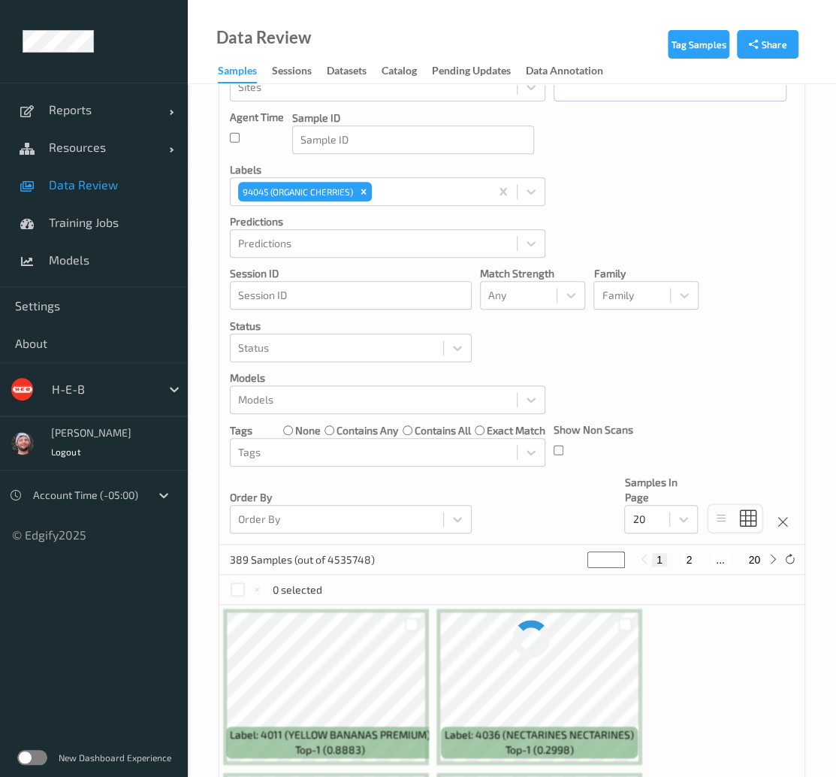
scroll to position [210, 0]
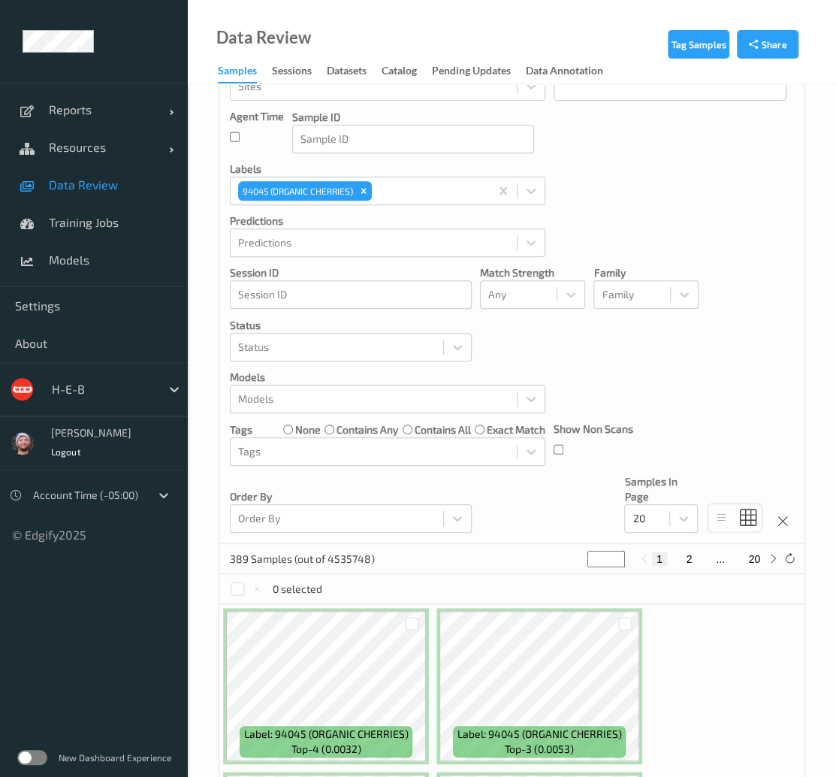
click at [368, 190] on icon "Remove 94045 (ORGANIC CHERRIES)" at bounding box center [363, 191] width 11 height 11
paste input "94259"
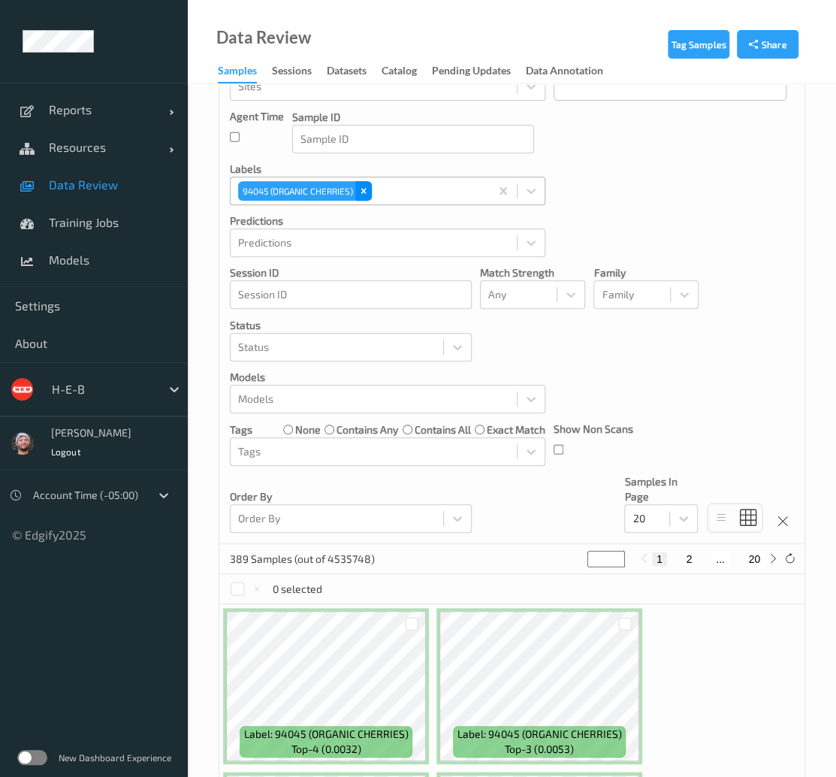
type input "94259"
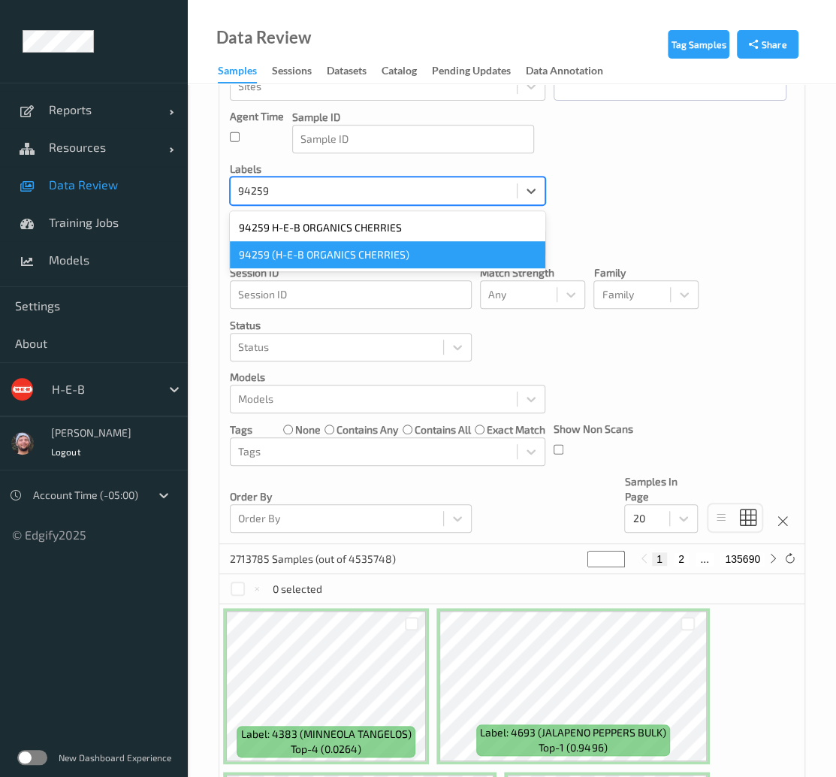
click at [311, 249] on div "94259 (H-E-B ORGANICS CHERRIES)" at bounding box center [388, 254] width 316 height 27
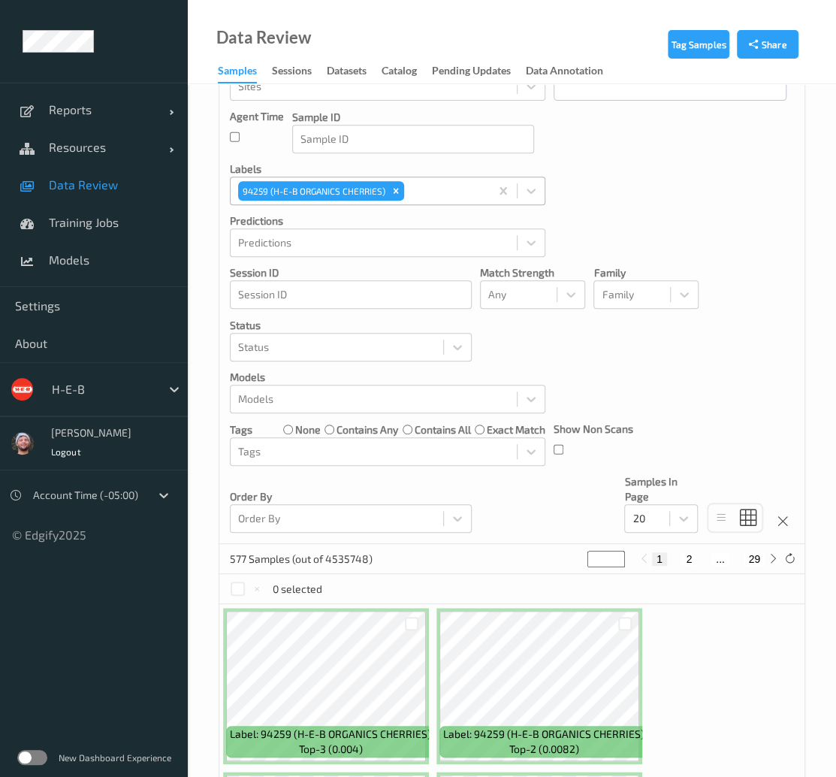
click at [398, 189] on icon "Remove 94259 (H-E-B ORGANICS CHERRIES)" at bounding box center [396, 191] width 11 height 11
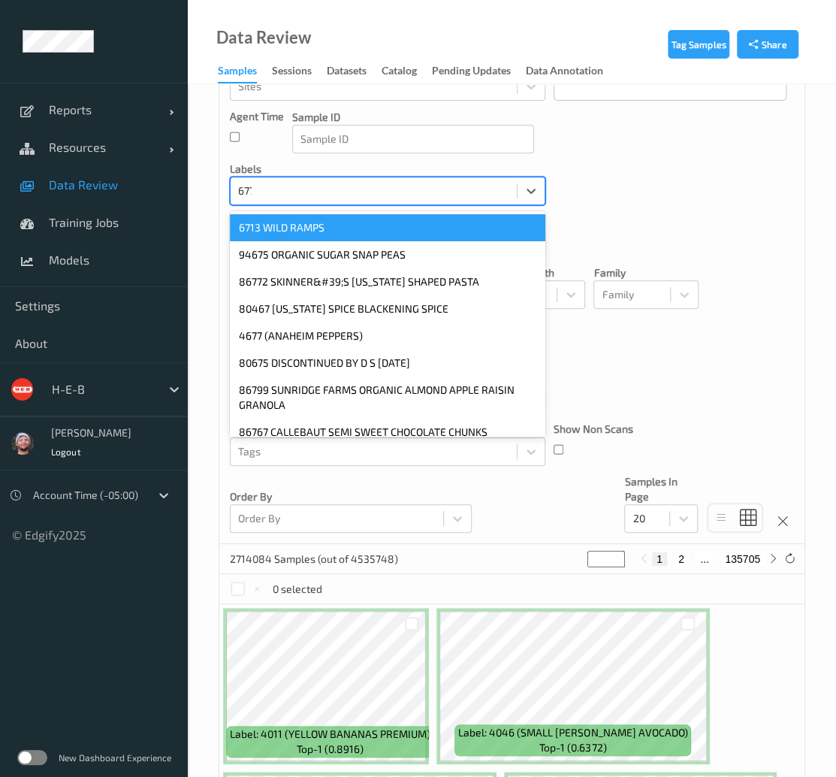
type input "6775"
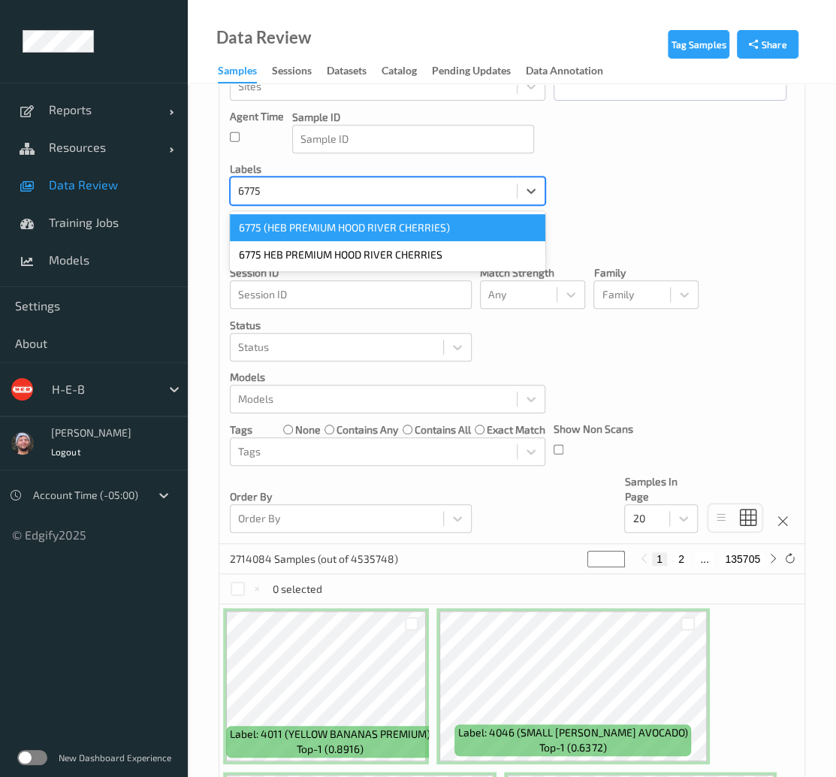
click at [391, 221] on div "6775 (HEB PREMIUM HOOD RIVER CHERRIES)" at bounding box center [388, 227] width 316 height 27
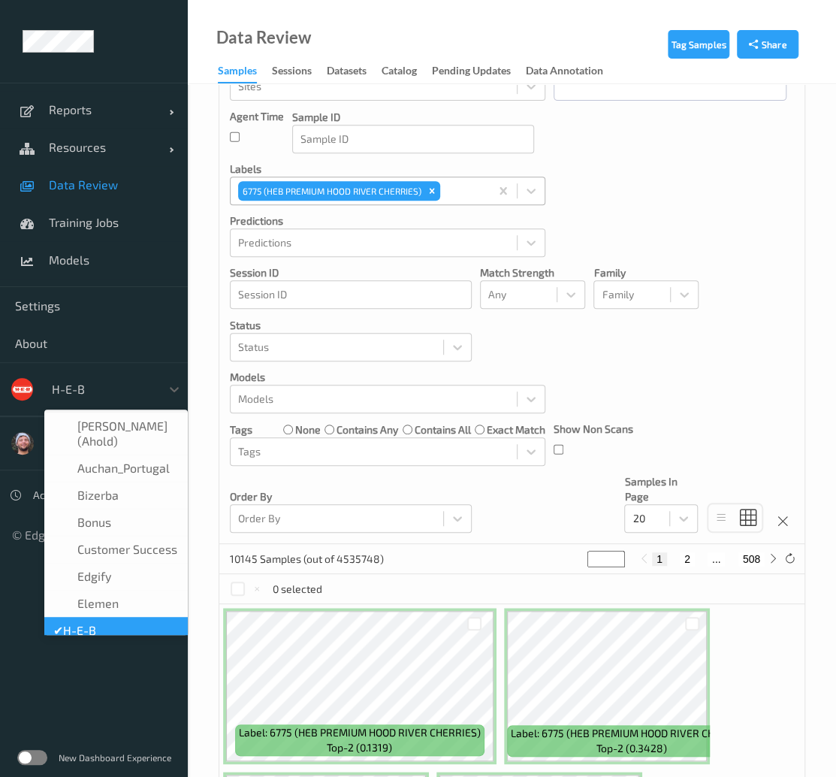
click at [134, 396] on div at bounding box center [102, 389] width 101 height 18
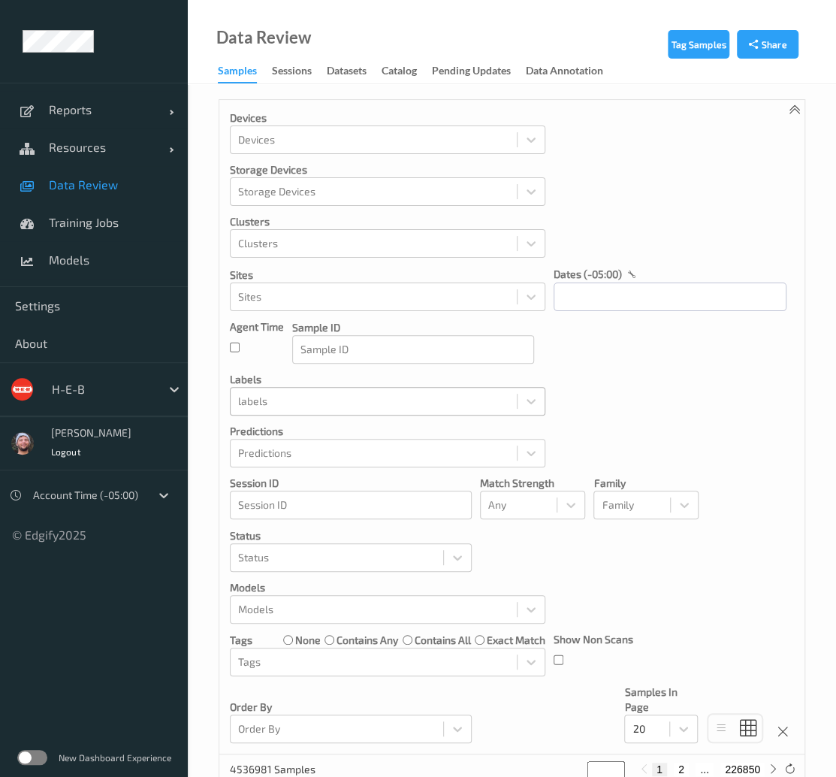
click at [298, 399] on div at bounding box center [373, 401] width 271 height 18
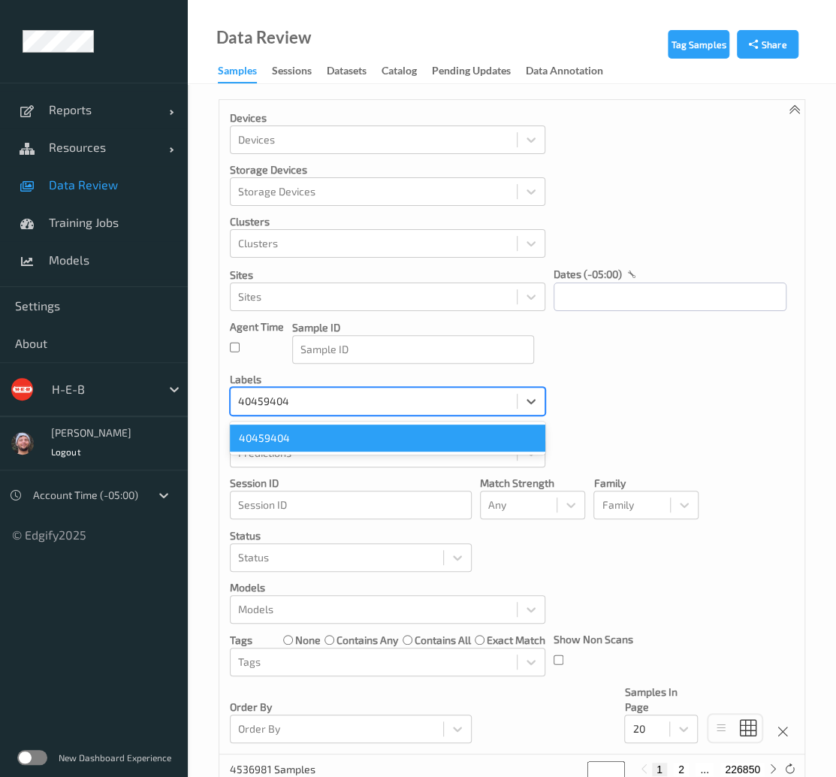
type input "404594045"
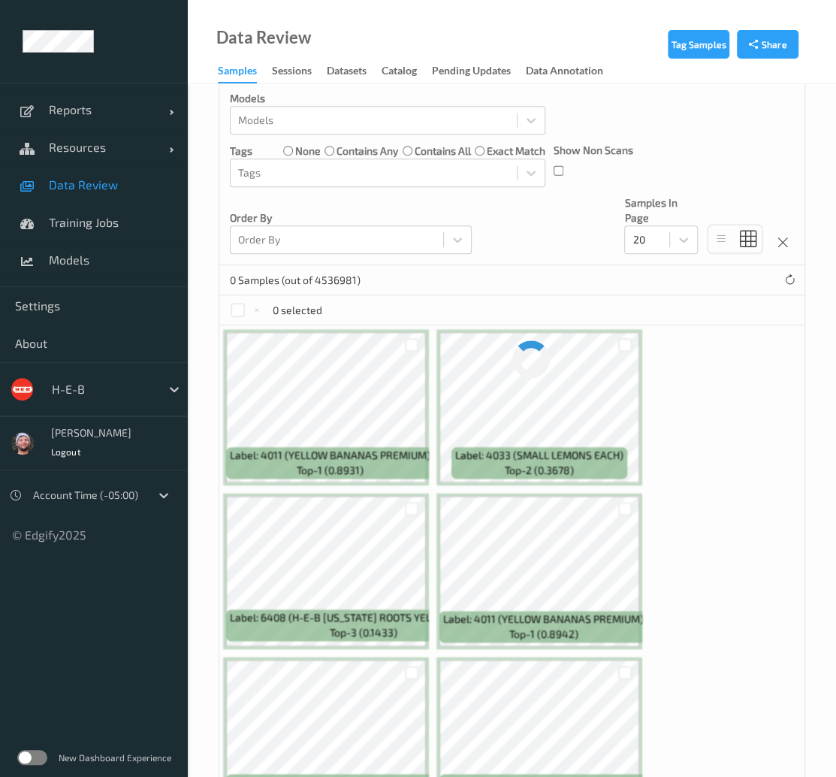
scroll to position [503, 0]
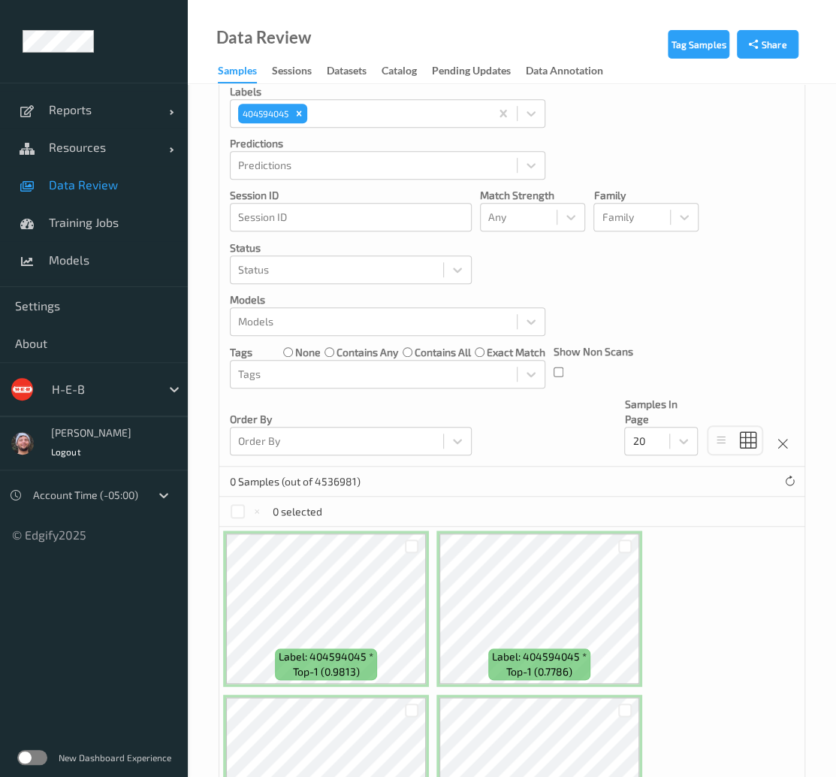
scroll to position [275, 0]
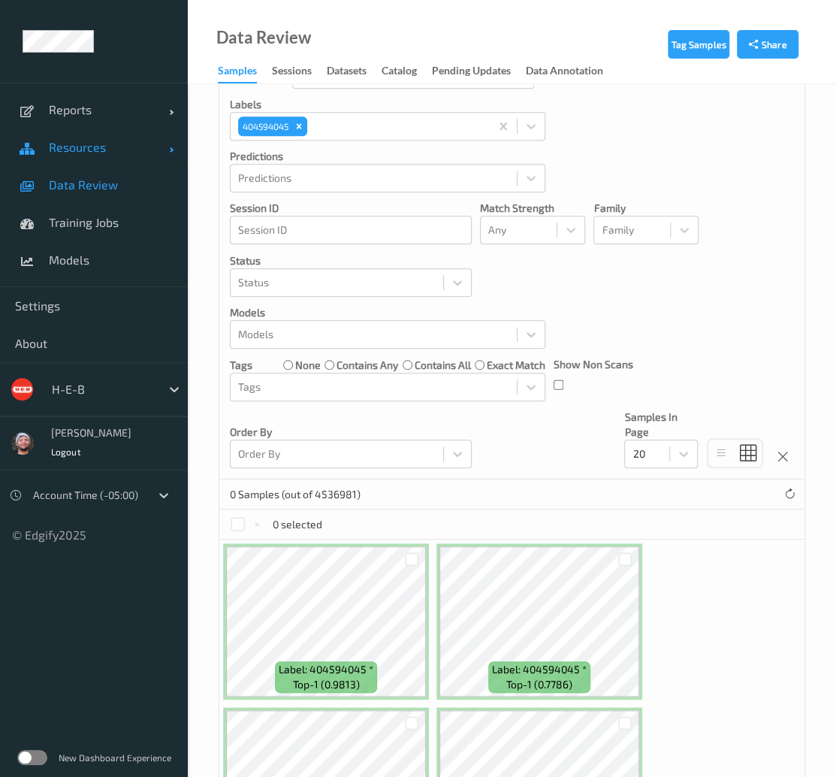
click at [91, 157] on link "Resources" at bounding box center [94, 148] width 188 height 38
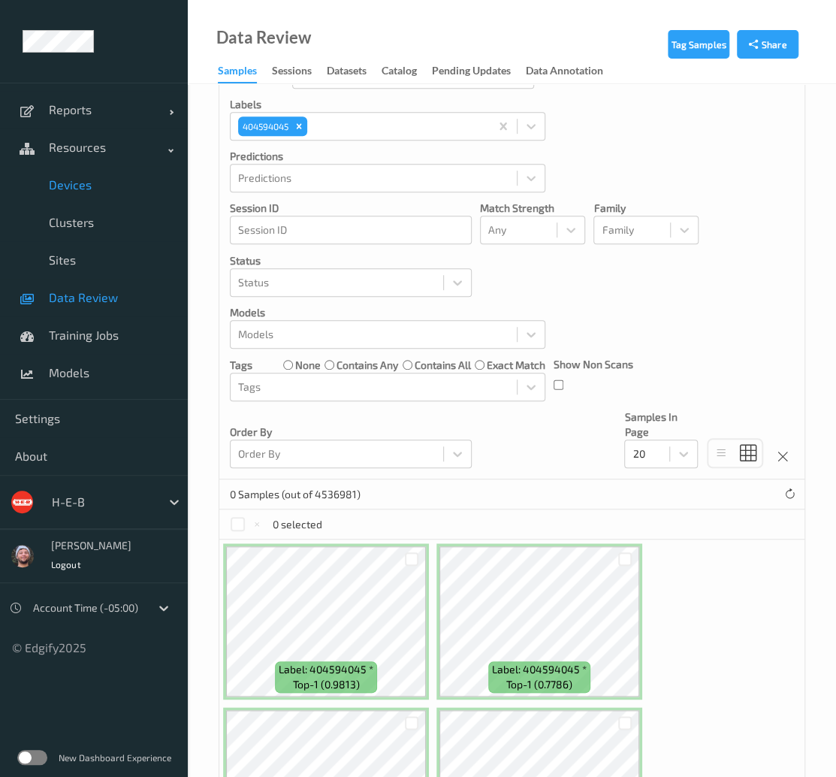
click at [101, 186] on span "Devices" at bounding box center [111, 184] width 124 height 15
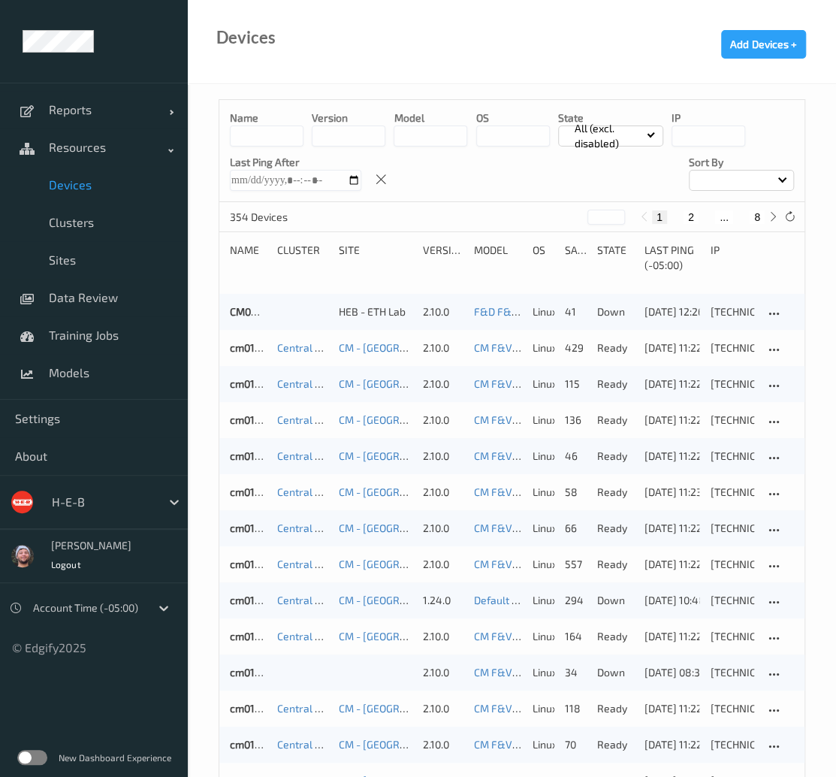
click at [255, 139] on input at bounding box center [267, 136] width 74 height 21
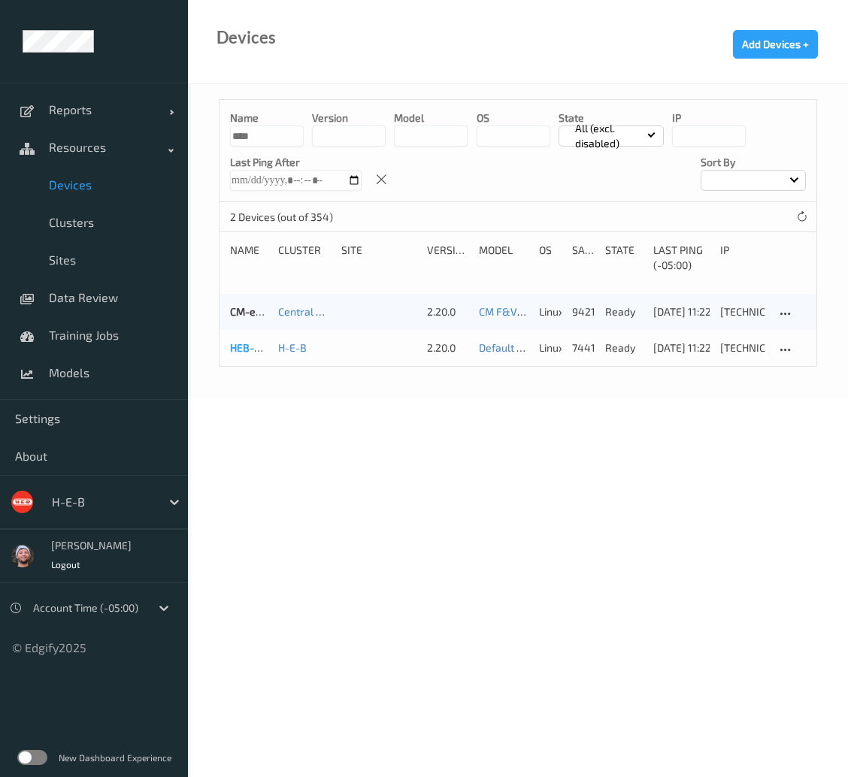
type input "****"
click at [239, 343] on link "HEB-edgibox" at bounding box center [261, 347] width 62 height 13
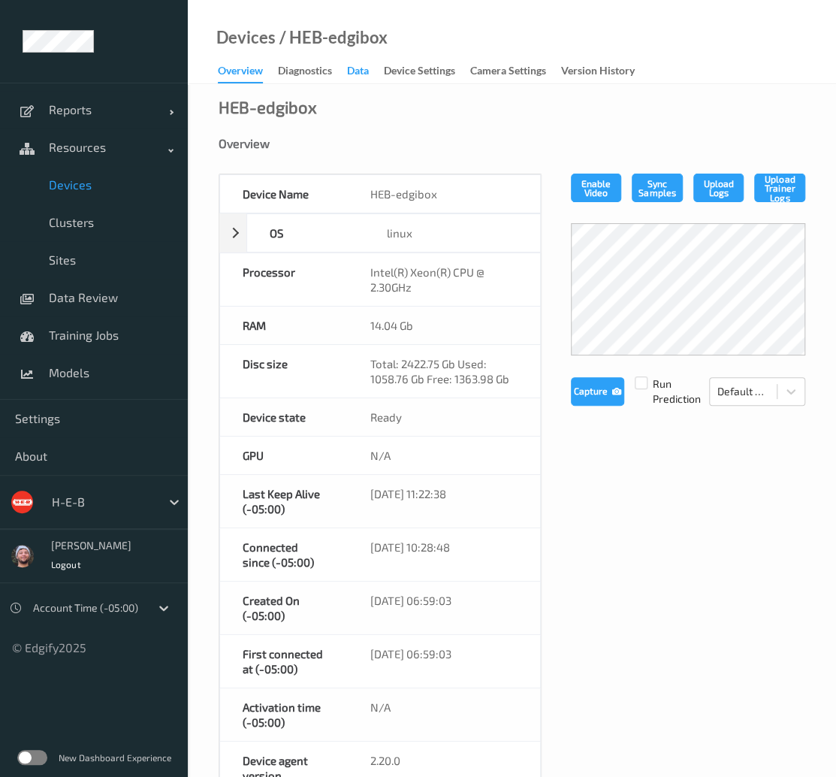
click at [352, 74] on div "Data" at bounding box center [358, 72] width 22 height 19
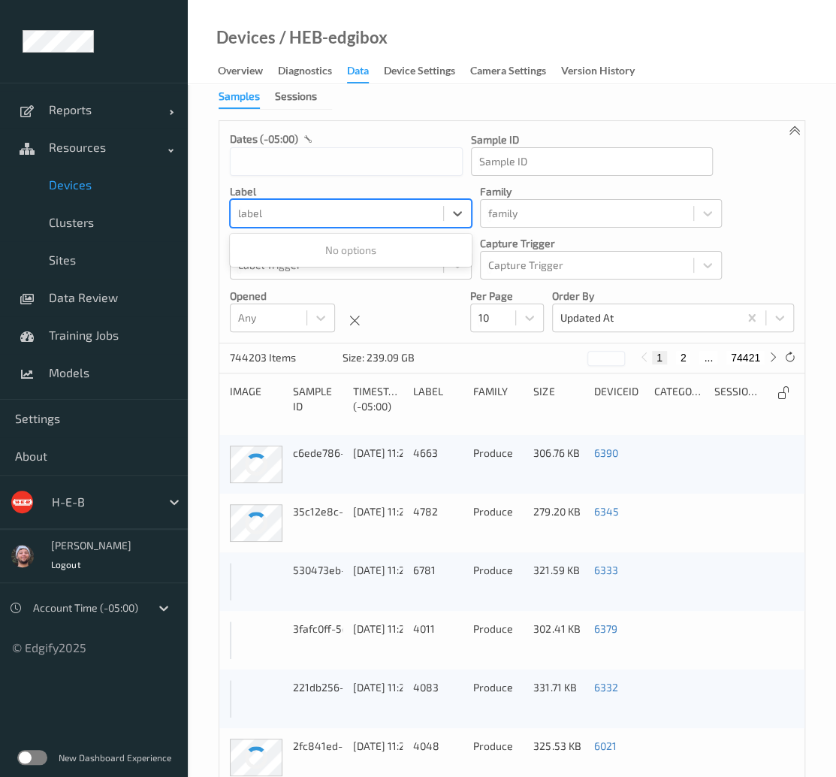
click at [340, 220] on div at bounding box center [337, 213] width 198 height 18
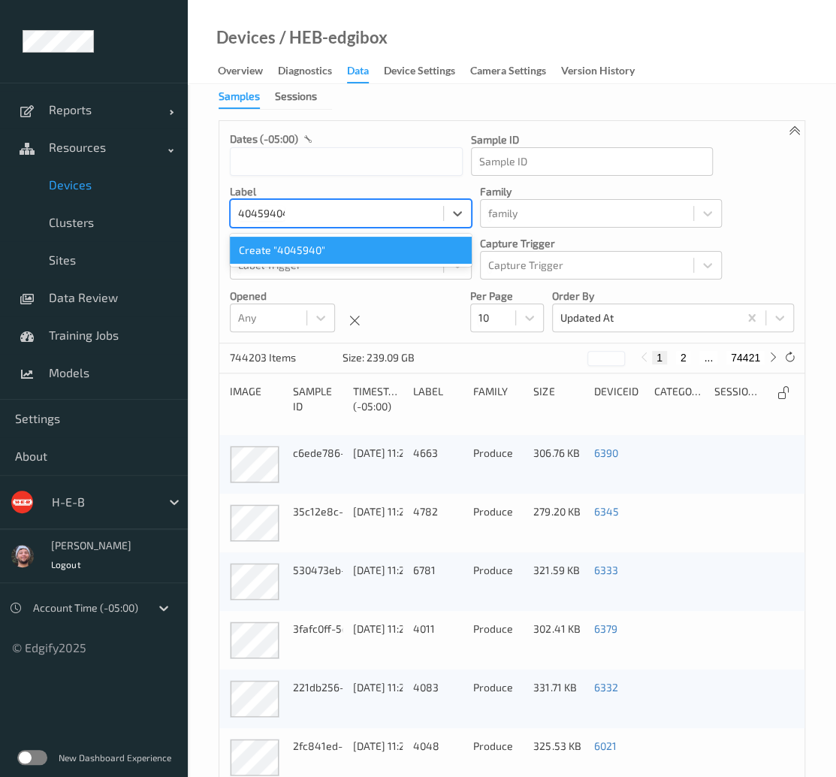
type input "404594045"
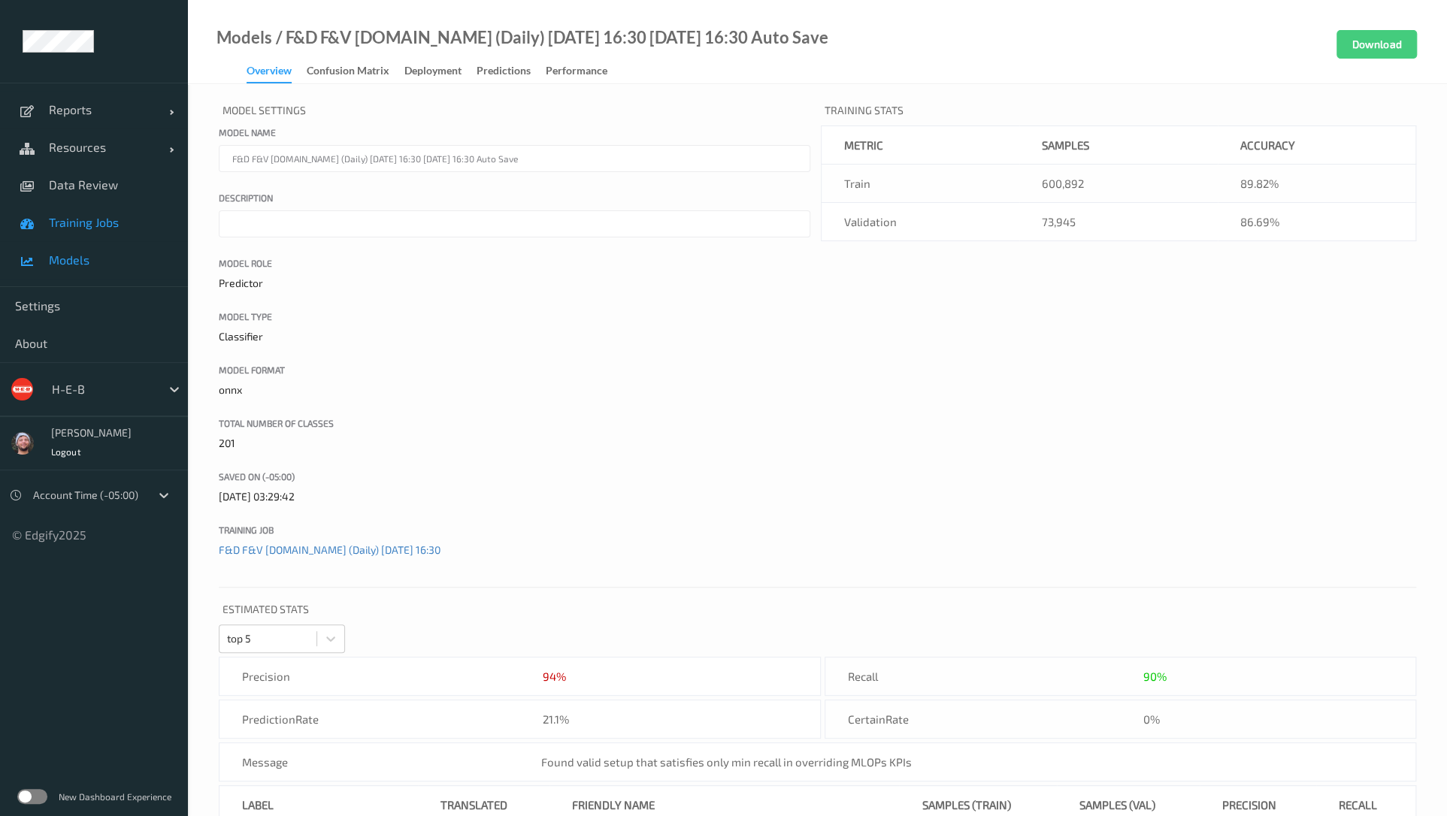
click at [110, 216] on span "Training Jobs" at bounding box center [111, 222] width 124 height 15
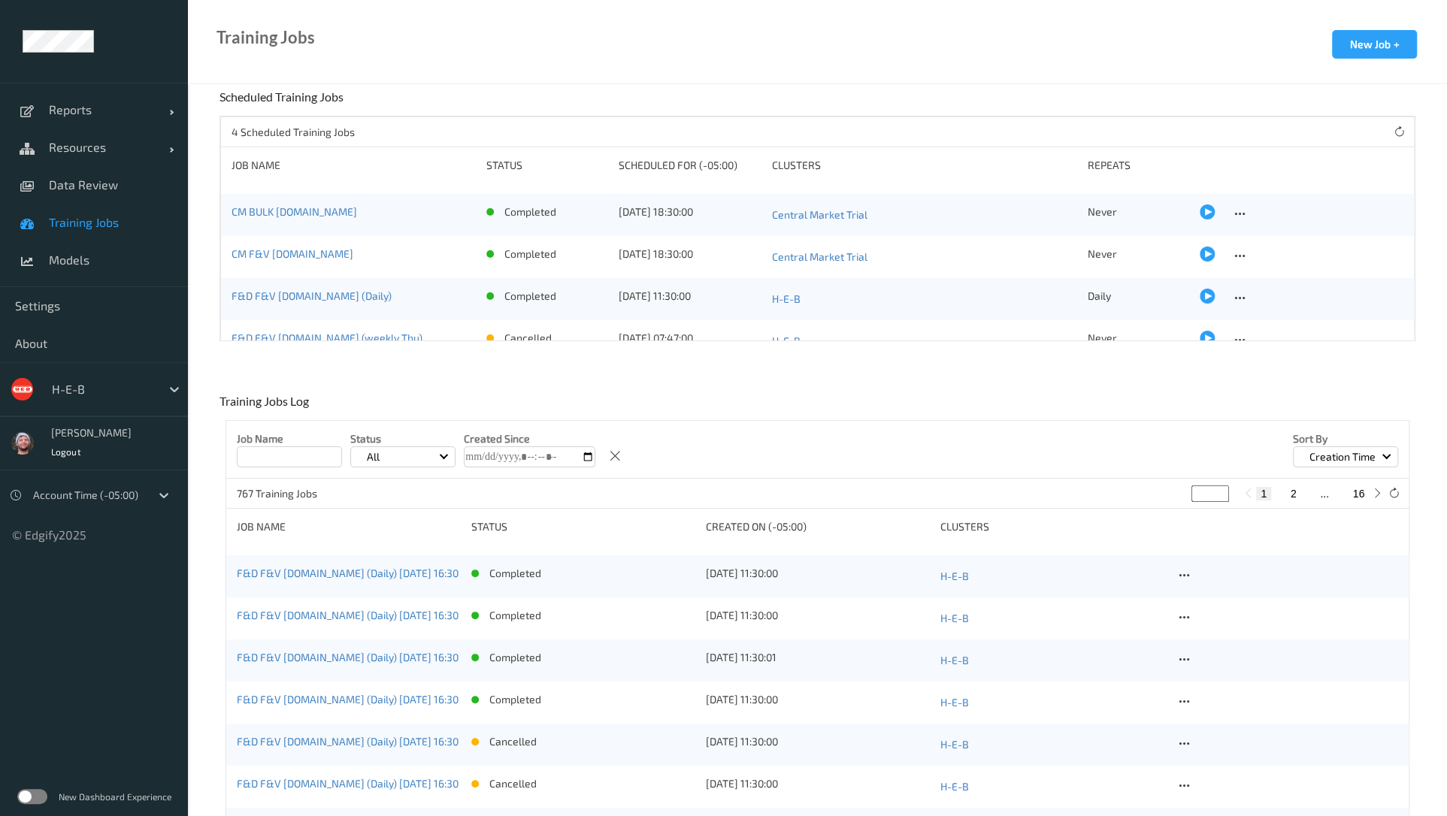
scroll to position [21, 0]
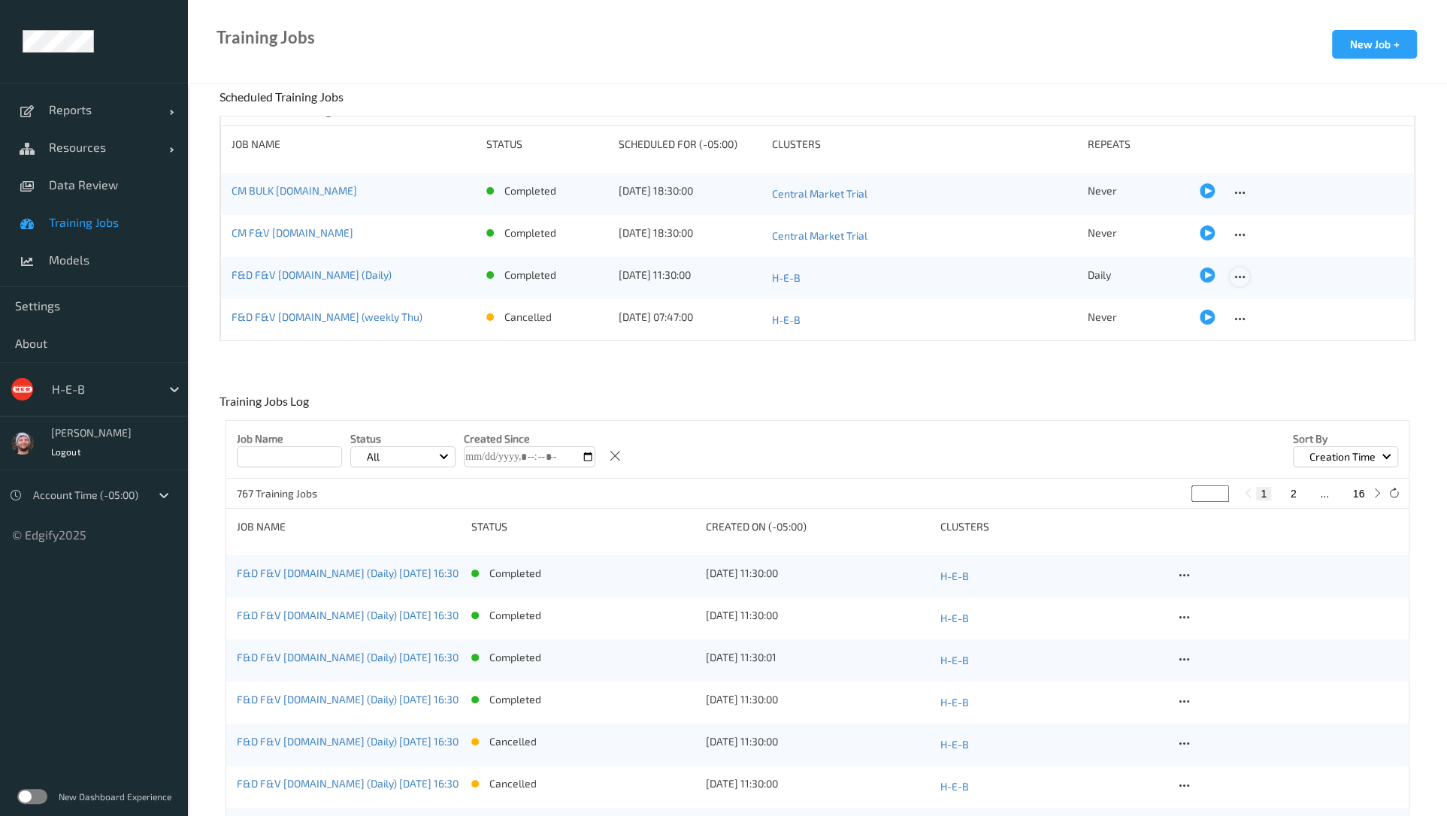
click at [1233, 276] on icon at bounding box center [1239, 278] width 13 height 14
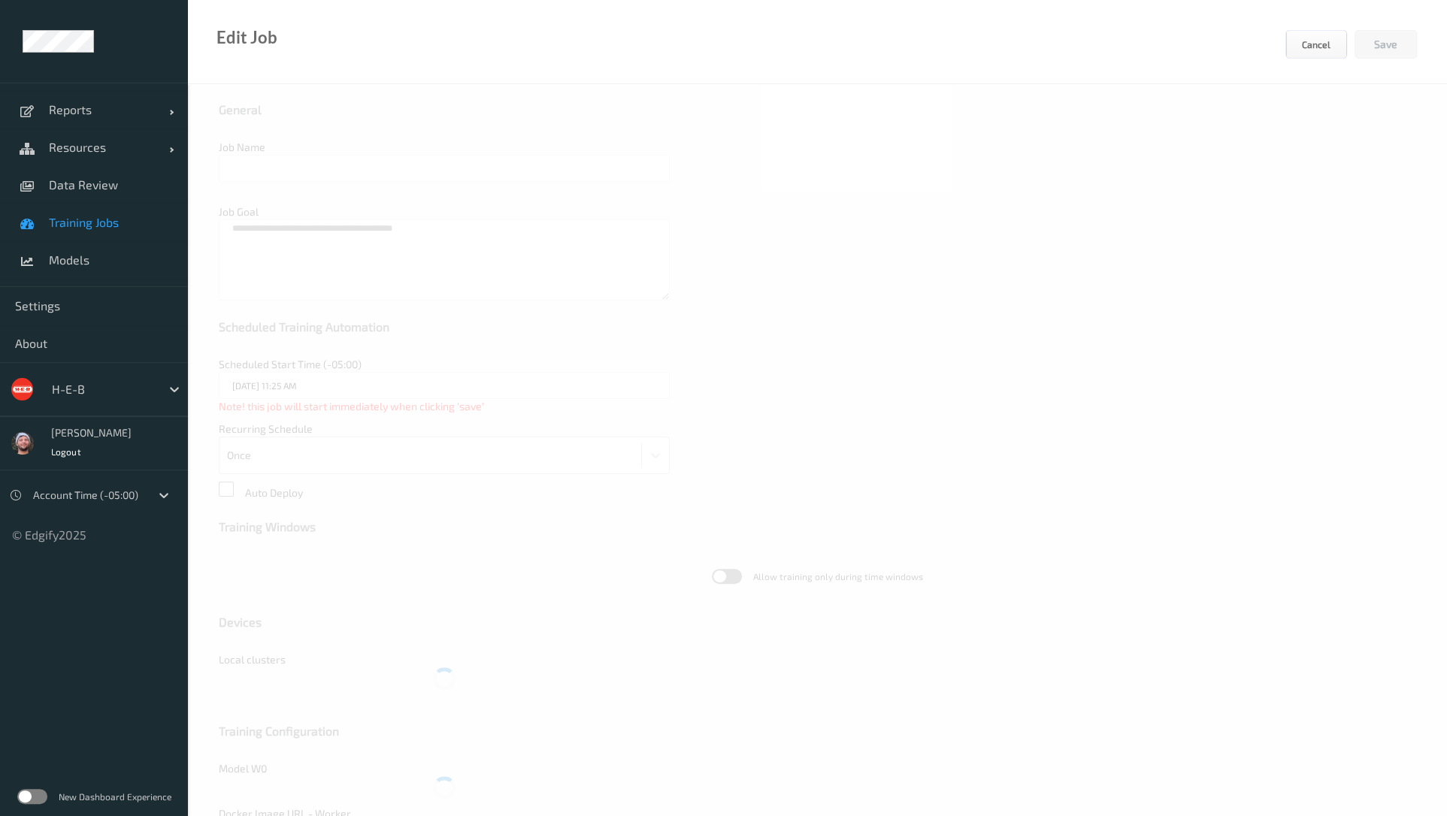
type input "F&D F&V [DOMAIN_NAME] (Daily)"
type textarea "**********"
type input "[DATE] 11:30 AM"
type input "edgify/edgify-worker-cuda:[DATE]"
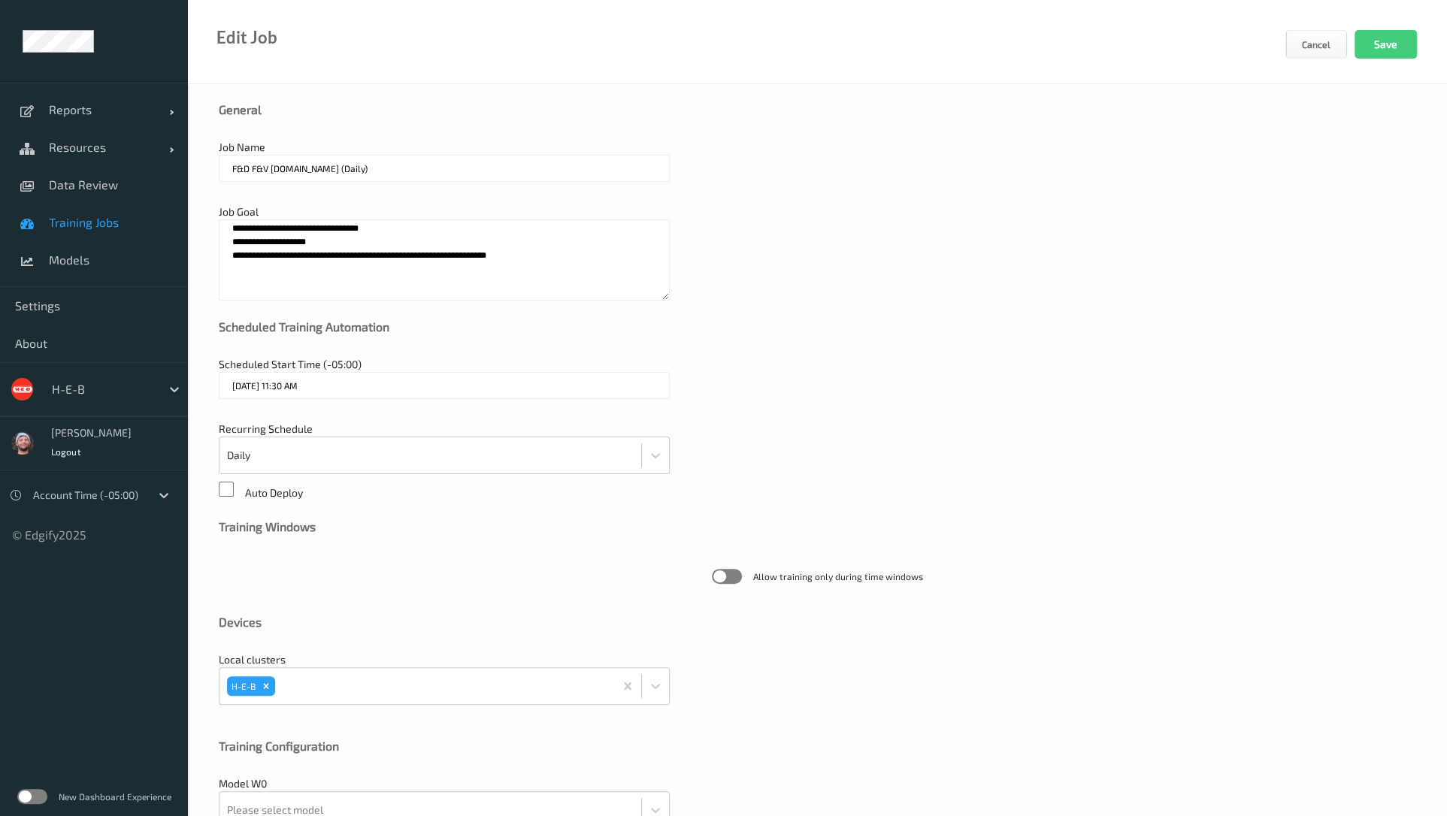
click at [288, 171] on input "F&D F&V [DOMAIN_NAME] (Daily)" at bounding box center [444, 168] width 451 height 27
type input "F&D F&V [DOMAIN_NAME] (Daily)"
click at [260, 259] on textarea "**********" at bounding box center [444, 259] width 451 height 81
paste textarea
type textarea "**********"
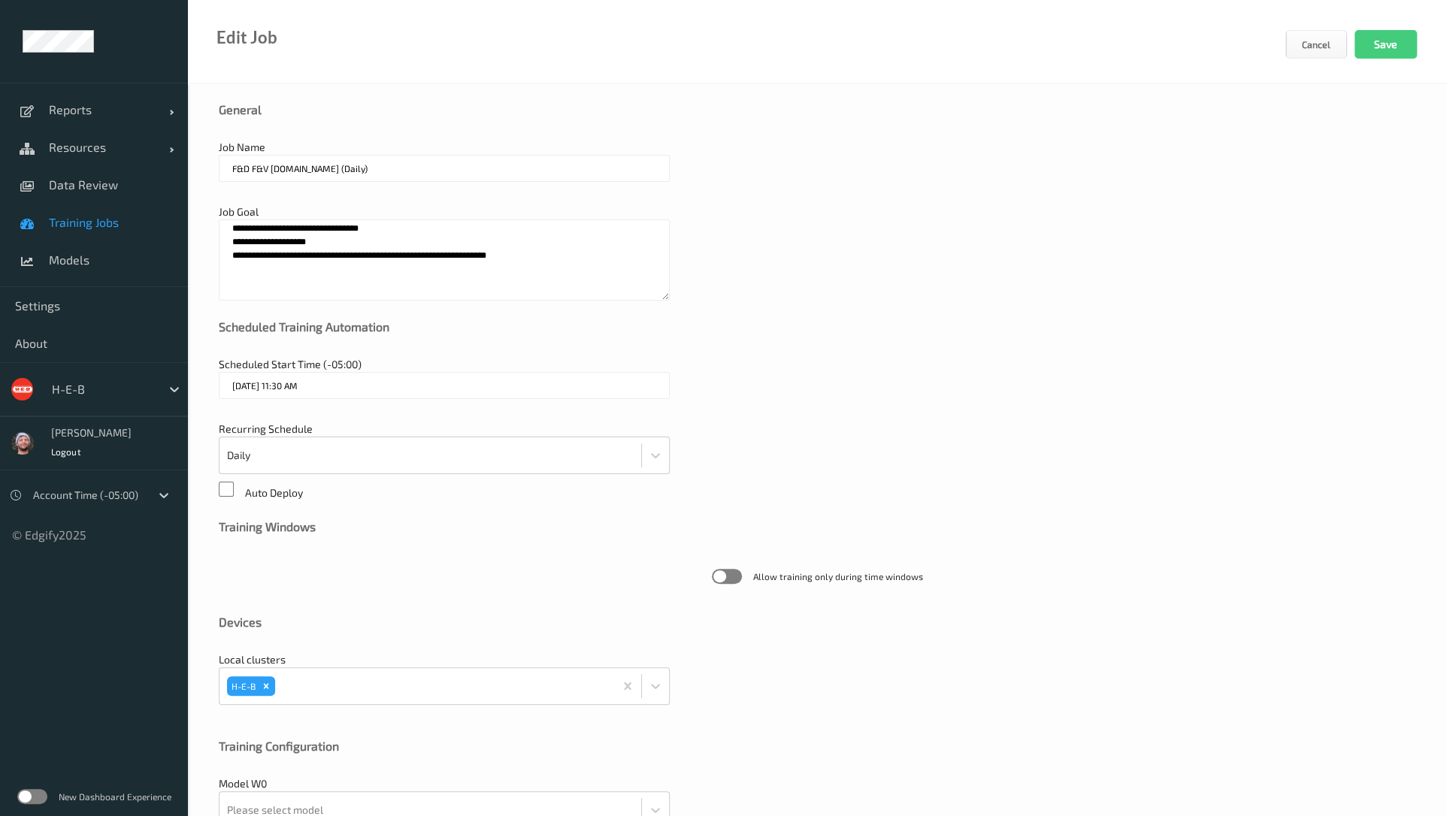
click at [248, 574] on span "Allow training only during time windows" at bounding box center [817, 576] width 1197 height 39
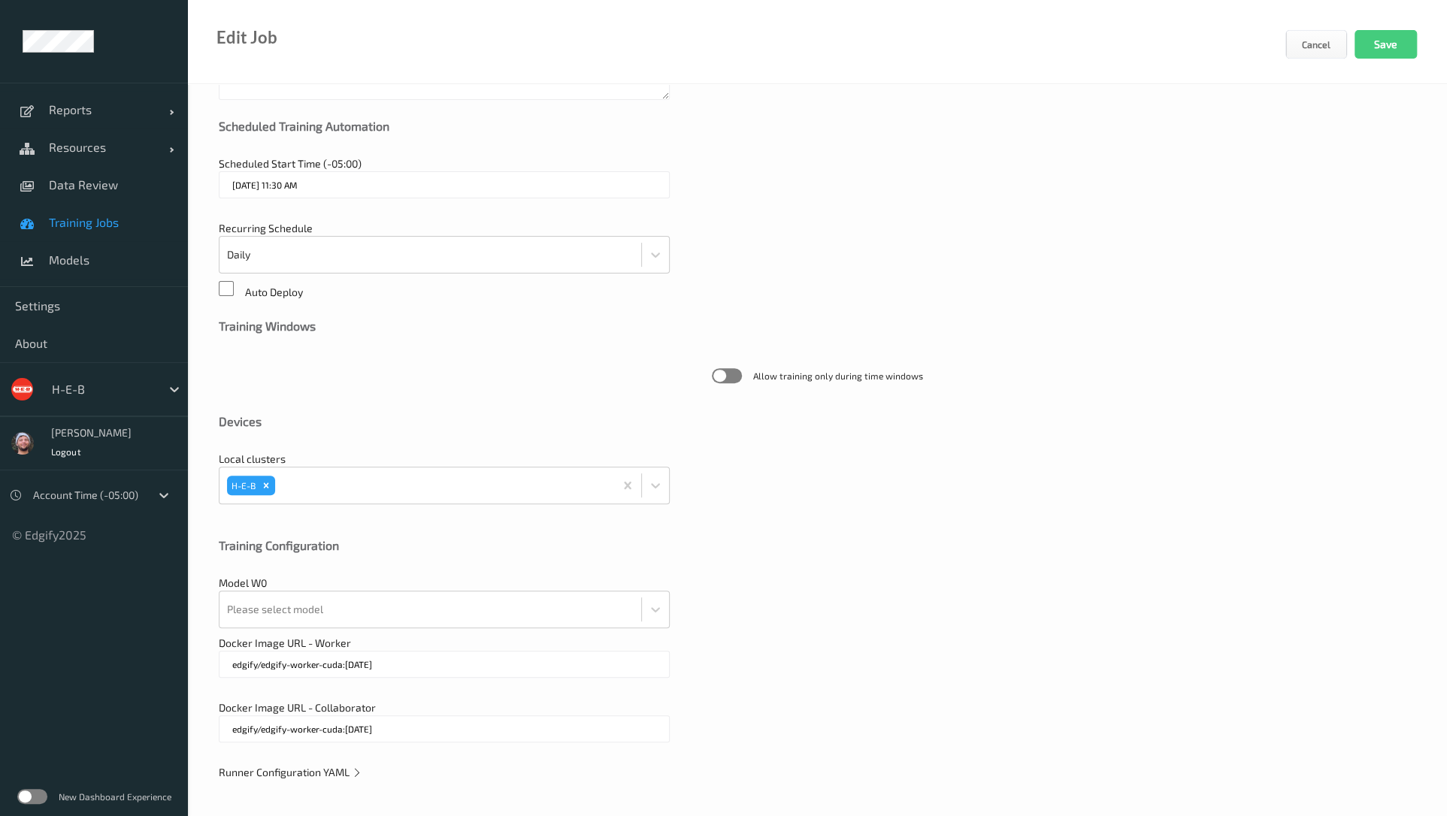
click at [276, 771] on span "Runner Configuration YAML" at bounding box center [291, 772] width 144 height 13
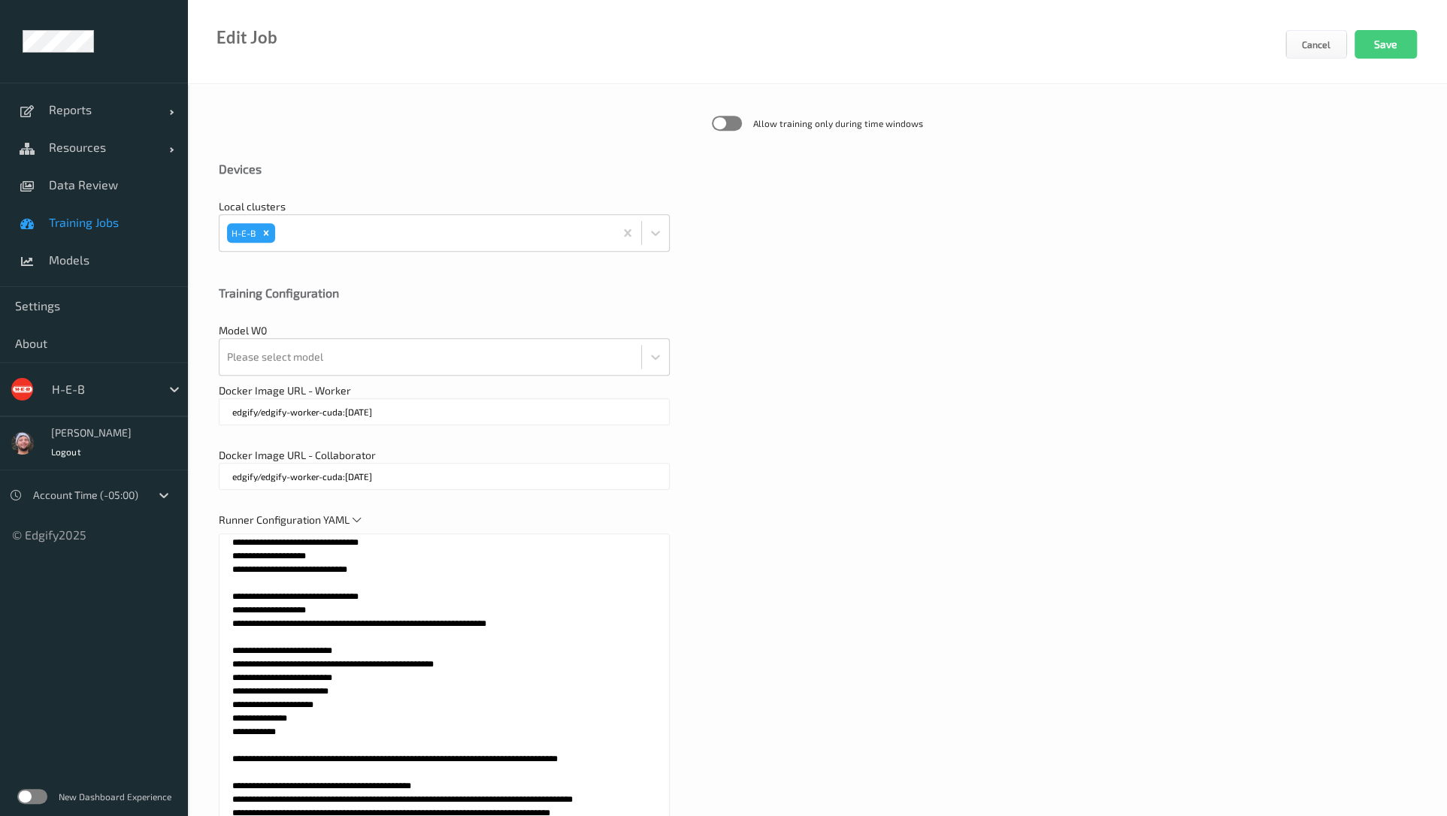
scroll to position [469, 0]
click at [394, 711] on textarea at bounding box center [444, 722] width 451 height 376
paste textarea "**********"
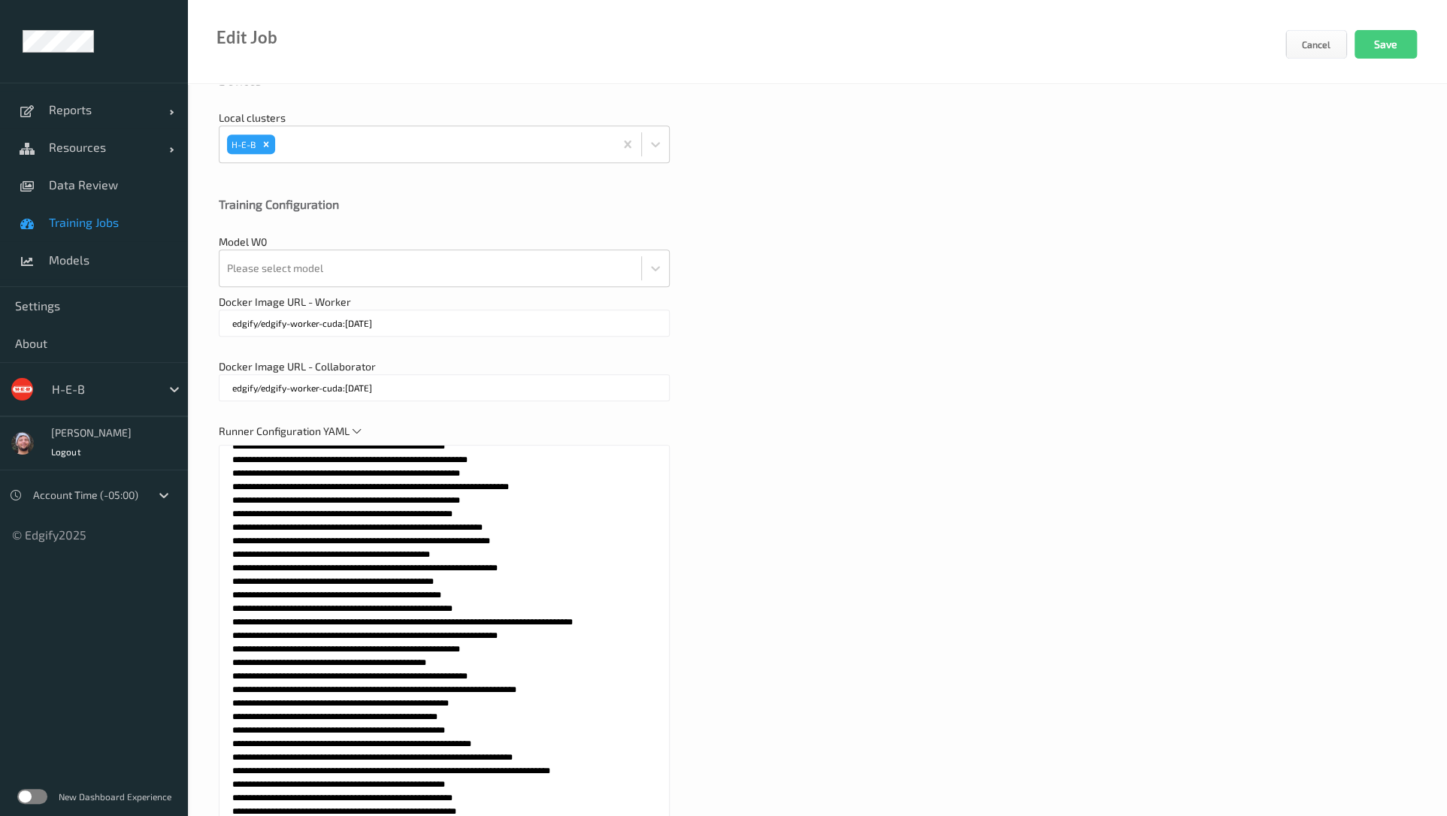
scroll to position [559, 0]
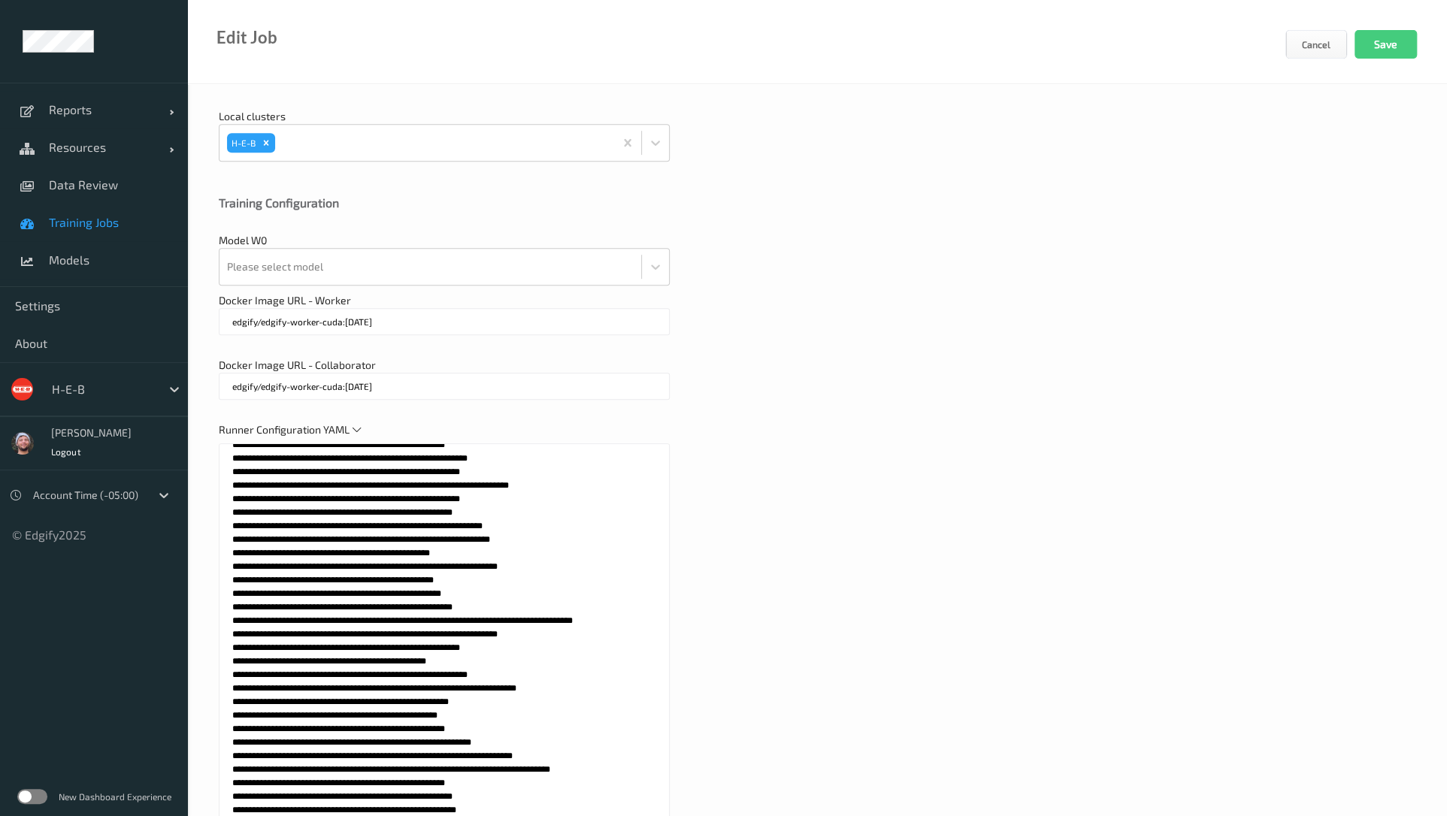
type textarea "**********"
click at [905, 408] on div "Docker Image URL - Collaborator edgify/edgify-worker-cuda:[DATE]" at bounding box center [817, 386] width 1197 height 57
click at [297, 262] on div at bounding box center [430, 267] width 407 height 30
paste input "5707"
type input "5707"
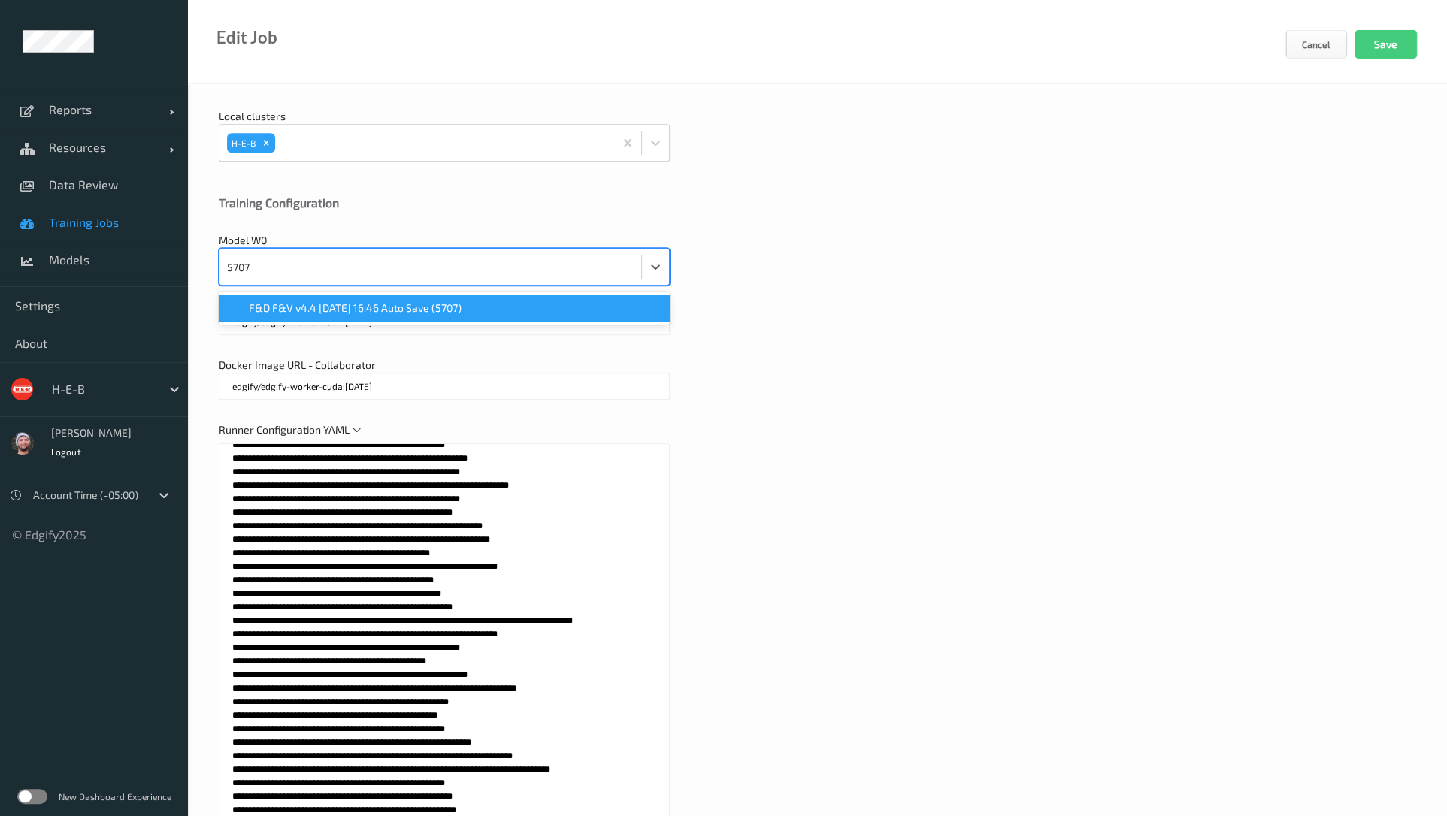
click at [301, 305] on span "F&D F&V v4.4 [DATE] 16:46 Auto Save (5707)" at bounding box center [355, 308] width 213 height 15
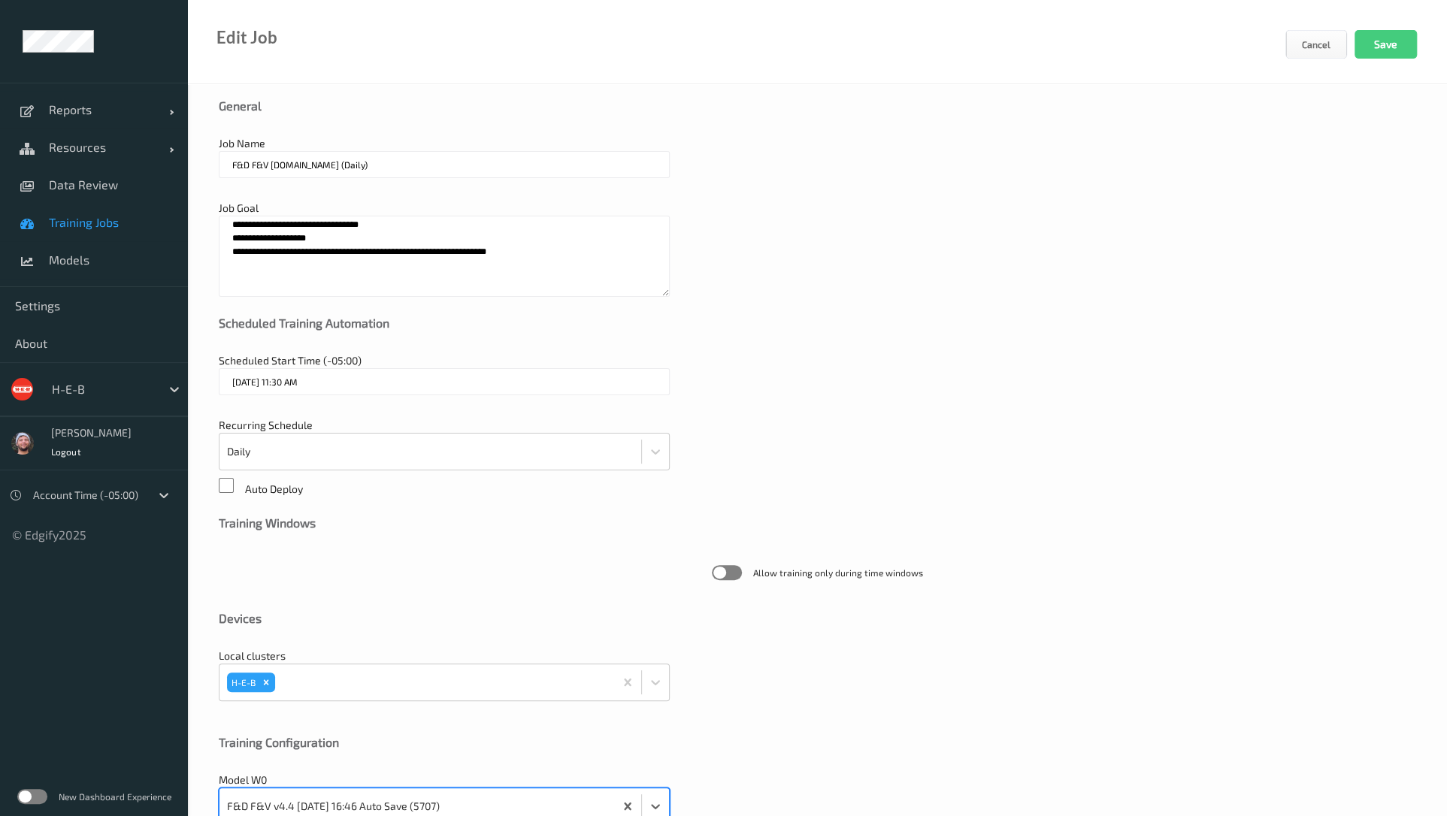
scroll to position [0, 0]
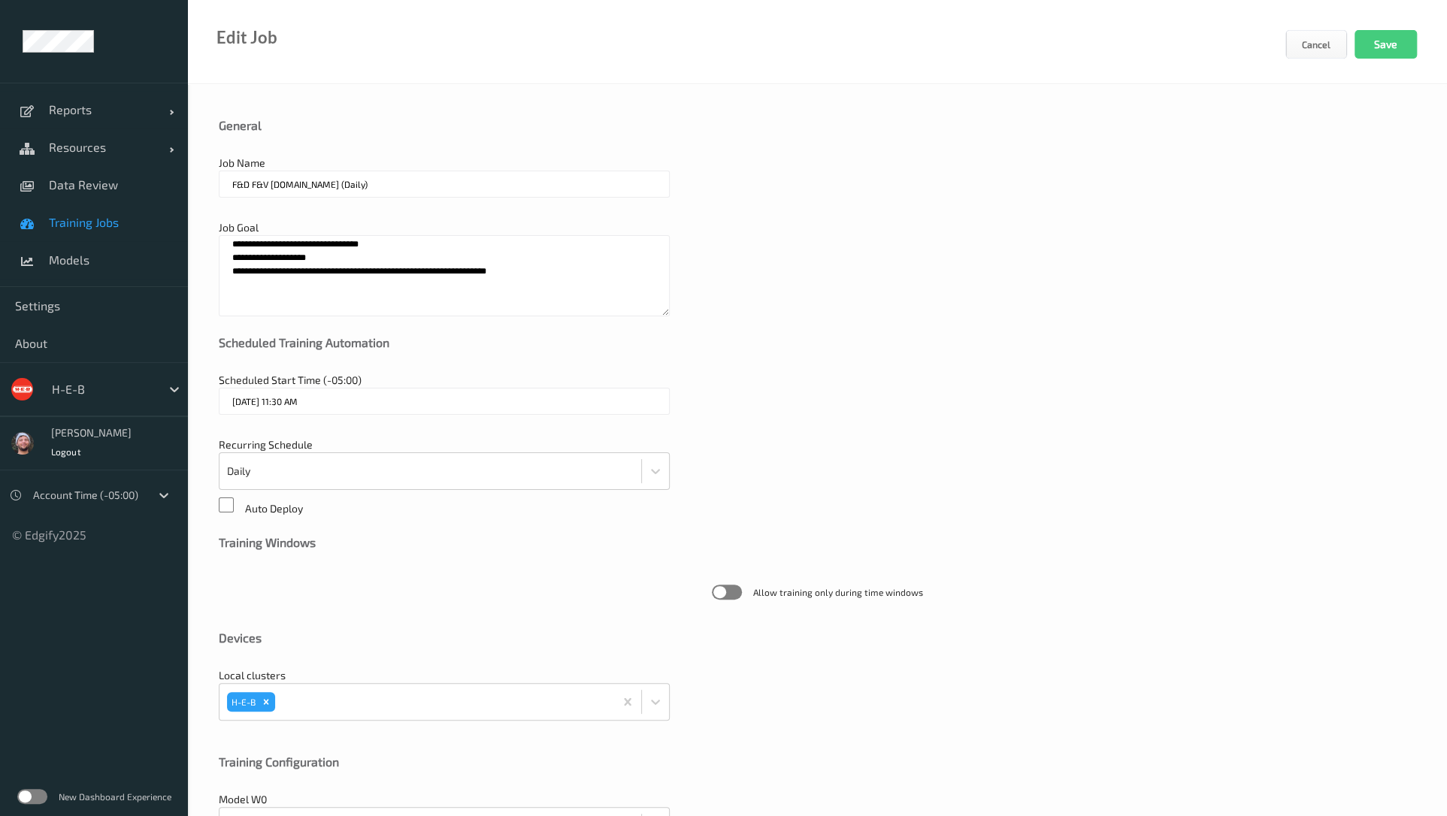
click at [268, 263] on textarea "**********" at bounding box center [444, 275] width 451 height 81
paste textarea "**********"
type textarea "**********"
click at [894, 338] on div "Scheduled Training Automation" at bounding box center [817, 342] width 1197 height 15
click at [1389, 47] on button "Save" at bounding box center [1385, 44] width 62 height 29
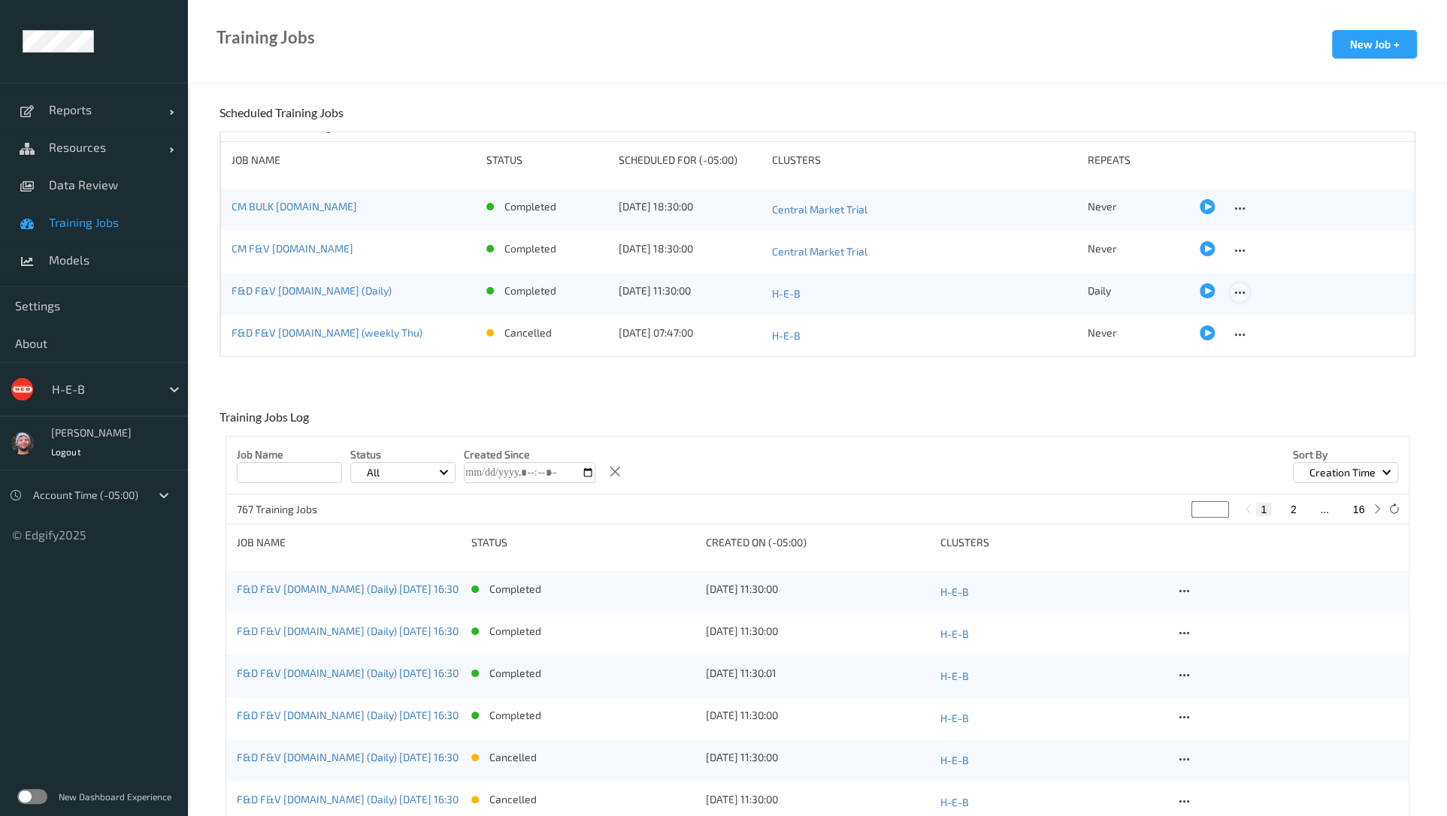
click at [1233, 289] on icon at bounding box center [1239, 293] width 13 height 14
click at [1248, 309] on link "Edit Job" at bounding box center [1268, 319] width 77 height 28
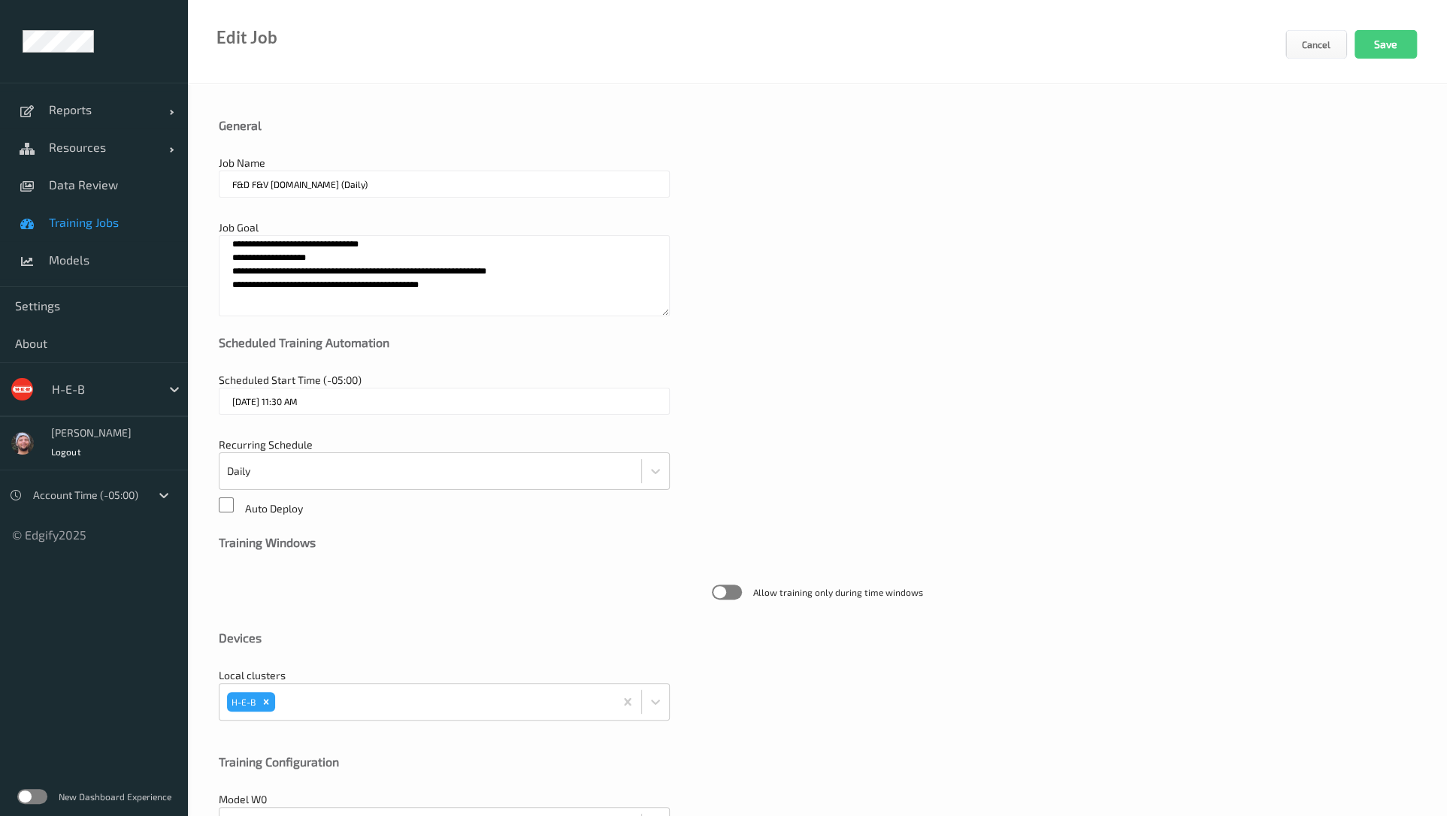
scroll to position [216, 0]
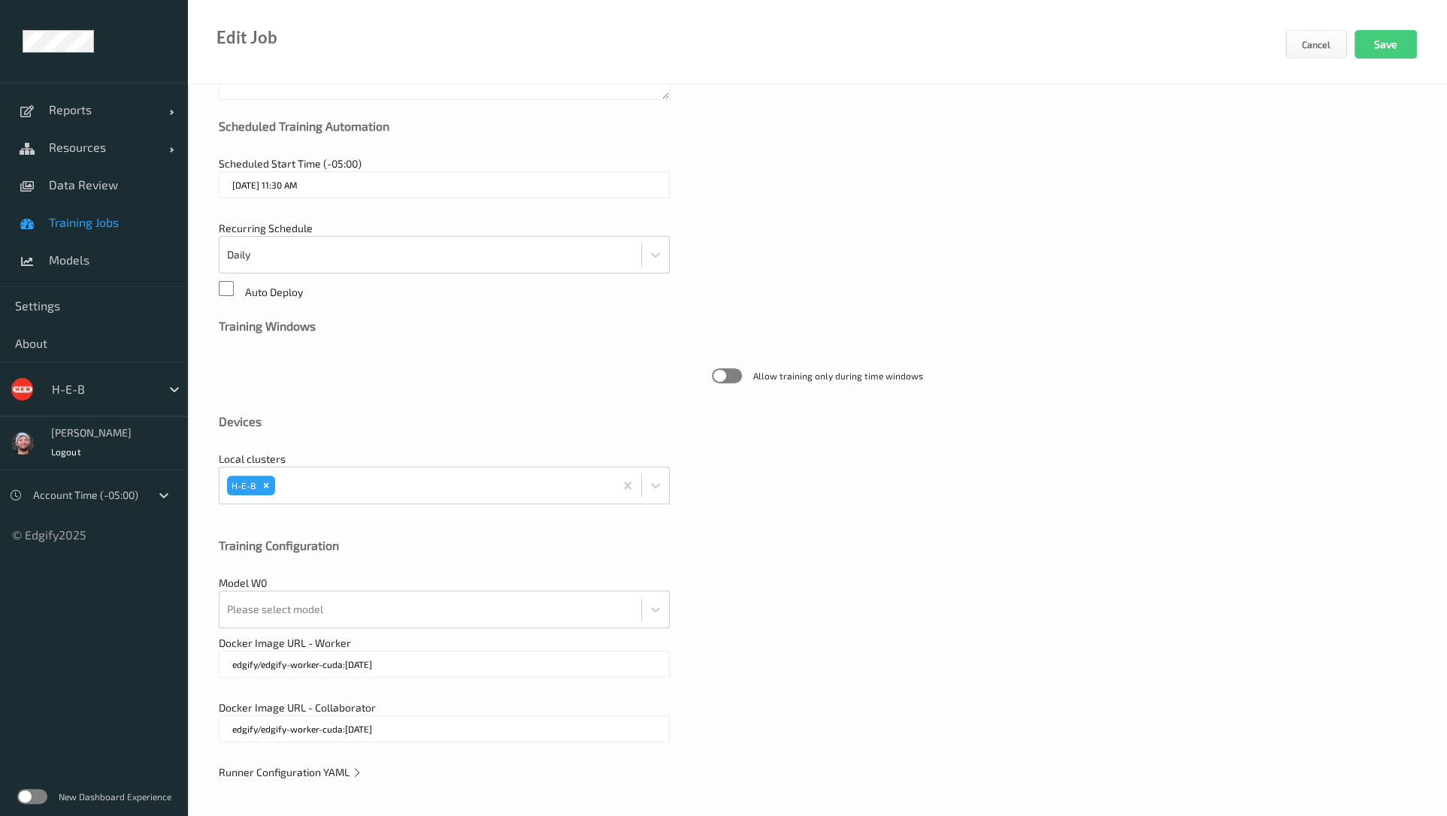
click at [311, 766] on span "Runner Configuration YAML" at bounding box center [291, 772] width 144 height 13
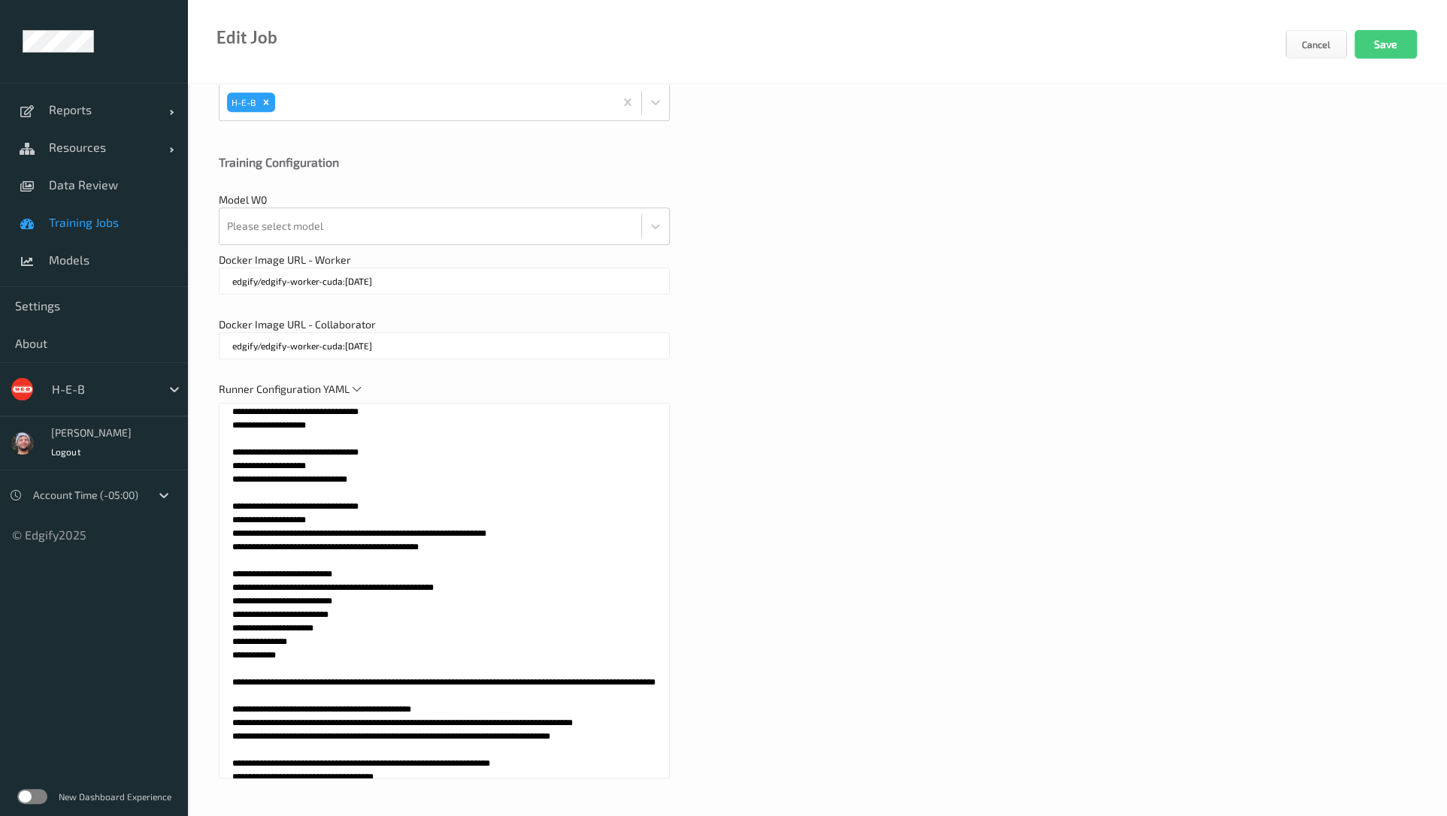
scroll to position [606, 0]
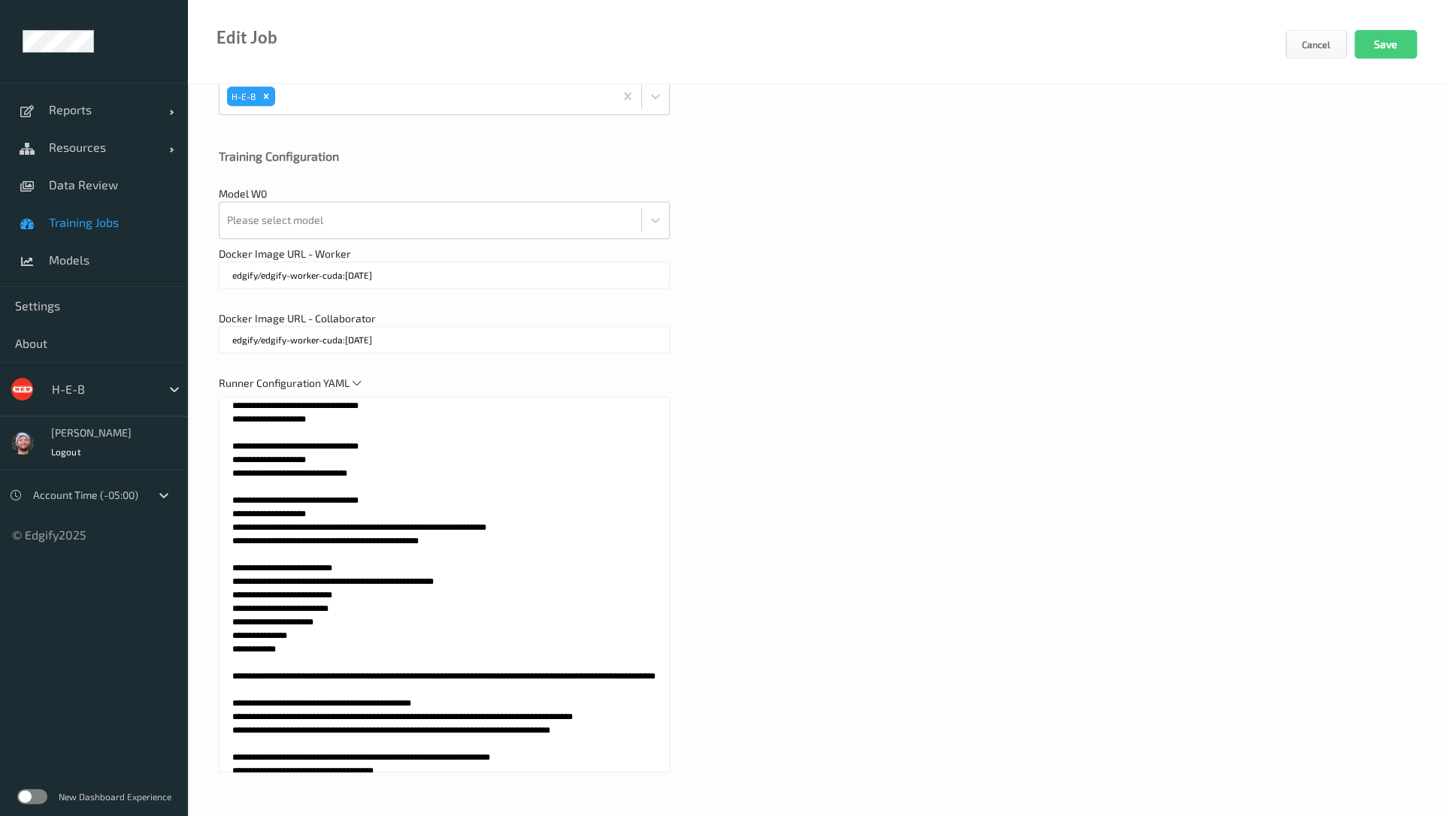
click at [434, 685] on textarea at bounding box center [444, 585] width 451 height 376
paste textarea
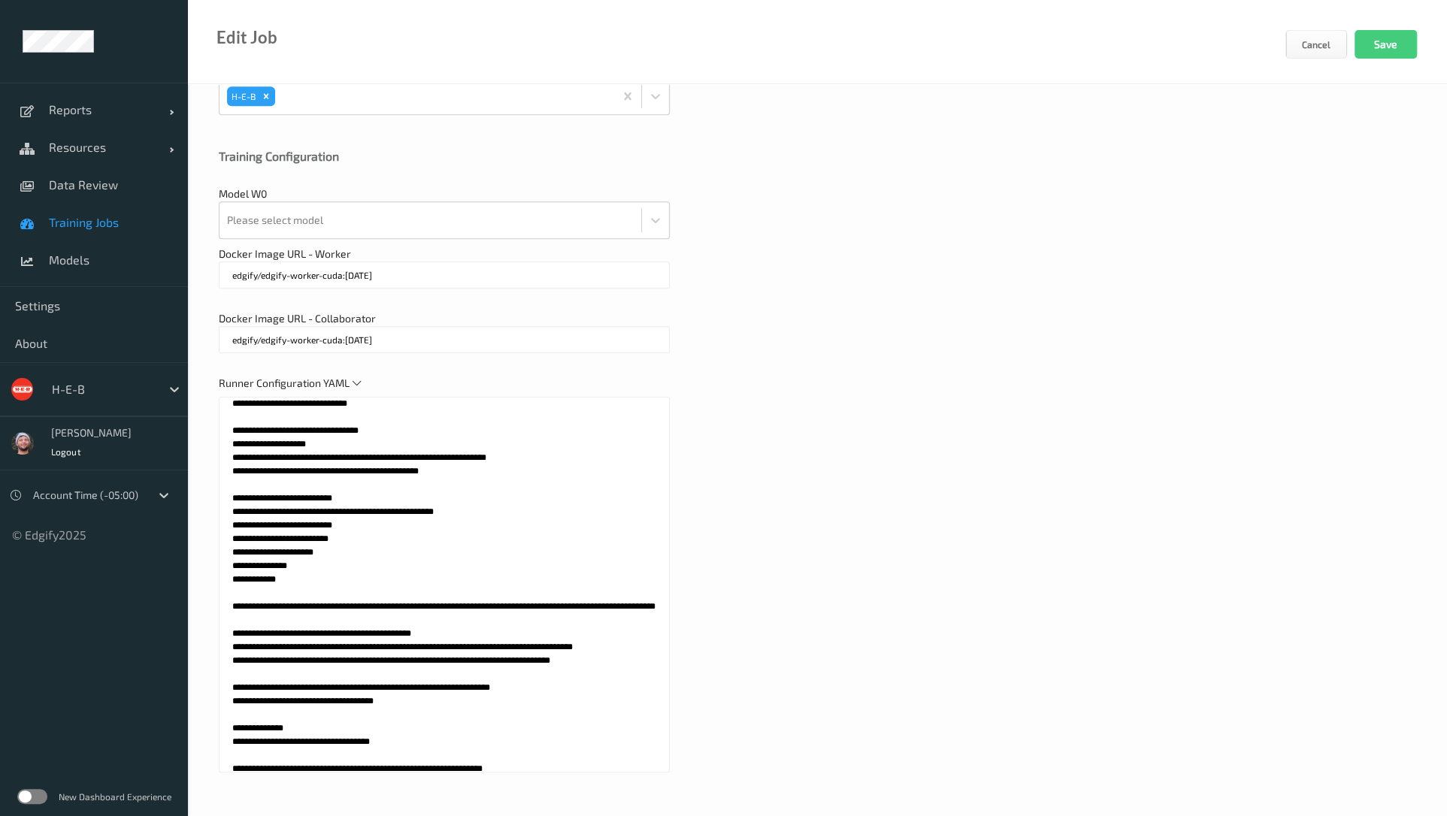
scroll to position [0, 0]
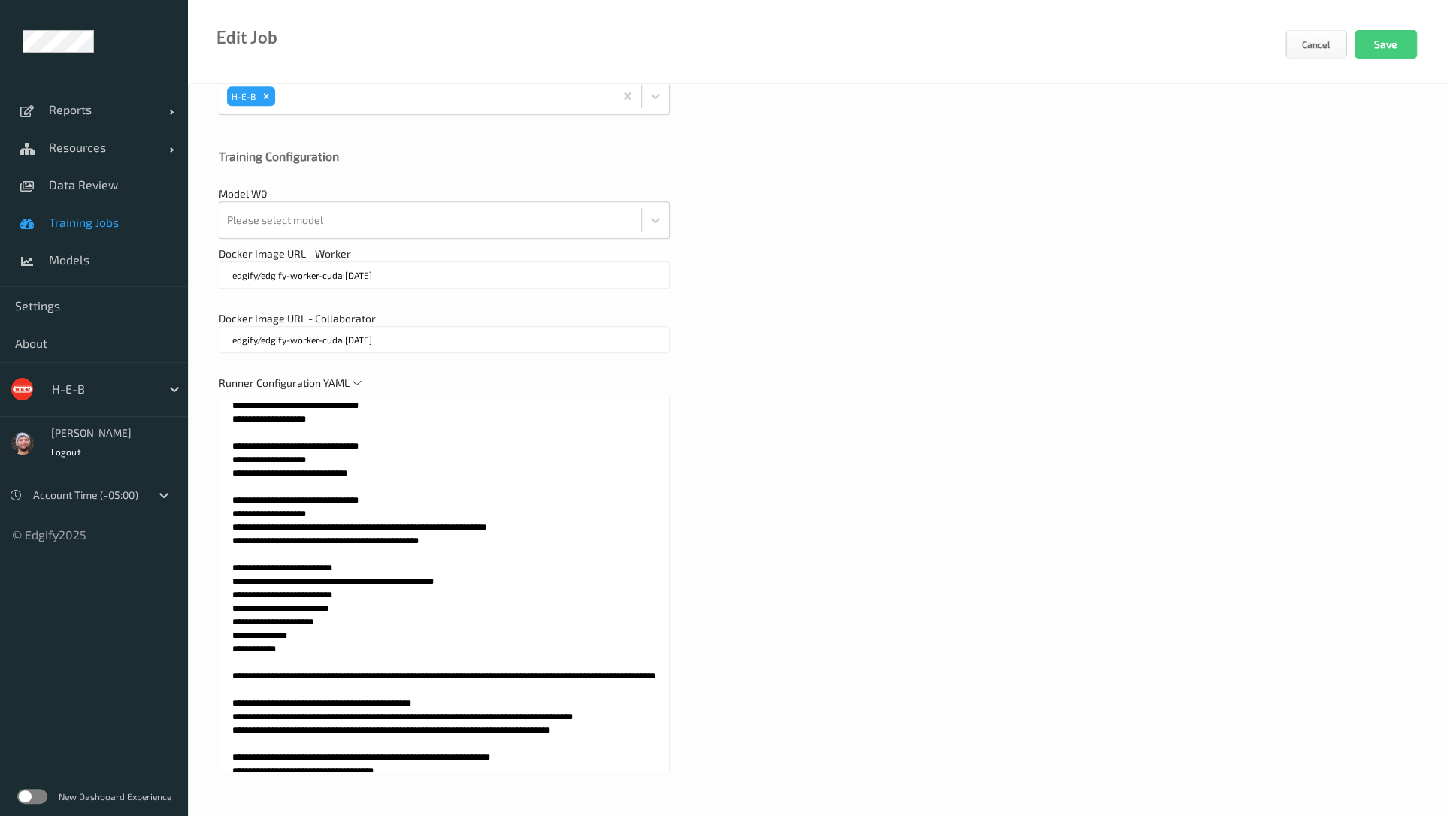
click at [298, 513] on textarea at bounding box center [444, 585] width 451 height 376
type textarea "**********"
click at [364, 207] on div at bounding box center [430, 220] width 407 height 30
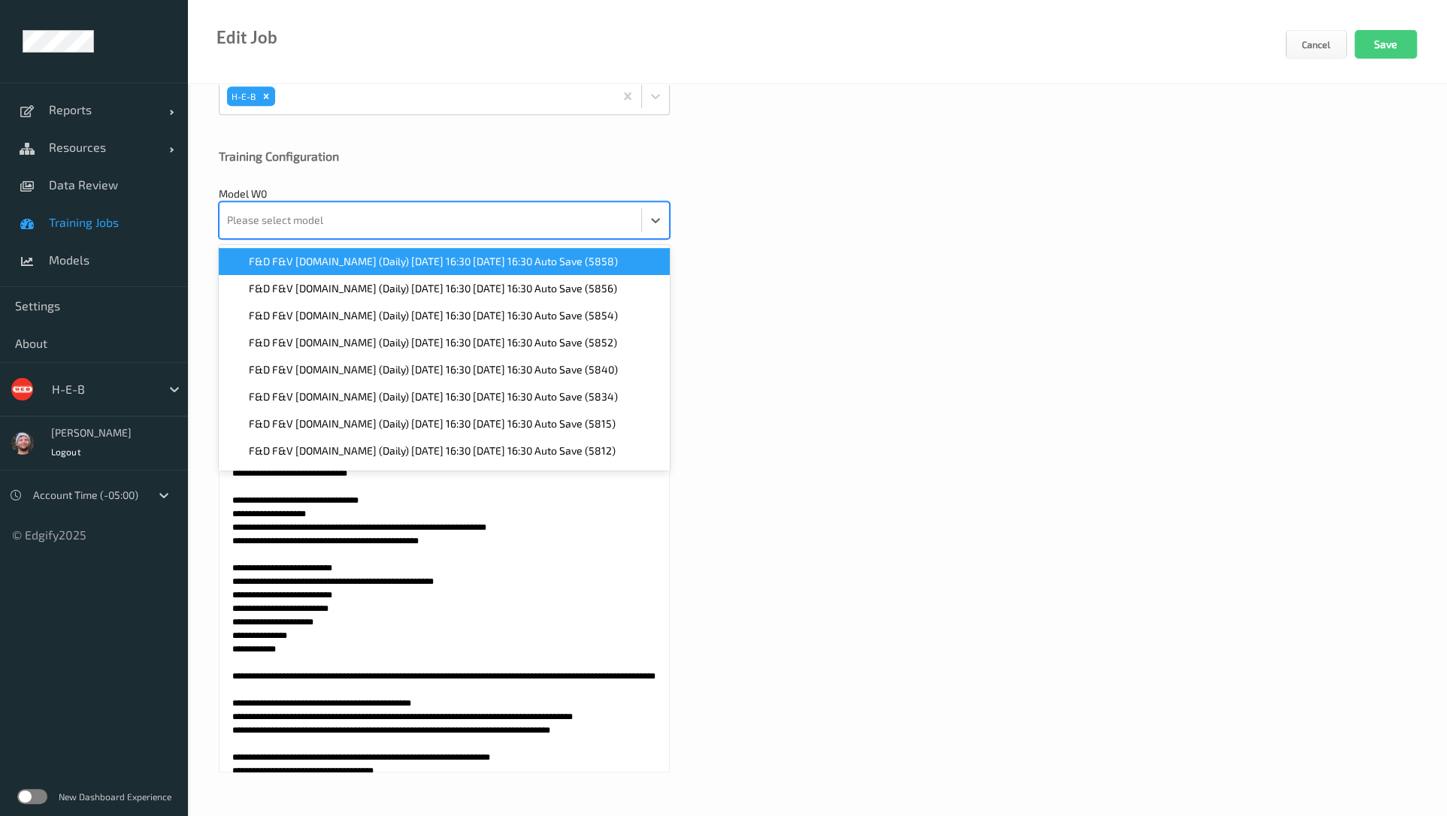
paste input "5707"
type input "5707"
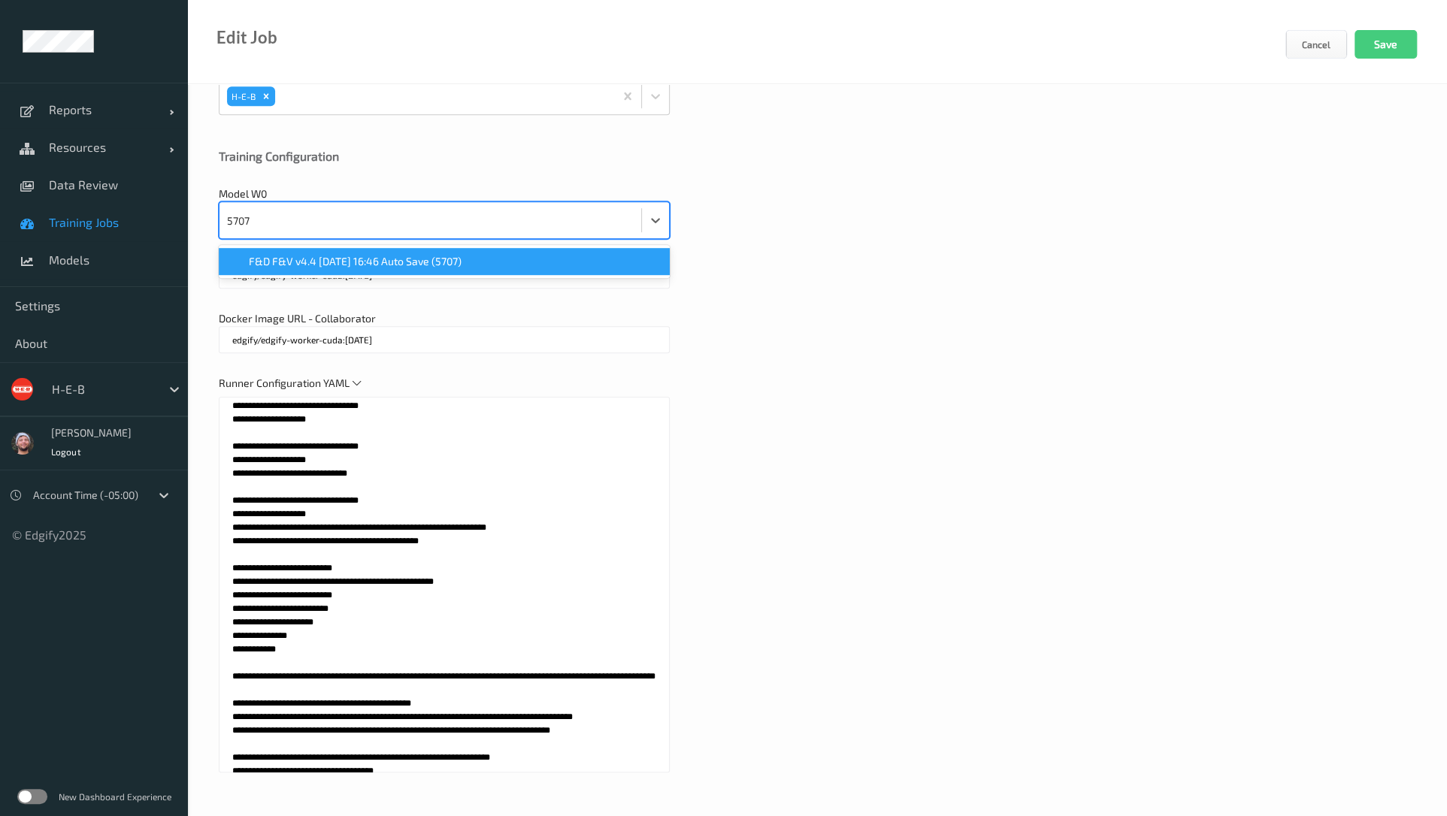
click at [352, 261] on span "F&D F&V v4.4 2025-07-02 16:46 Auto Save (5707)" at bounding box center [355, 261] width 213 height 15
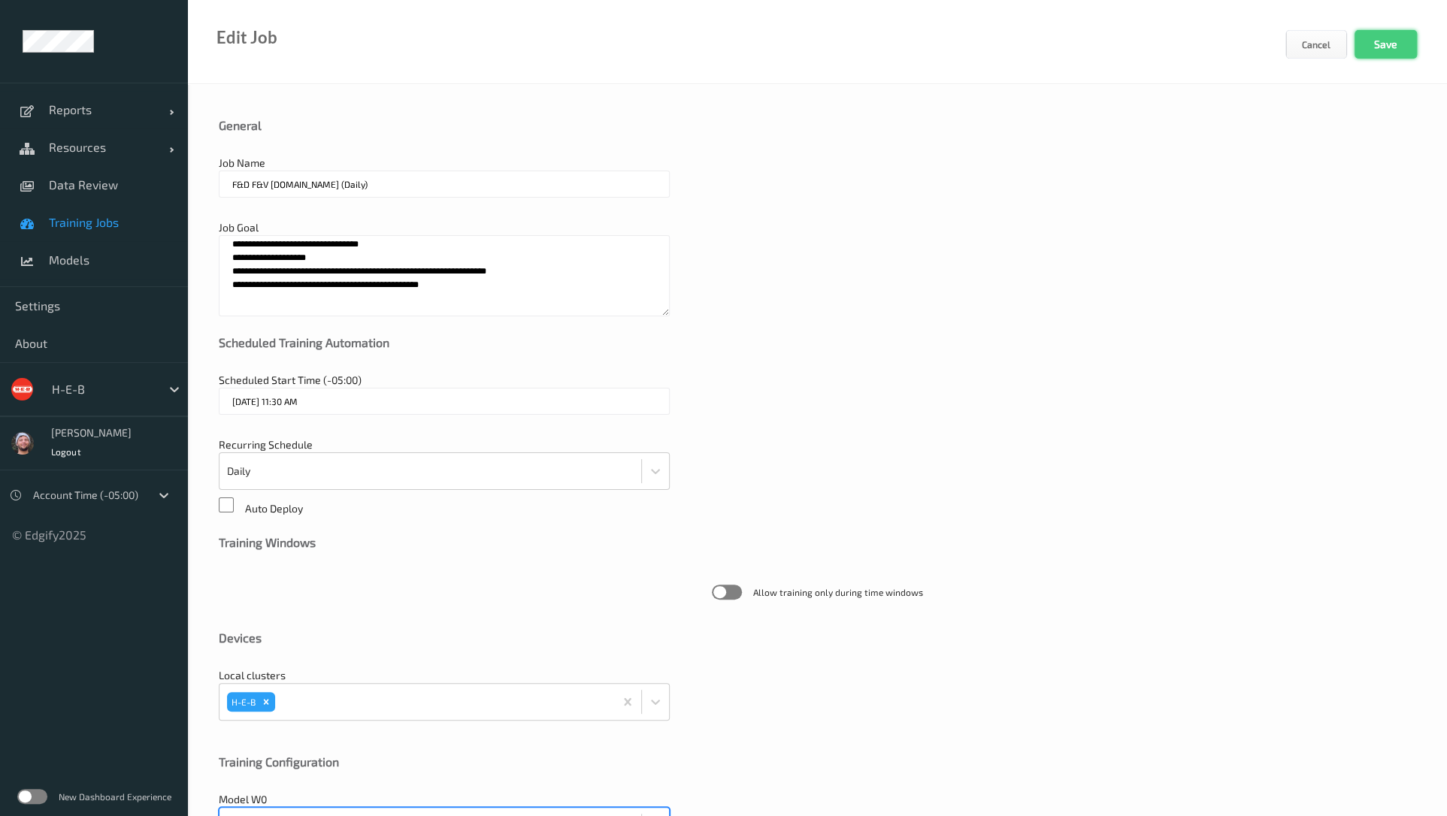
click at [1381, 31] on button "Save" at bounding box center [1385, 44] width 62 height 29
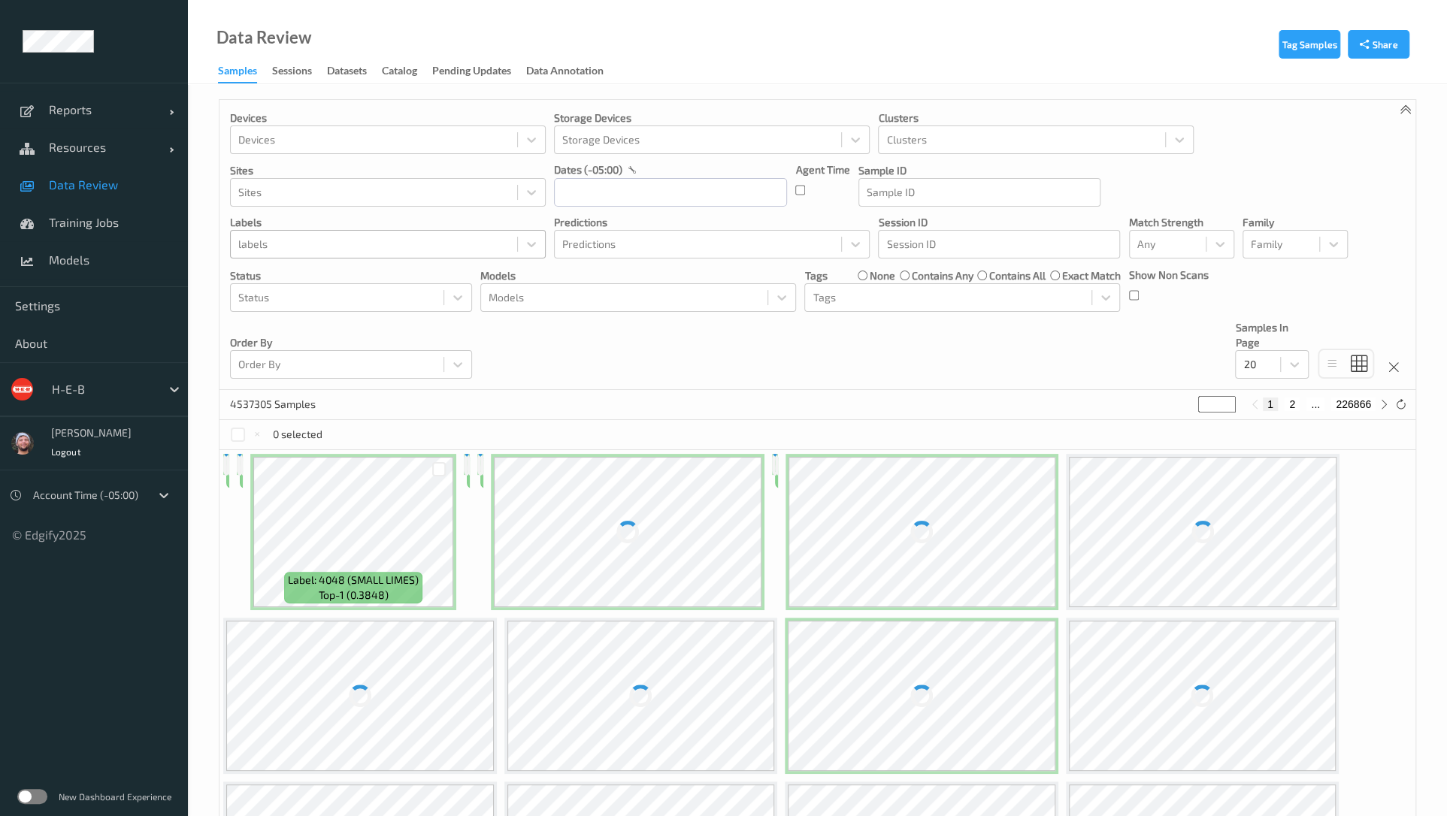
click at [486, 231] on div "labels" at bounding box center [388, 244] width 316 height 29
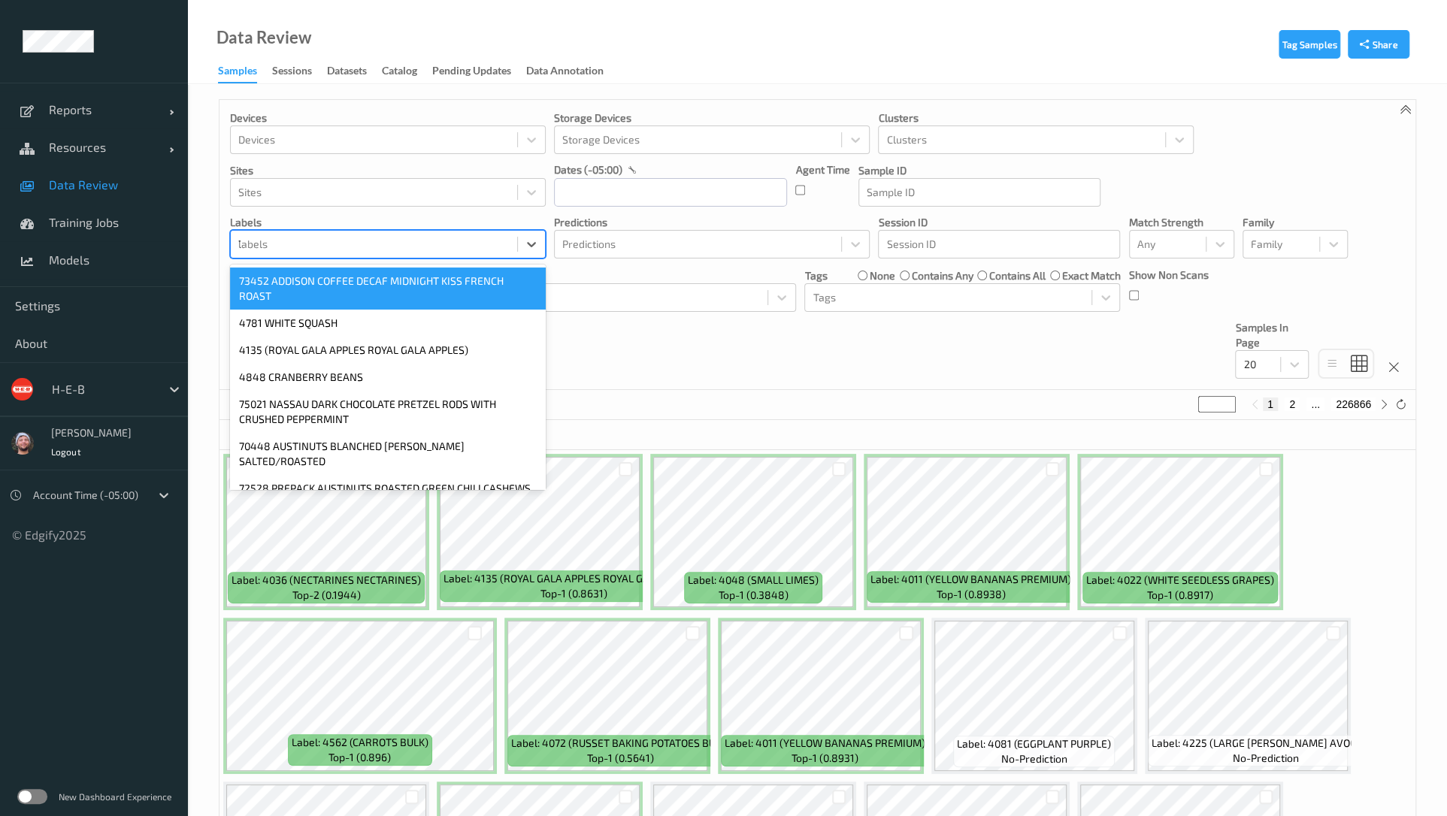
type input "775"
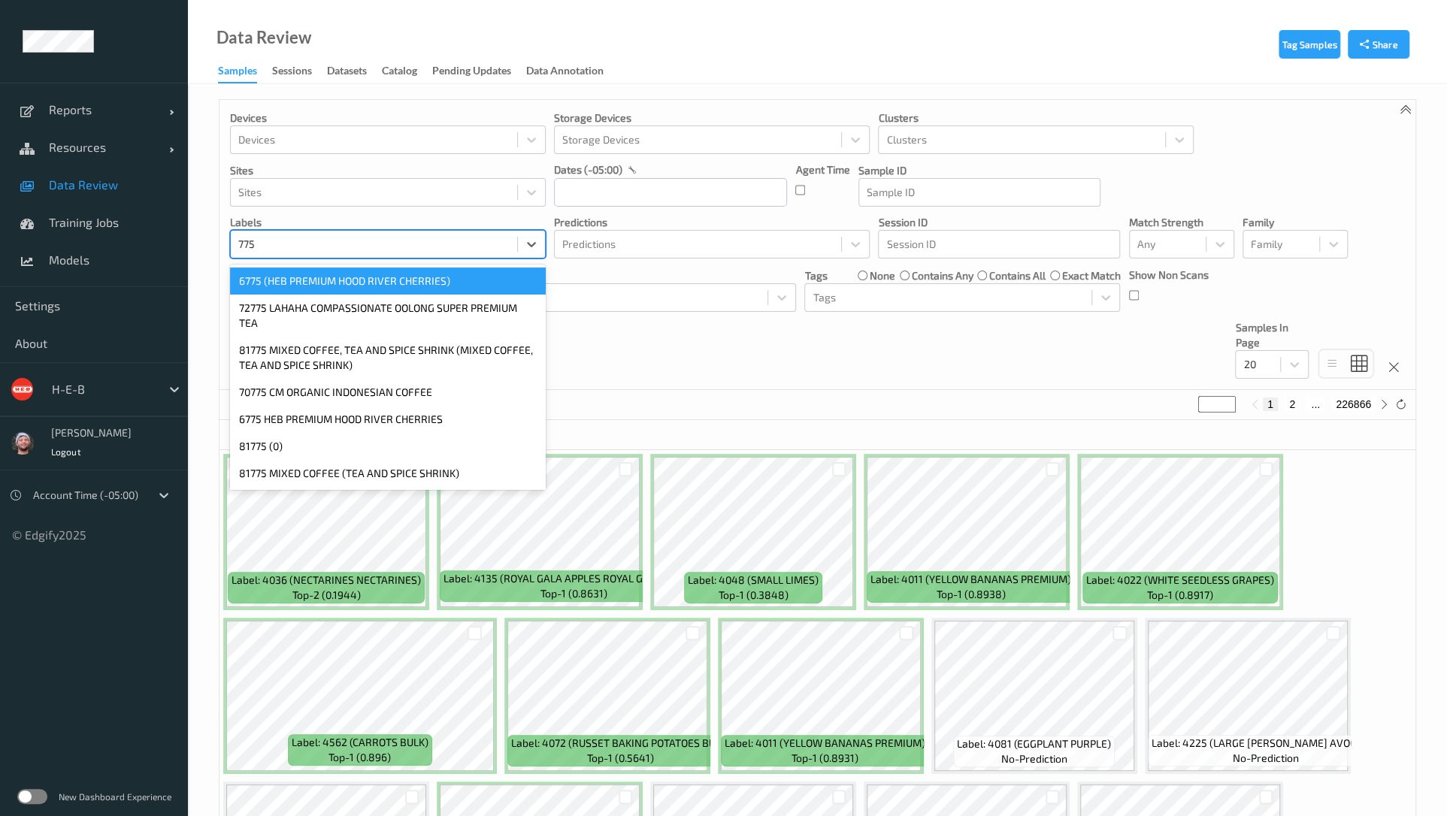
click at [423, 280] on div "6775 (HEB PREMIUM HOOD RIVER CHERRIES)" at bounding box center [388, 281] width 316 height 27
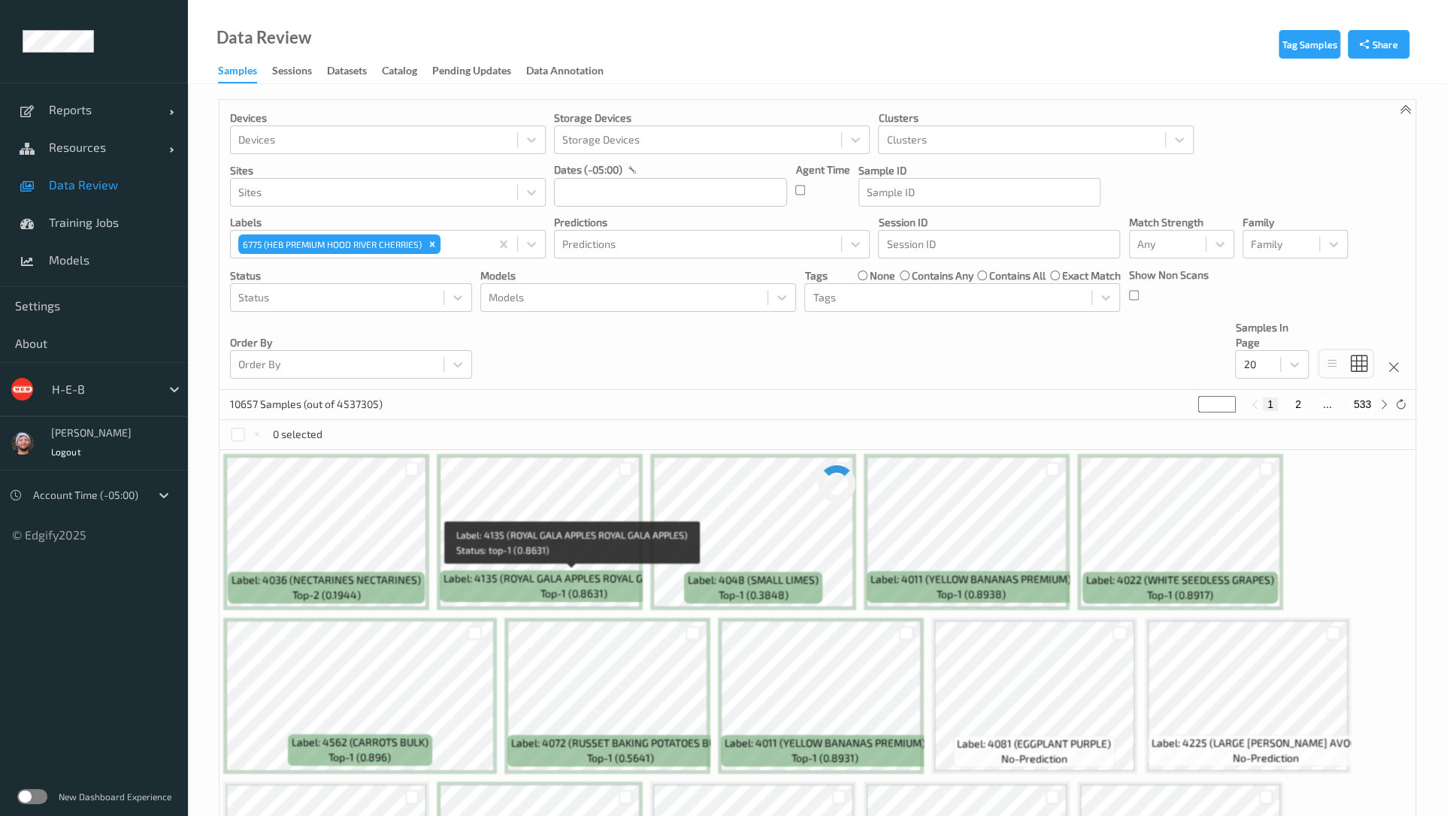
click at [593, 579] on span "Label: 4135 (ROYAL GALA APPLES ROYAL GALA APPLES)" at bounding box center [573, 578] width 260 height 15
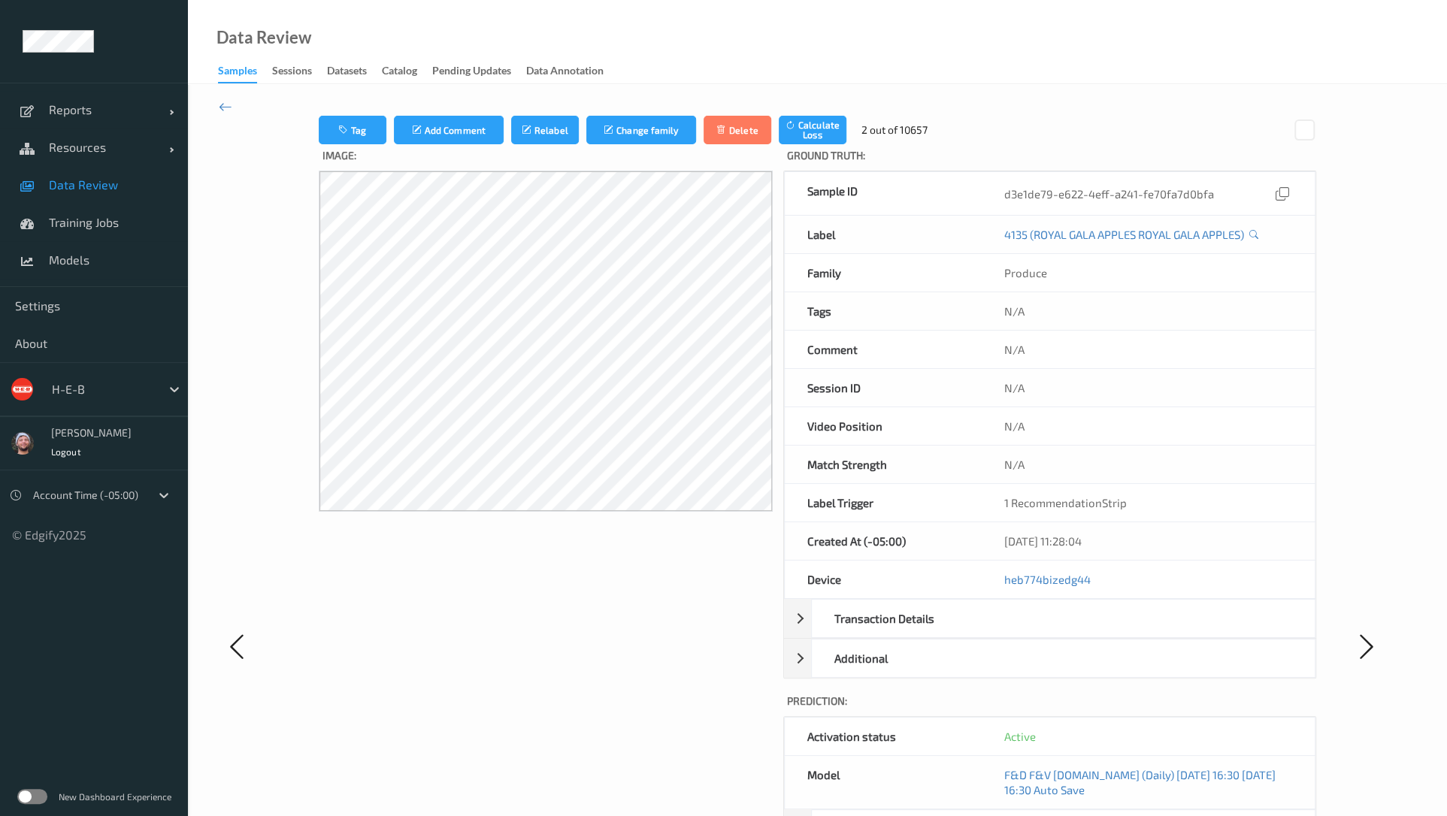
click at [227, 118] on div at bounding box center [269, 646] width 100 height 1061
click at [225, 109] on icon at bounding box center [226, 106] width 14 height 17
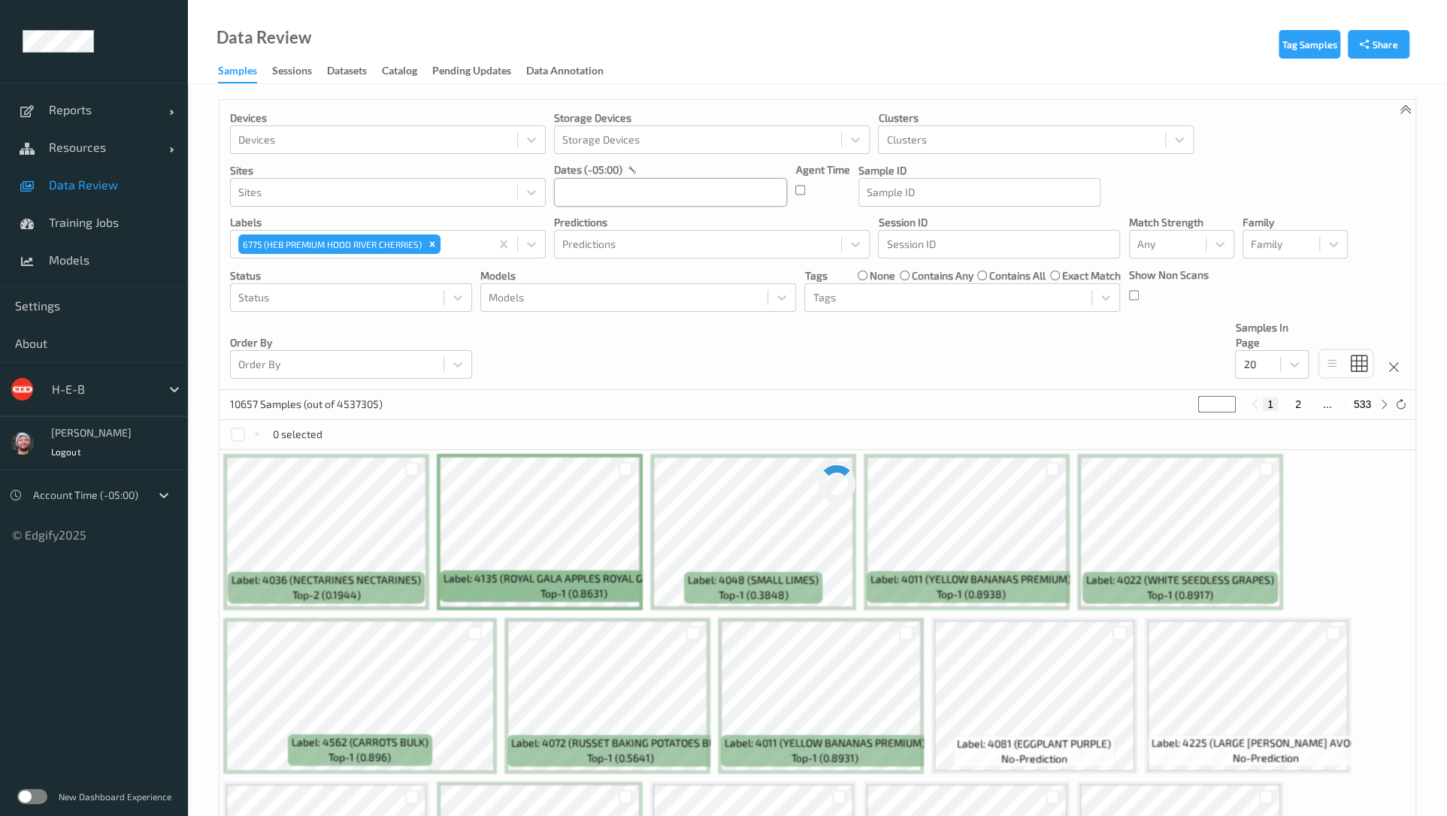
click at [628, 186] on input "text" at bounding box center [670, 192] width 233 height 29
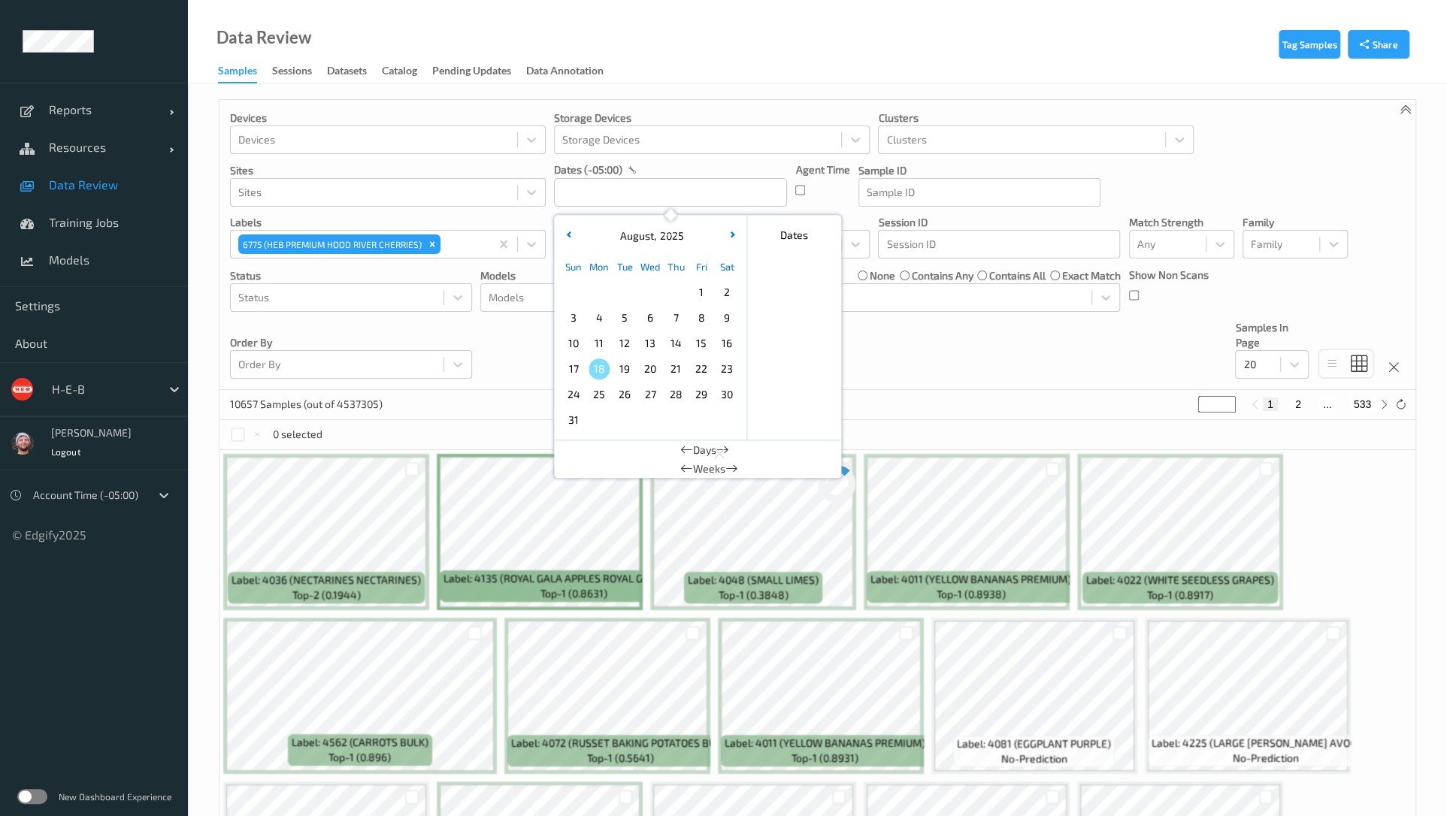
click at [600, 362] on span "18" at bounding box center [598, 368] width 21 height 21
type input "[DATE] 00:00 -> [DATE] 23:59"
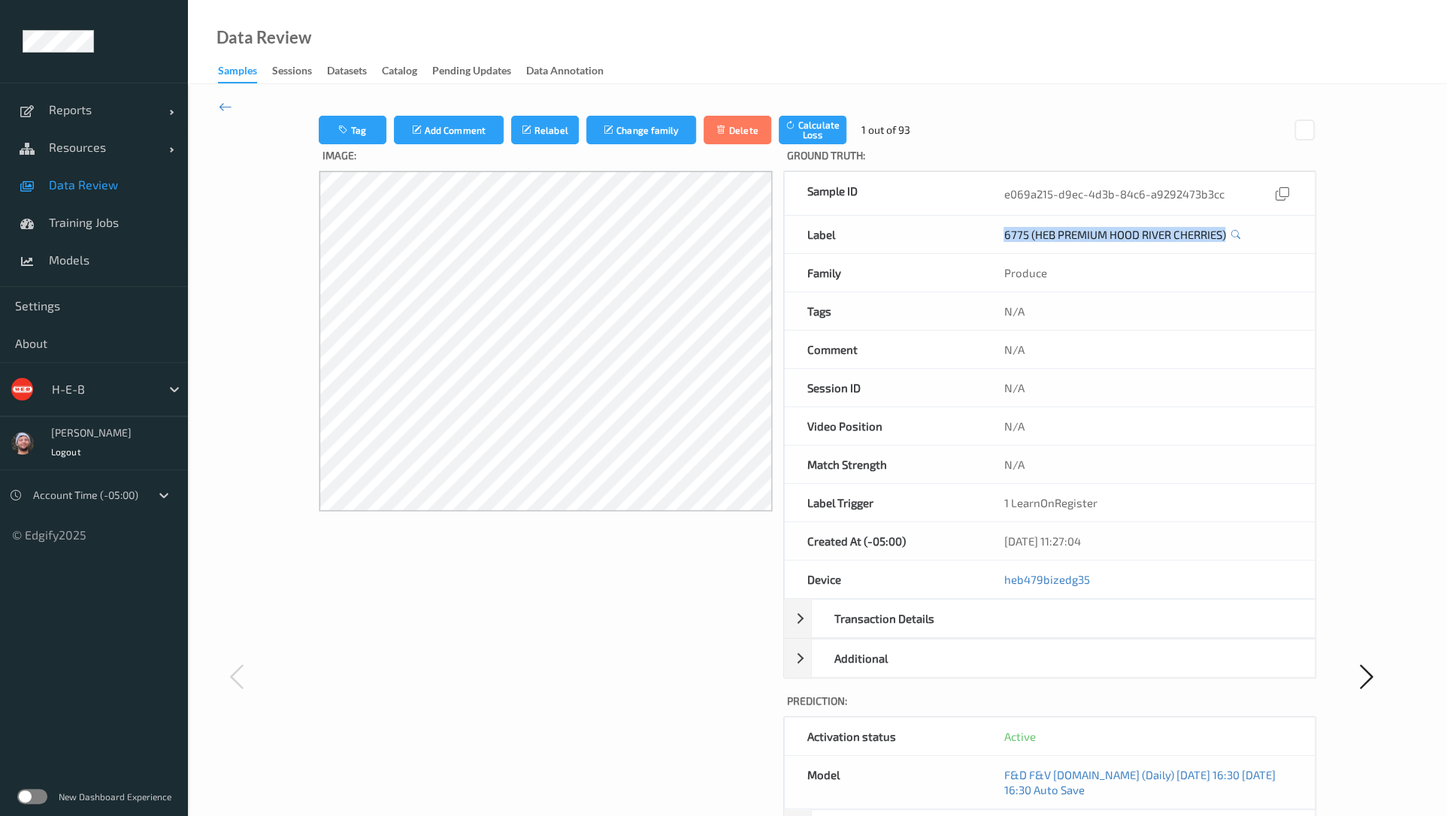
copy link "6775 (HEB PREMIUM HOOD RIVER CHERRIES)"
drag, startPoint x: 1001, startPoint y: 237, endPoint x: 1239, endPoint y: 239, distance: 237.5
click at [1239, 239] on div "6775 (HEB PREMIUM HOOD RIVER CHERRIES)" at bounding box center [1148, 235] width 334 height 38
click at [506, 638] on div "Image:" at bounding box center [546, 690] width 455 height 1093
click at [1054, 150] on label "Ground Truth :" at bounding box center [1049, 157] width 533 height 26
